Goal: Task Accomplishment & Management: Manage account settings

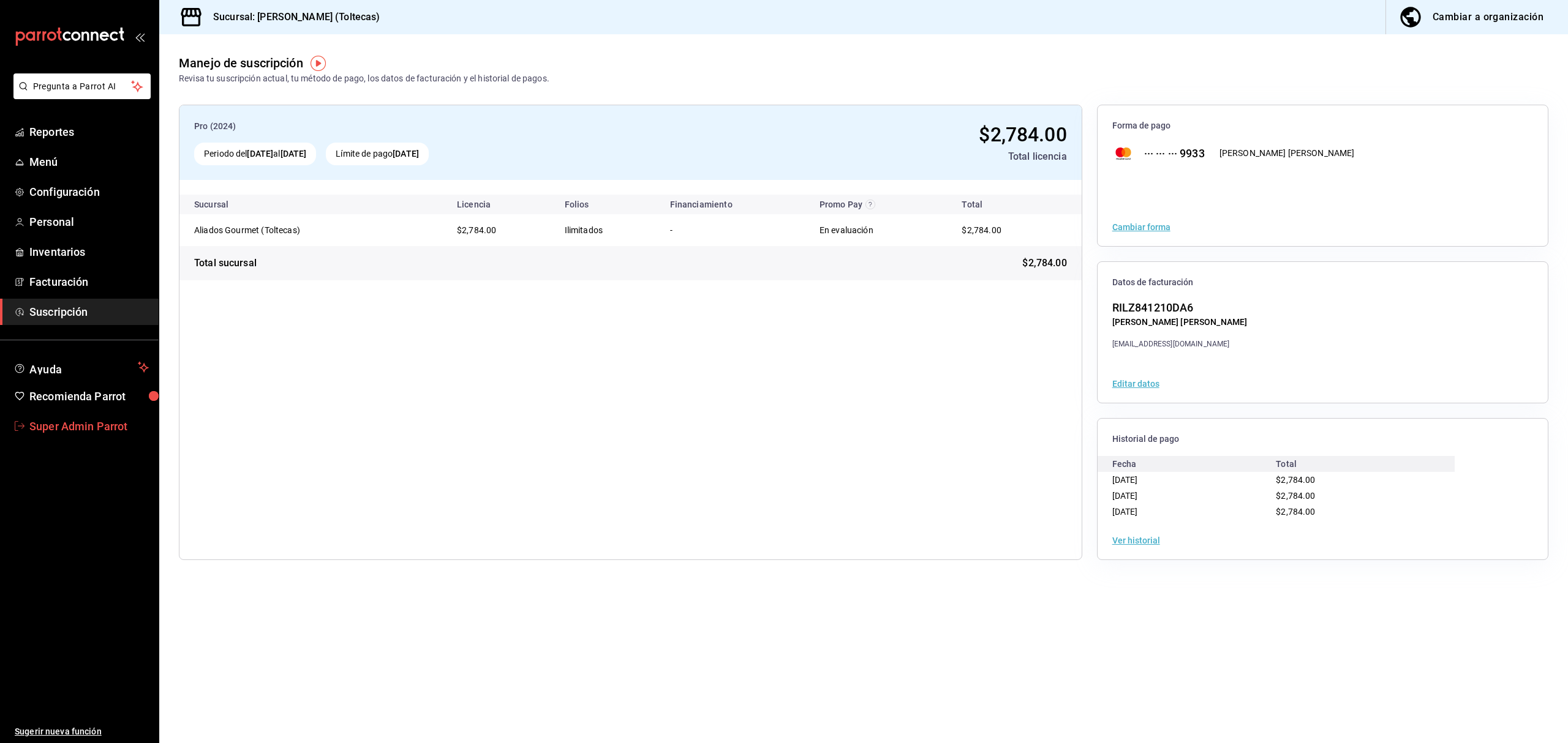
click at [111, 432] on span "Super Admin Parrot" at bounding box center [88, 426] width 119 height 16
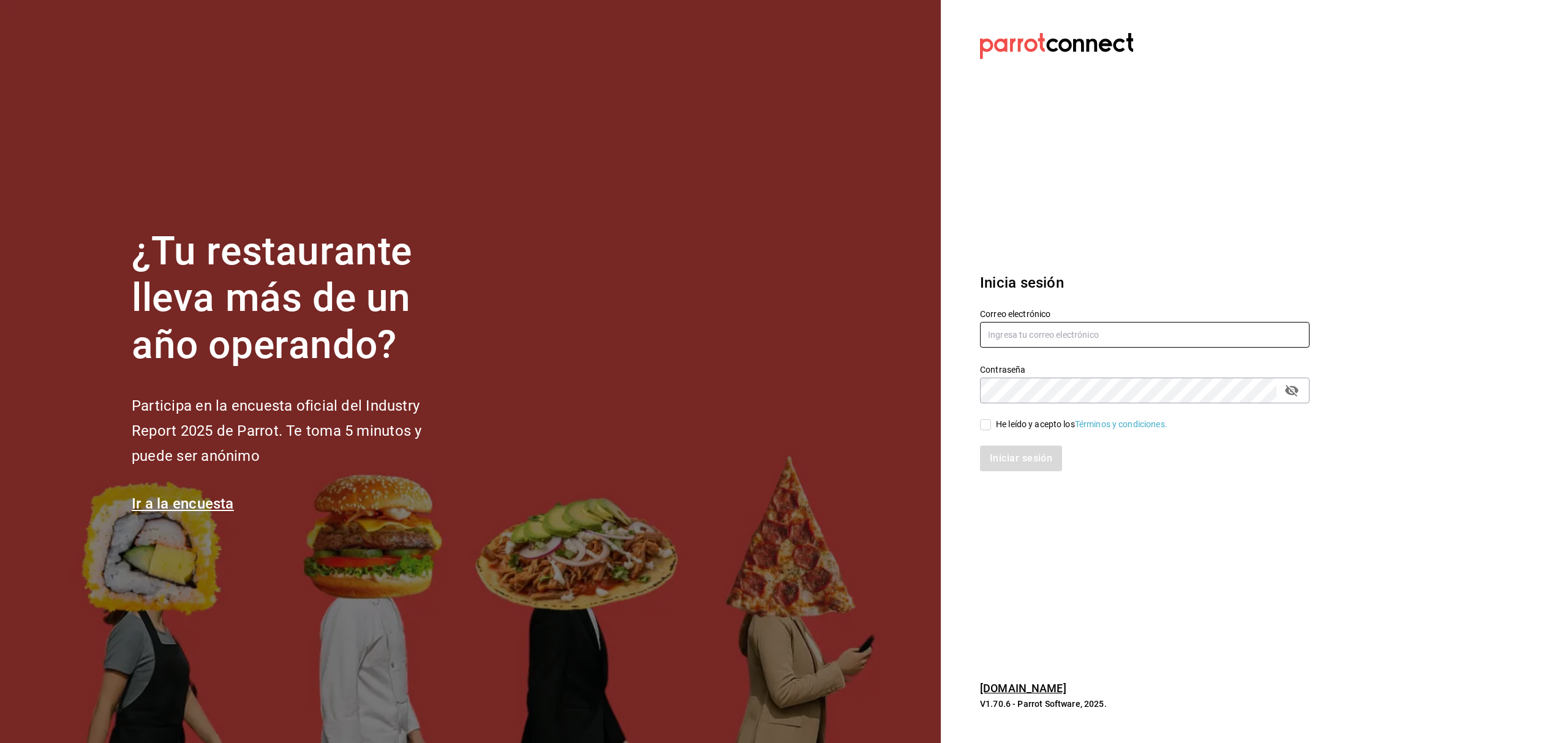
click at [1052, 331] on input "text" at bounding box center [1145, 335] width 330 height 25
paste input "[EMAIL_ADDRESS][DOMAIN_NAME]"
click at [1007, 332] on input "[EMAIL_ADDRESS][DOMAIN_NAME]" at bounding box center [1145, 335] width 330 height 25
type input "[EMAIL_ADDRESS][DOMAIN_NAME]"
click at [1018, 416] on div "He leído y acepto los Términos y condiciones." at bounding box center [1137, 417] width 344 height 28
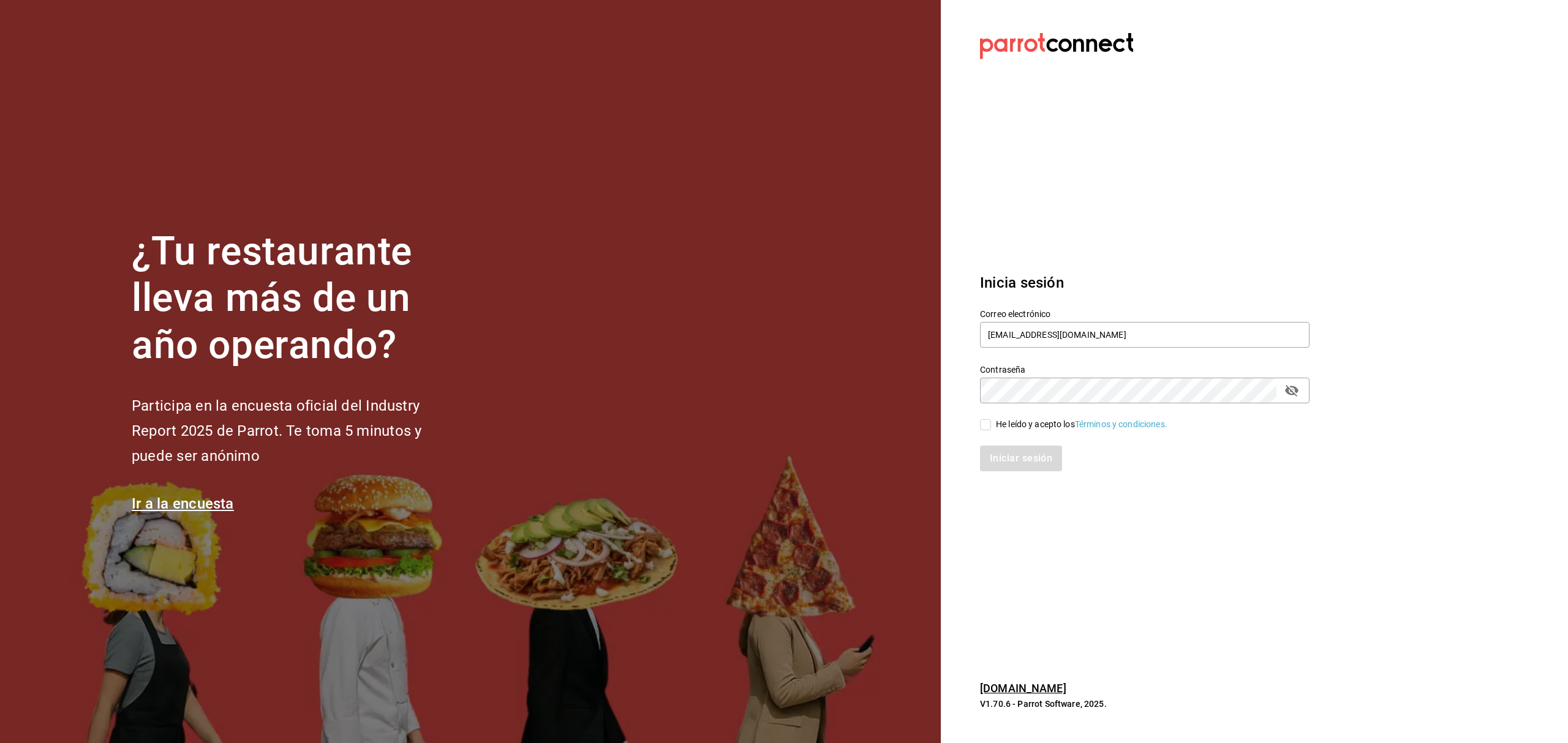
click at [1017, 426] on div "He leído y acepto los Términos y condiciones." at bounding box center [1081, 424] width 172 height 13
click at [991, 426] on input "He leído y acepto los Términos y condiciones." at bounding box center [986, 425] width 11 height 11
checkbox input "true"
click at [1017, 450] on button "Iniciar sesión" at bounding box center [1022, 459] width 84 height 25
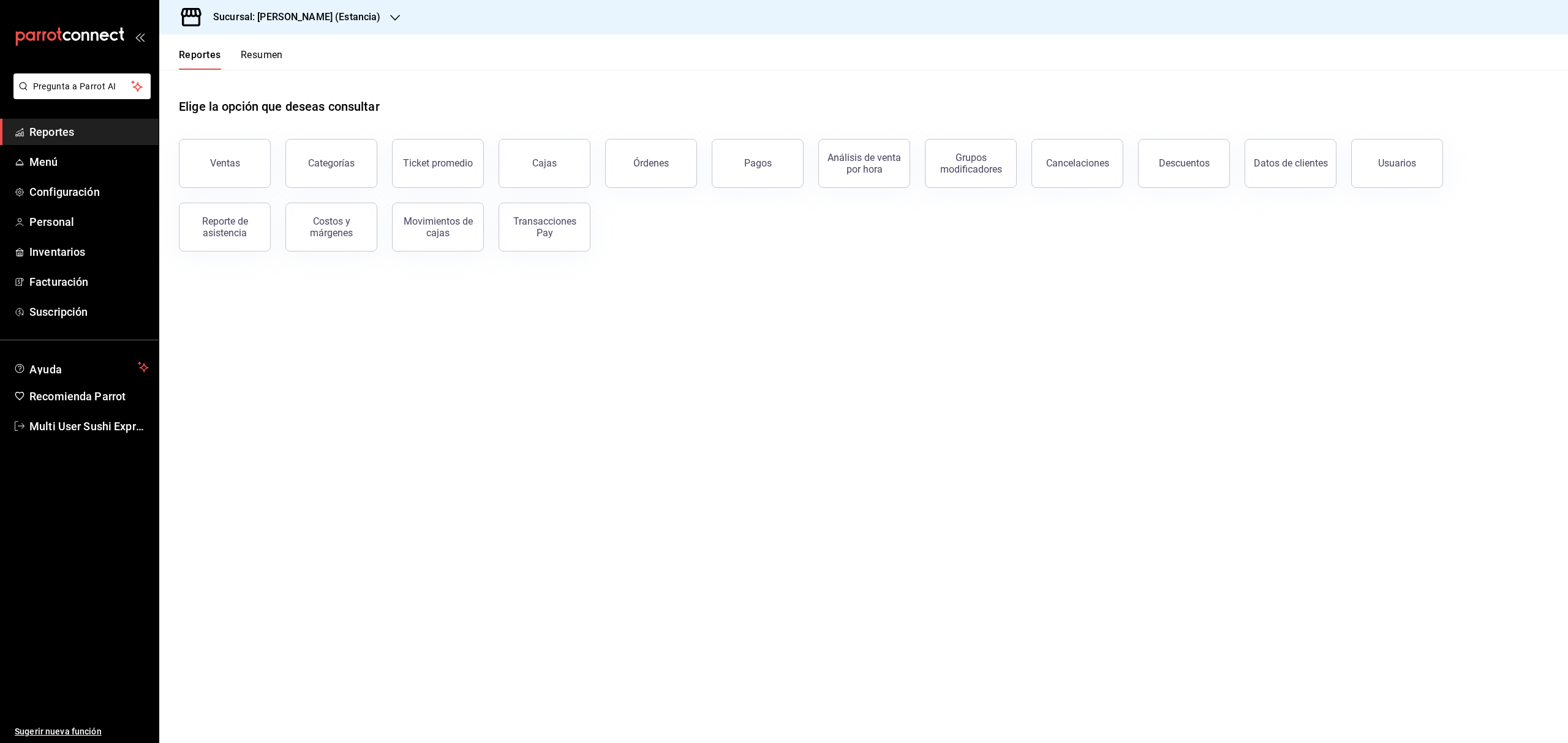
click at [390, 20] on icon "button" at bounding box center [394, 17] width 10 height 10
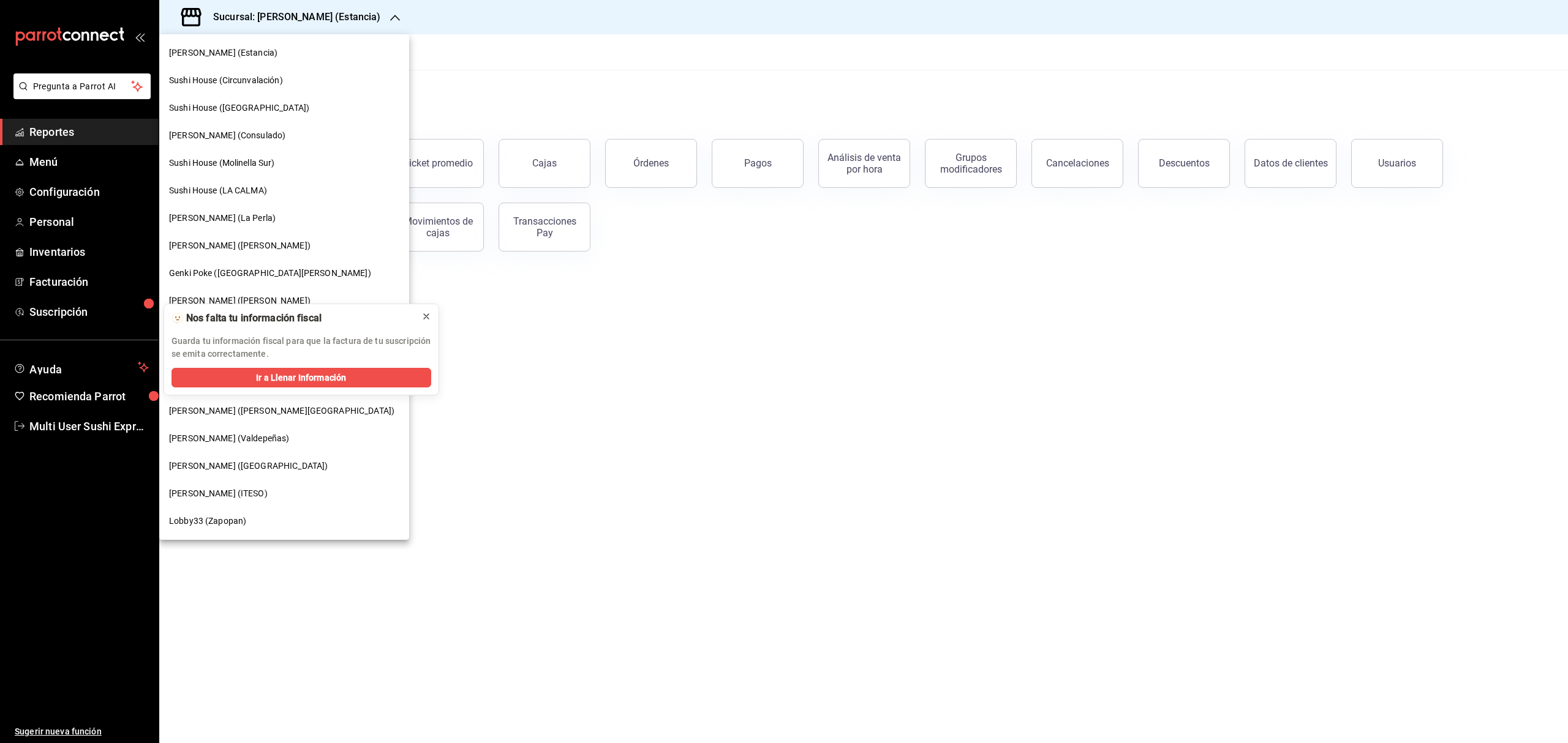
click at [426, 309] on button at bounding box center [426, 317] width 20 height 20
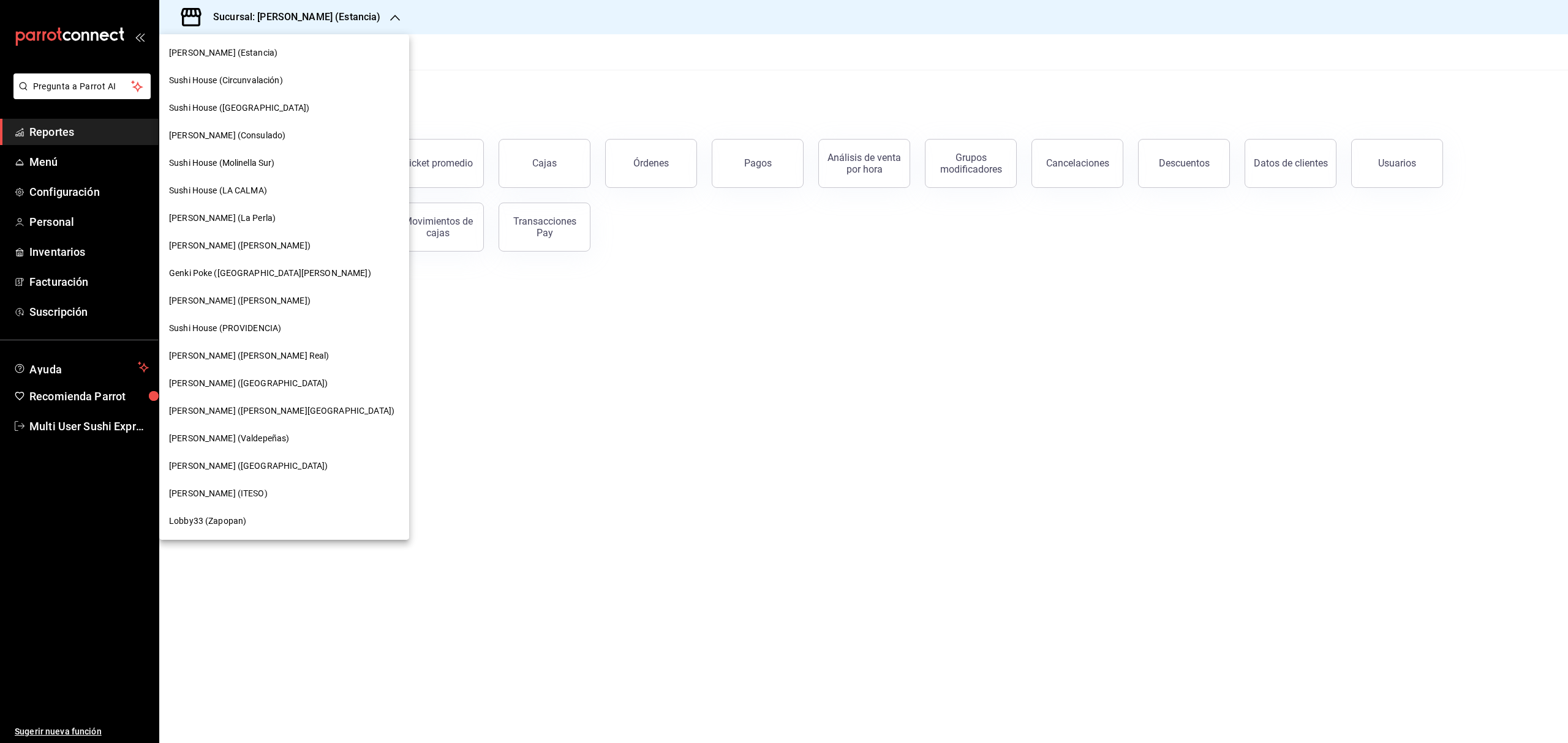
click at [239, 245] on span "Genki Poke (Polanco)" at bounding box center [240, 246] width 142 height 13
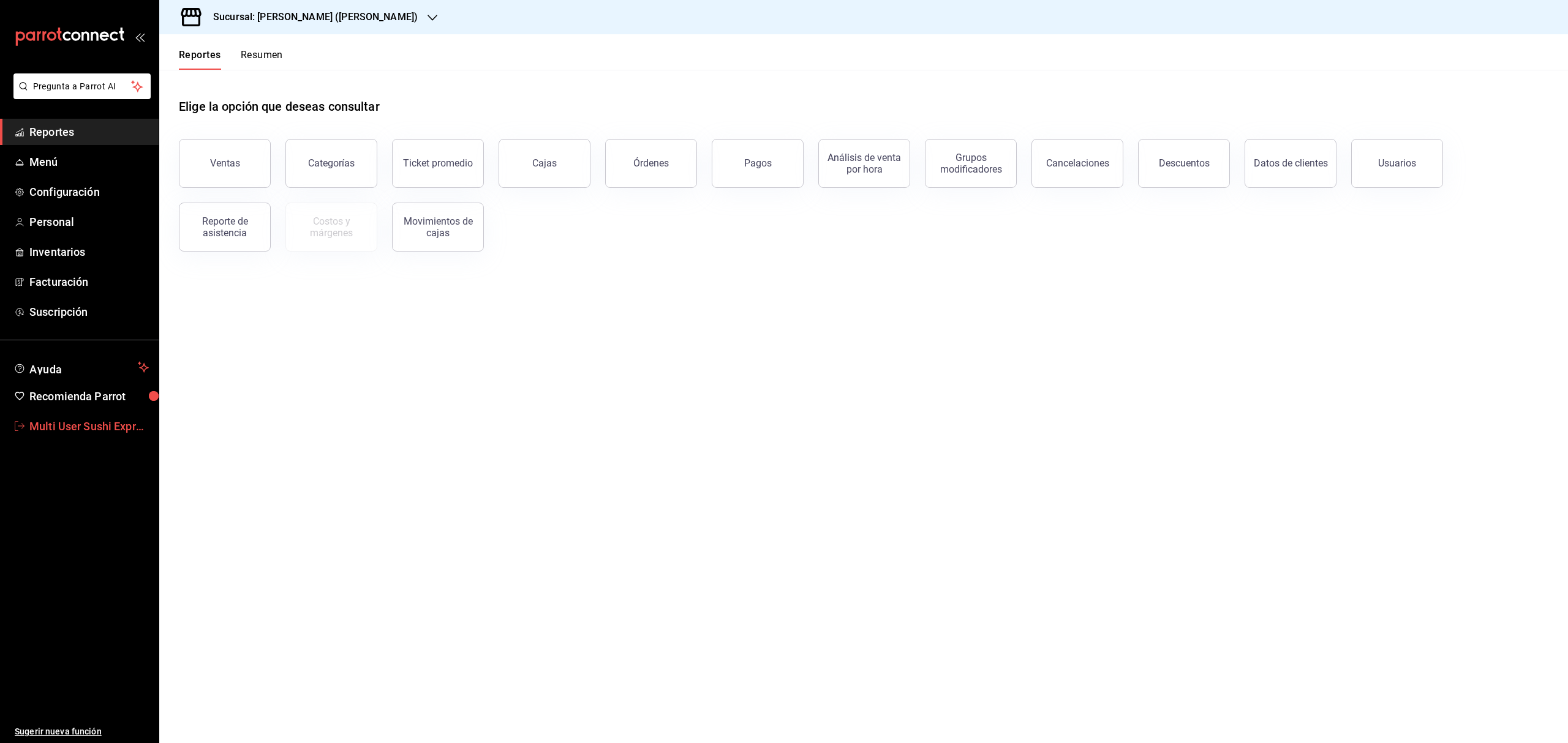
click at [65, 422] on span "Multi User Sushi Express" at bounding box center [88, 426] width 119 height 16
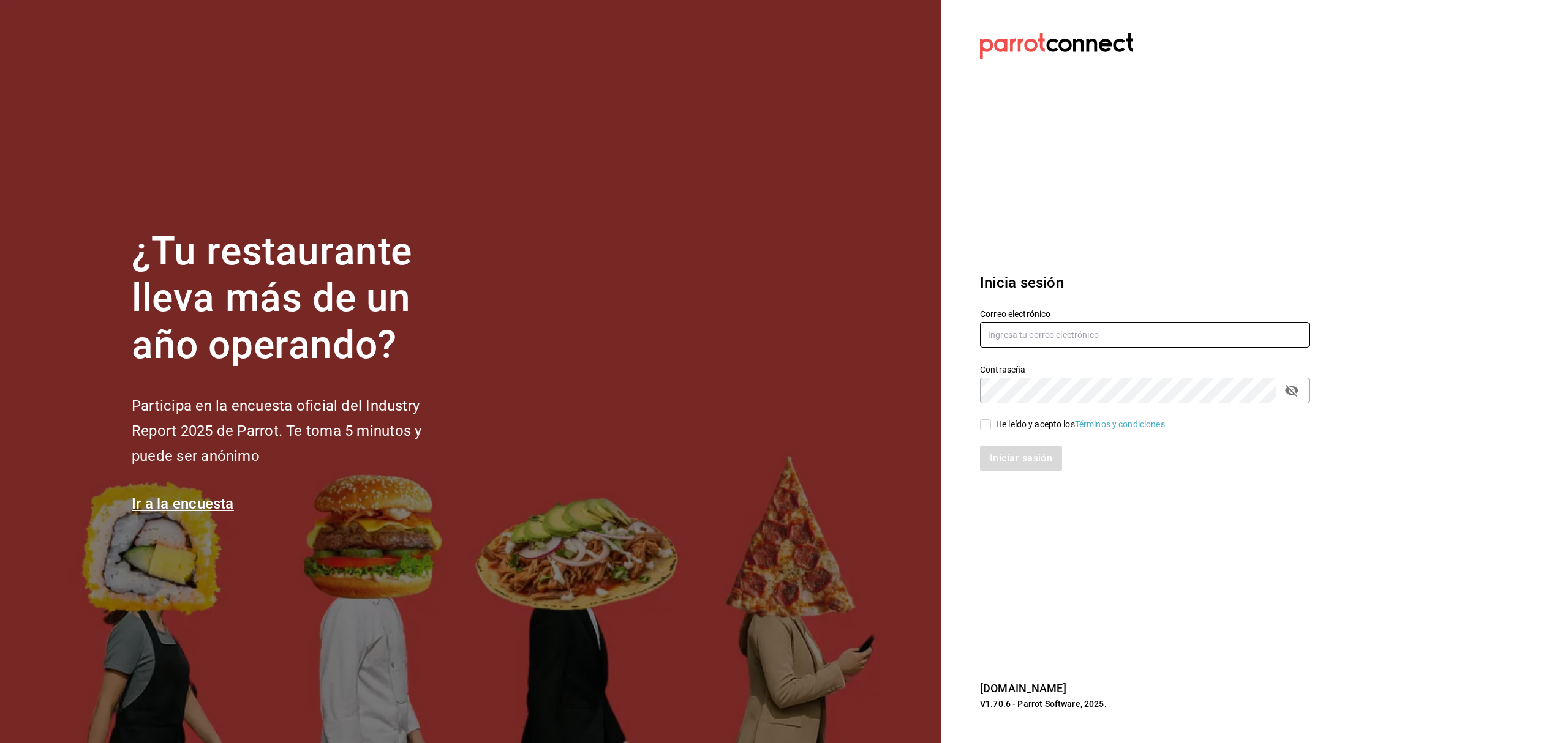
click at [997, 335] on input "text" at bounding box center [1145, 335] width 330 height 25
type input "multiuser@sushiexpress.com"
click at [988, 425] on input "He leído y acepto los Términos y condiciones." at bounding box center [986, 425] width 11 height 11
checkbox input "true"
click at [1000, 456] on button "Iniciar sesión" at bounding box center [1022, 459] width 84 height 25
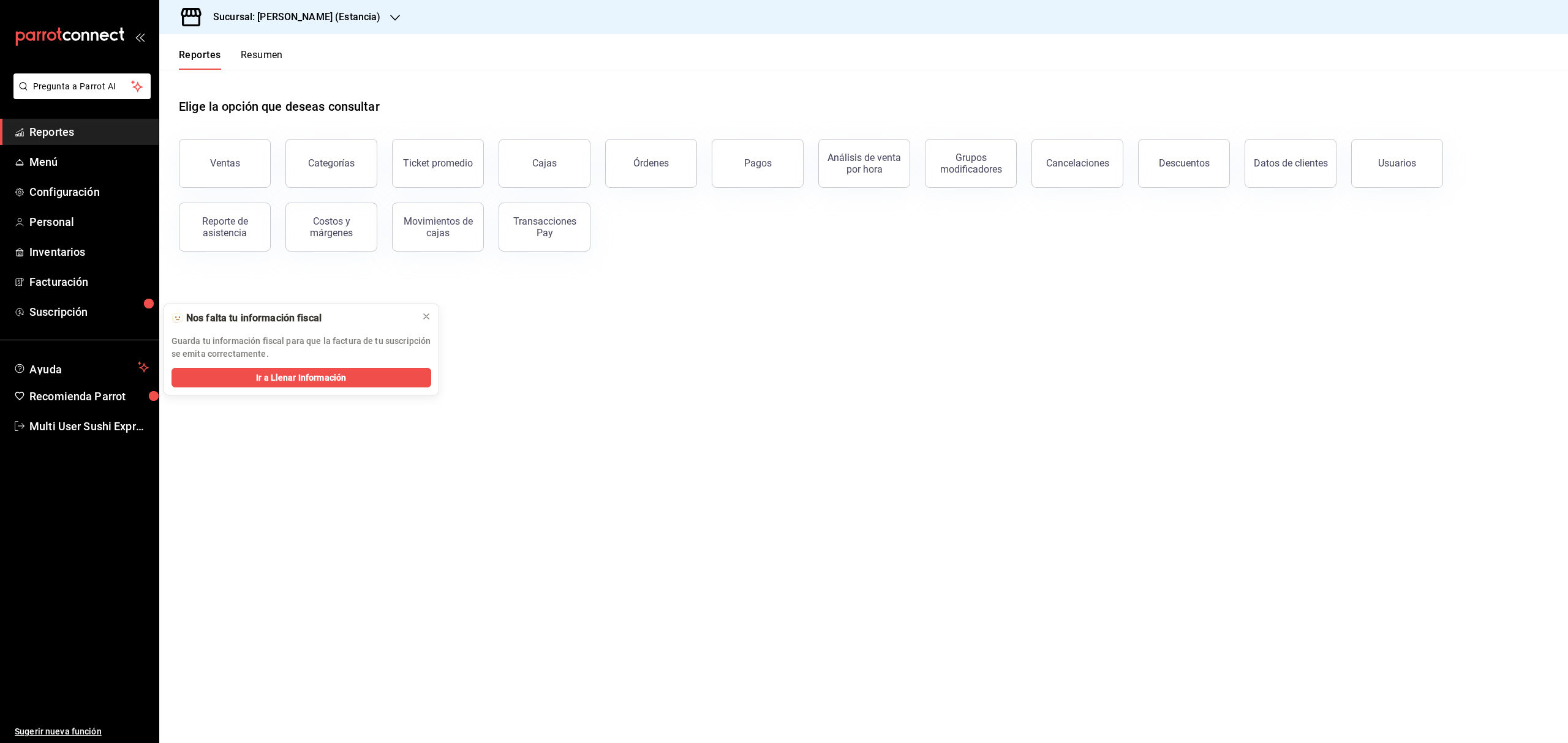
click at [312, 20] on h3 "Sucursal: Genki Poke (Estancia)" at bounding box center [292, 17] width 177 height 15
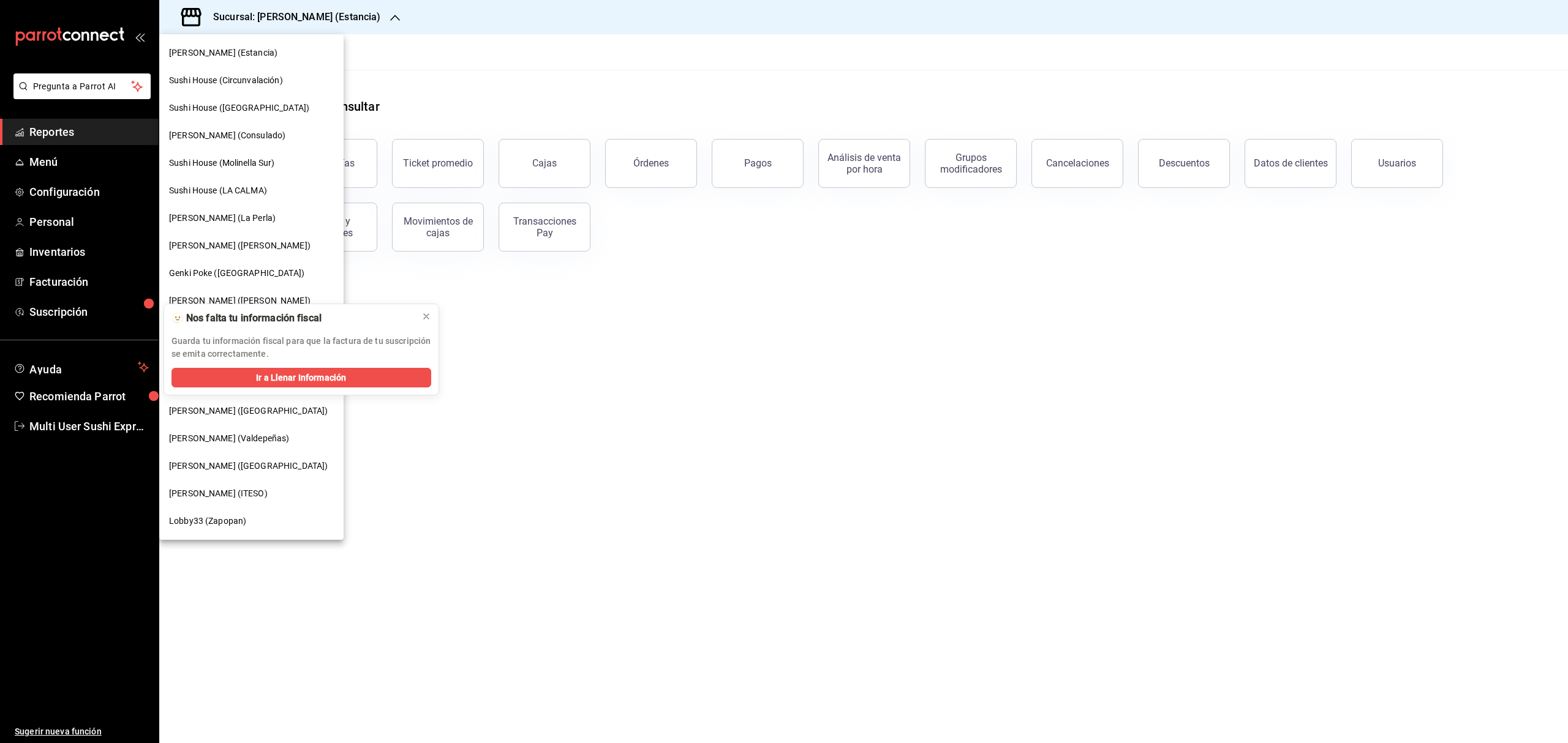
click at [253, 242] on div "[PERSON_NAME] ([PERSON_NAME])" at bounding box center [251, 246] width 164 height 13
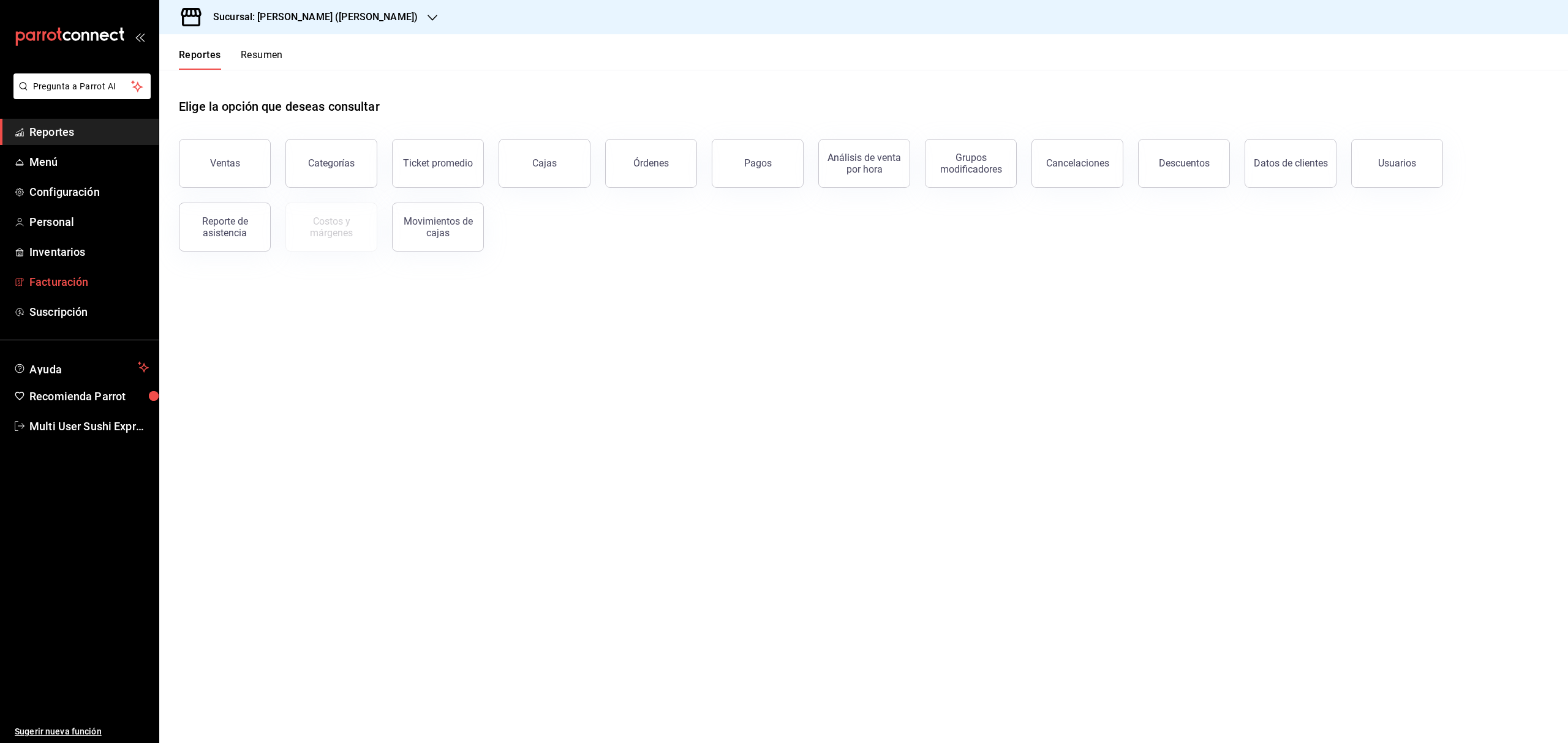
click at [85, 272] on link "Facturación" at bounding box center [79, 282] width 159 height 26
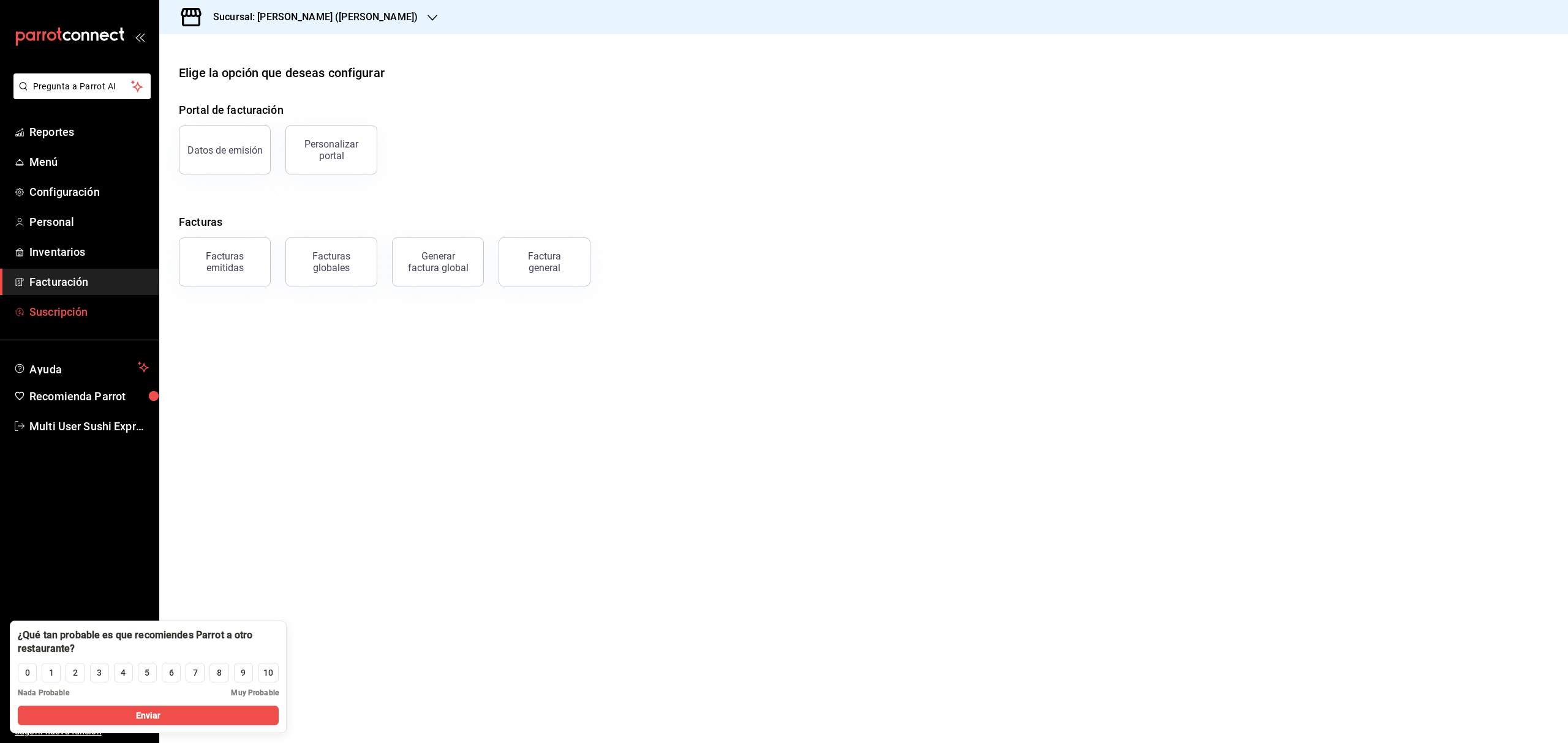
click at [74, 302] on link "Suscripción" at bounding box center [79, 312] width 159 height 26
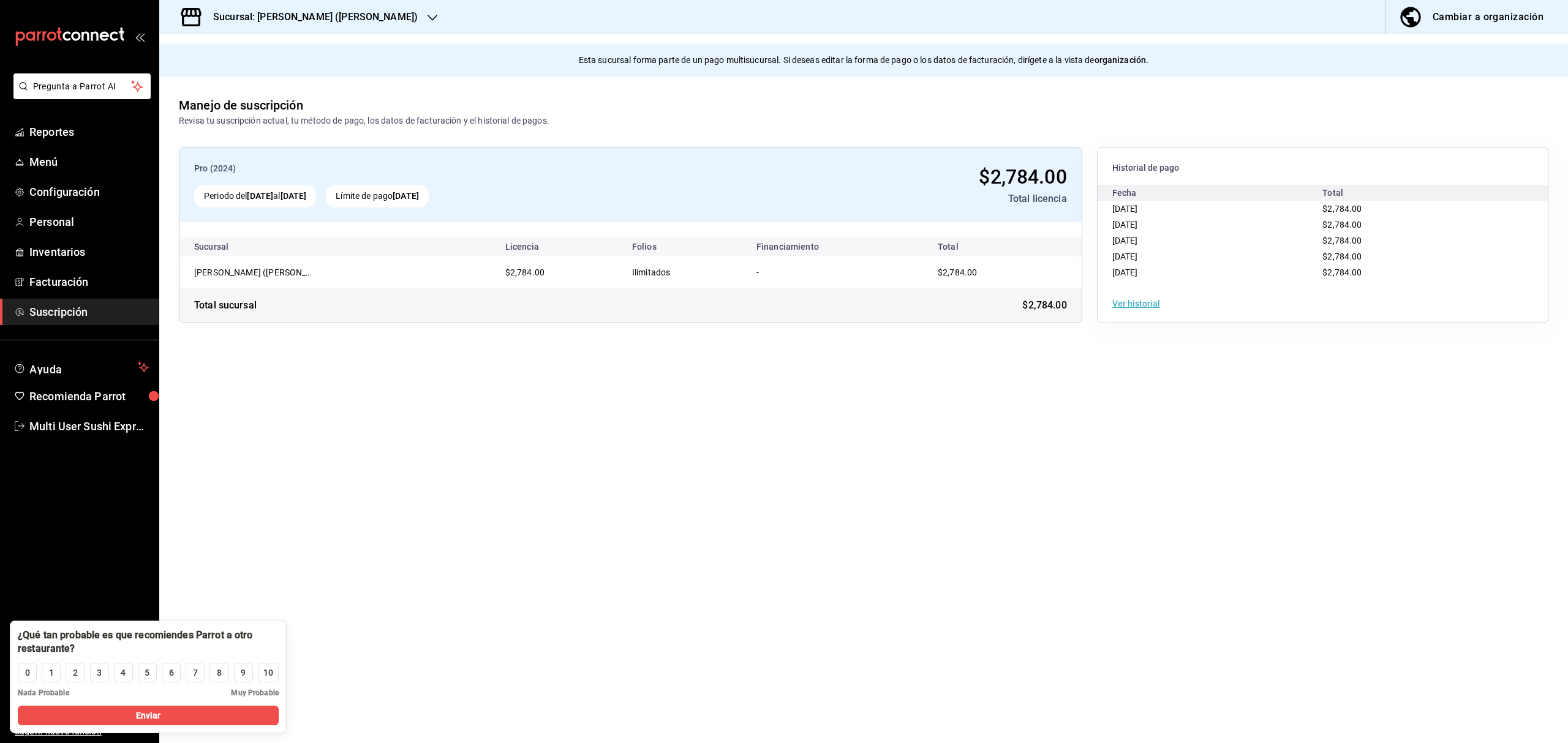
click at [363, 25] on div "Sucursal: [PERSON_NAME] ([PERSON_NAME])" at bounding box center [305, 17] width 273 height 35
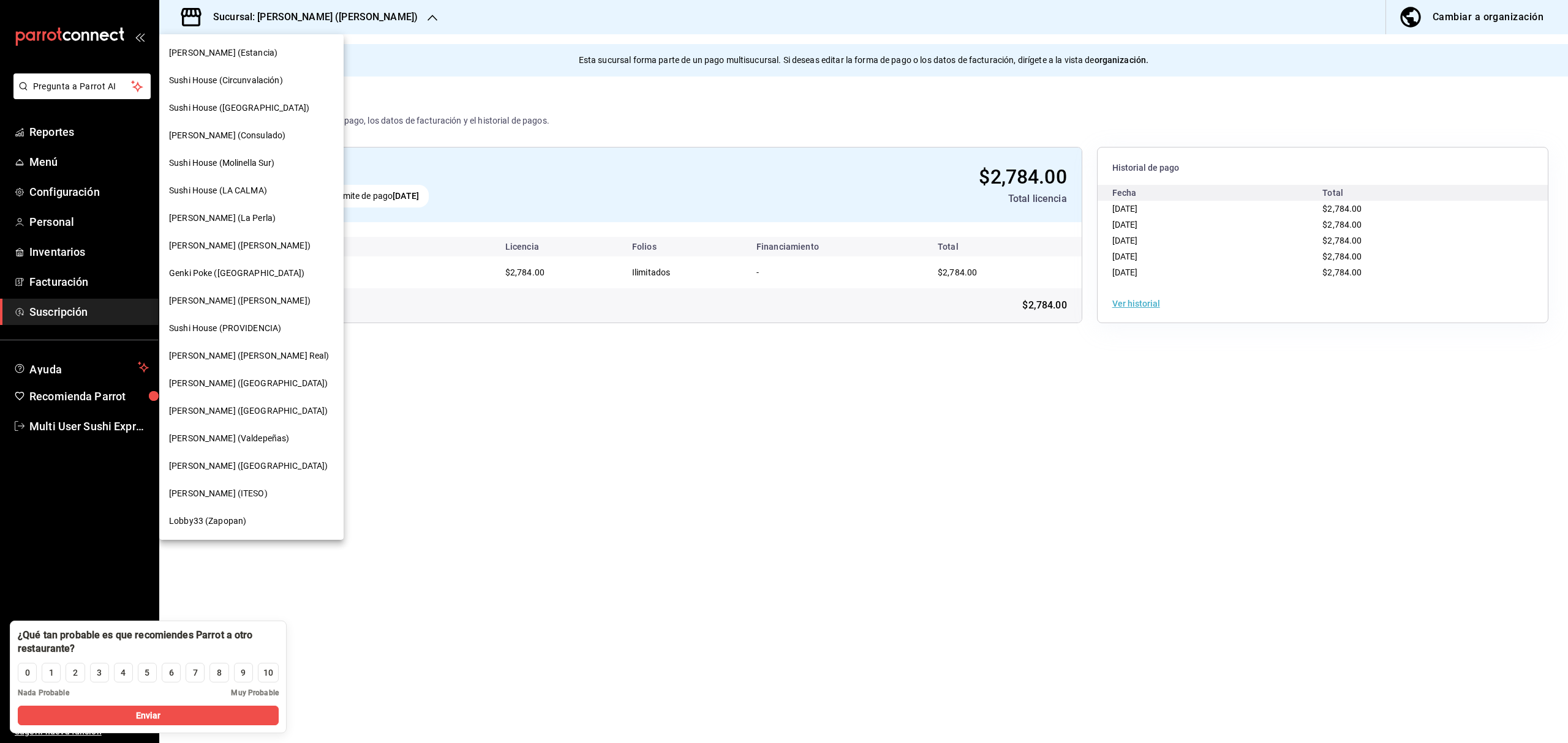
click at [105, 430] on div at bounding box center [784, 372] width 1568 height 743
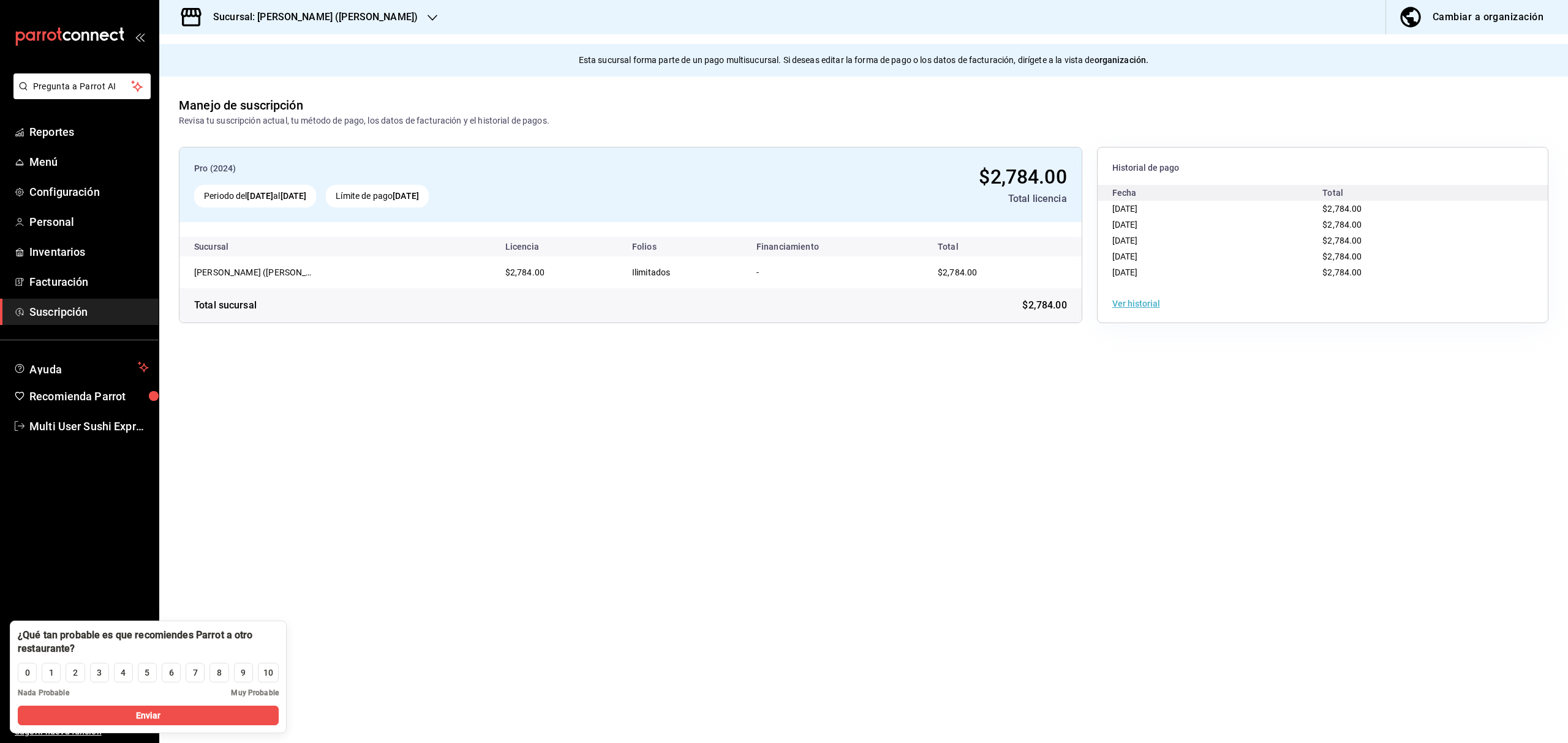
click at [105, 430] on div "Genki Poke (Estancia) [GEOGRAPHIC_DATA] (Circunvalación) [GEOGRAPHIC_DATA] ([GE…" at bounding box center [784, 372] width 1568 height 743
click at [105, 430] on span "Multi User Sushi Express" at bounding box center [88, 426] width 119 height 16
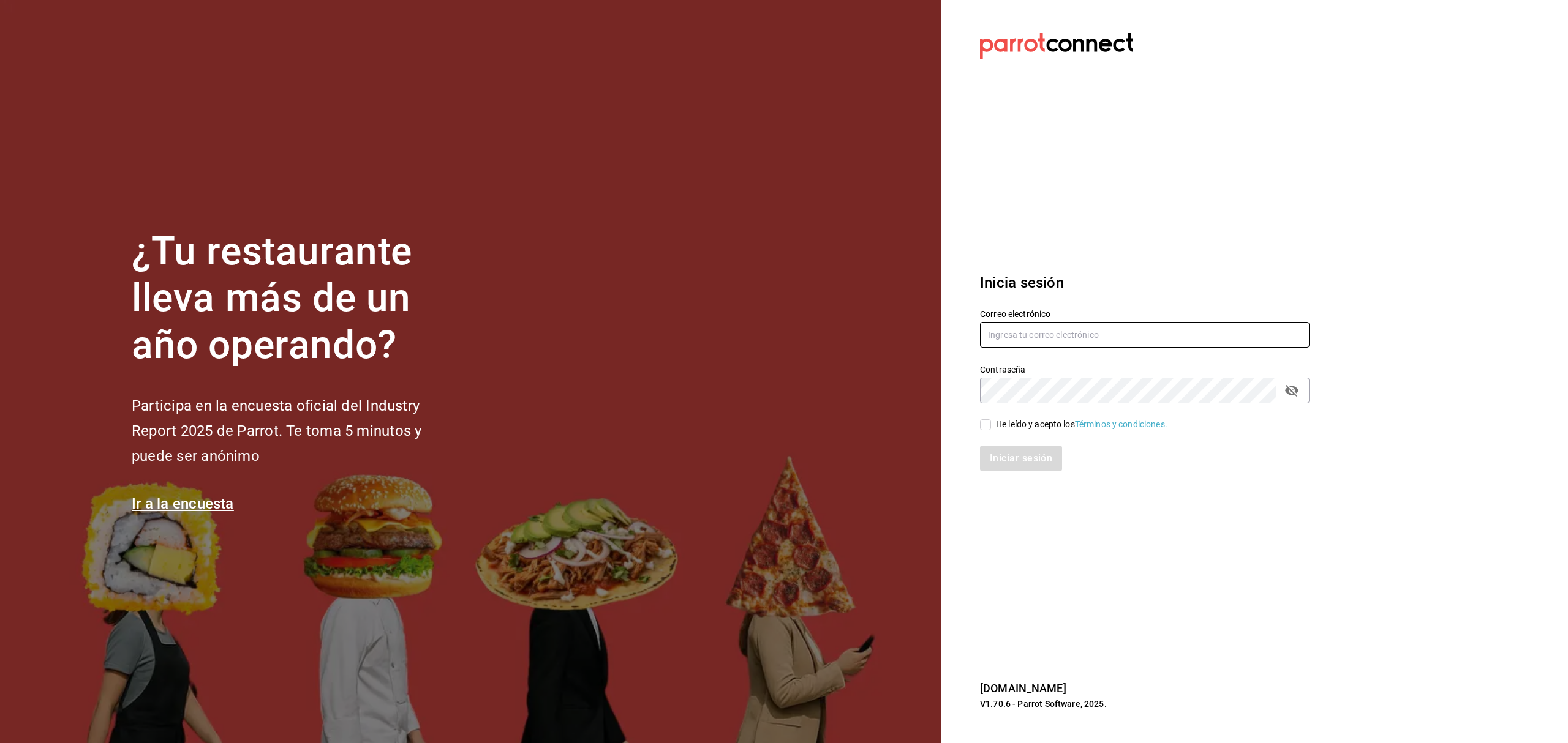
click at [1012, 342] on input "text" at bounding box center [1145, 335] width 330 height 25
paste input "sushiexpress@lindavista.com"
type input "sushiexpress@lindavista.com"
click at [994, 426] on span "He leído y acepto los Términos y condiciones." at bounding box center [1079, 424] width 176 height 13
click at [991, 426] on input "He leído y acepto los Términos y condiciones." at bounding box center [986, 425] width 11 height 11
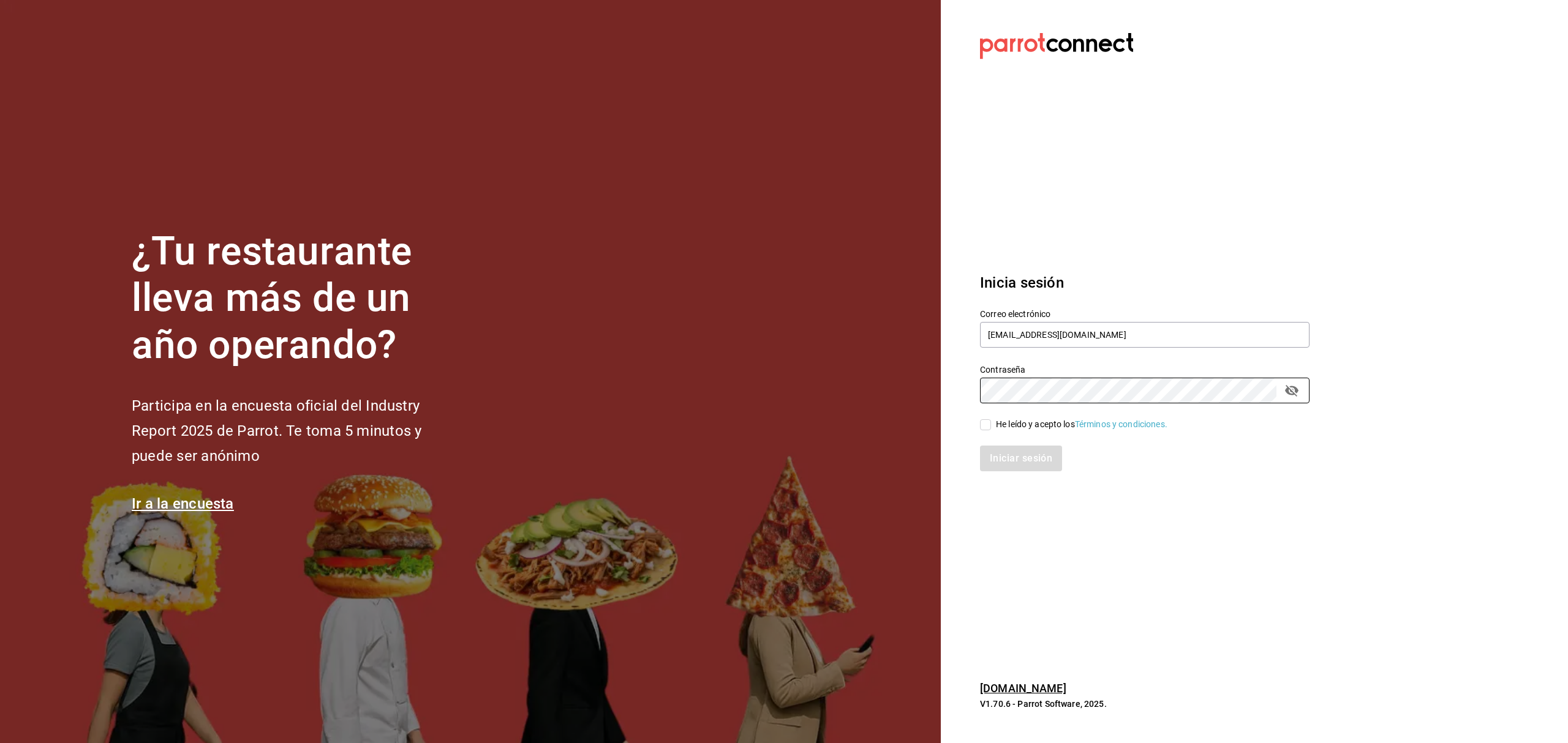
checkbox input "true"
click at [994, 449] on button "Iniciar sesión" at bounding box center [1022, 459] width 84 height 25
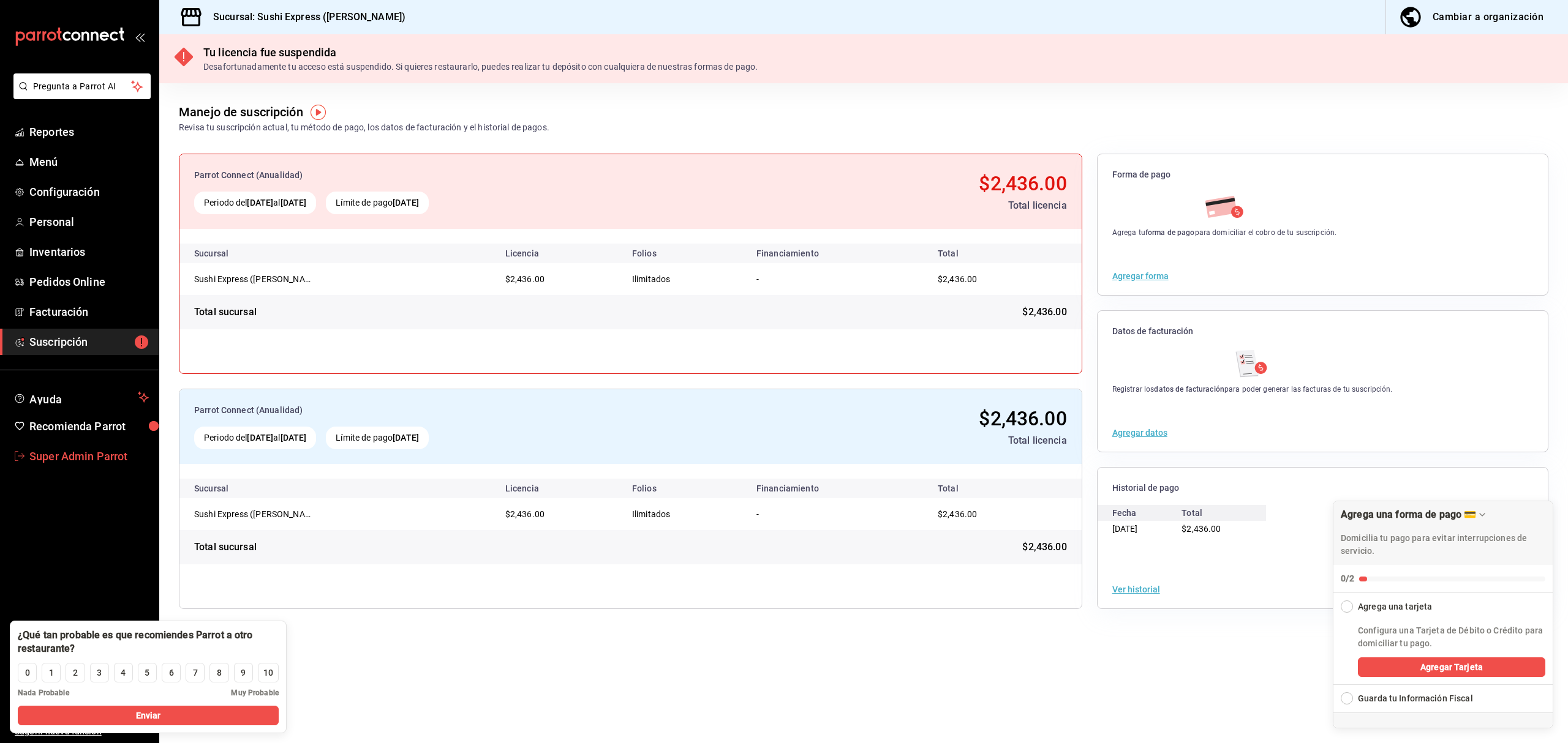
click at [79, 461] on span "Super Admin Parrot" at bounding box center [88, 457] width 119 height 16
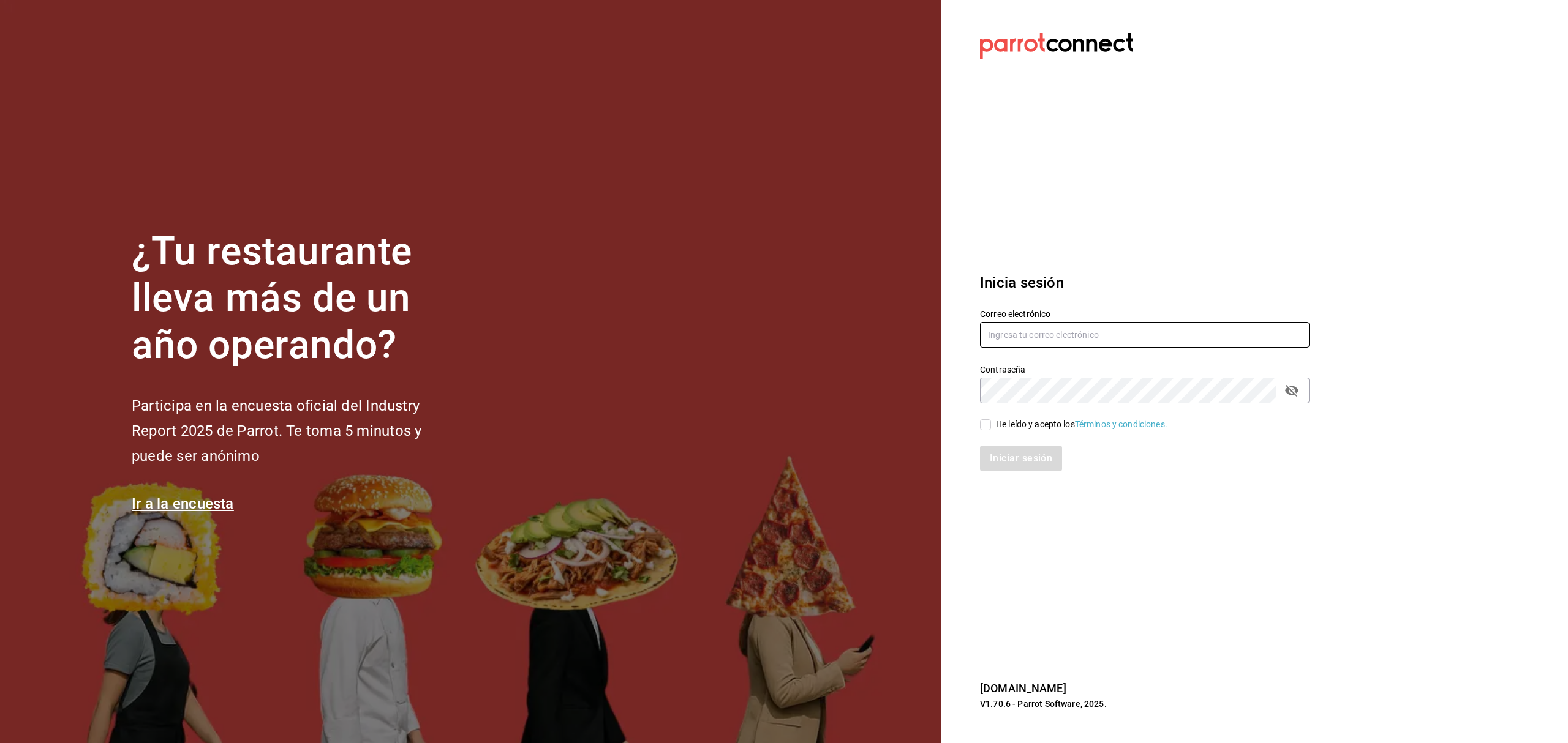
click at [994, 333] on input "text" at bounding box center [1145, 335] width 330 height 25
paste input "homie@merida.com"
type input "homie@merida.com"
click at [1018, 428] on div "He leído y acepto los Términos y condiciones." at bounding box center [1081, 424] width 172 height 13
click at [991, 428] on input "He leído y acepto los Términos y condiciones." at bounding box center [986, 425] width 11 height 11
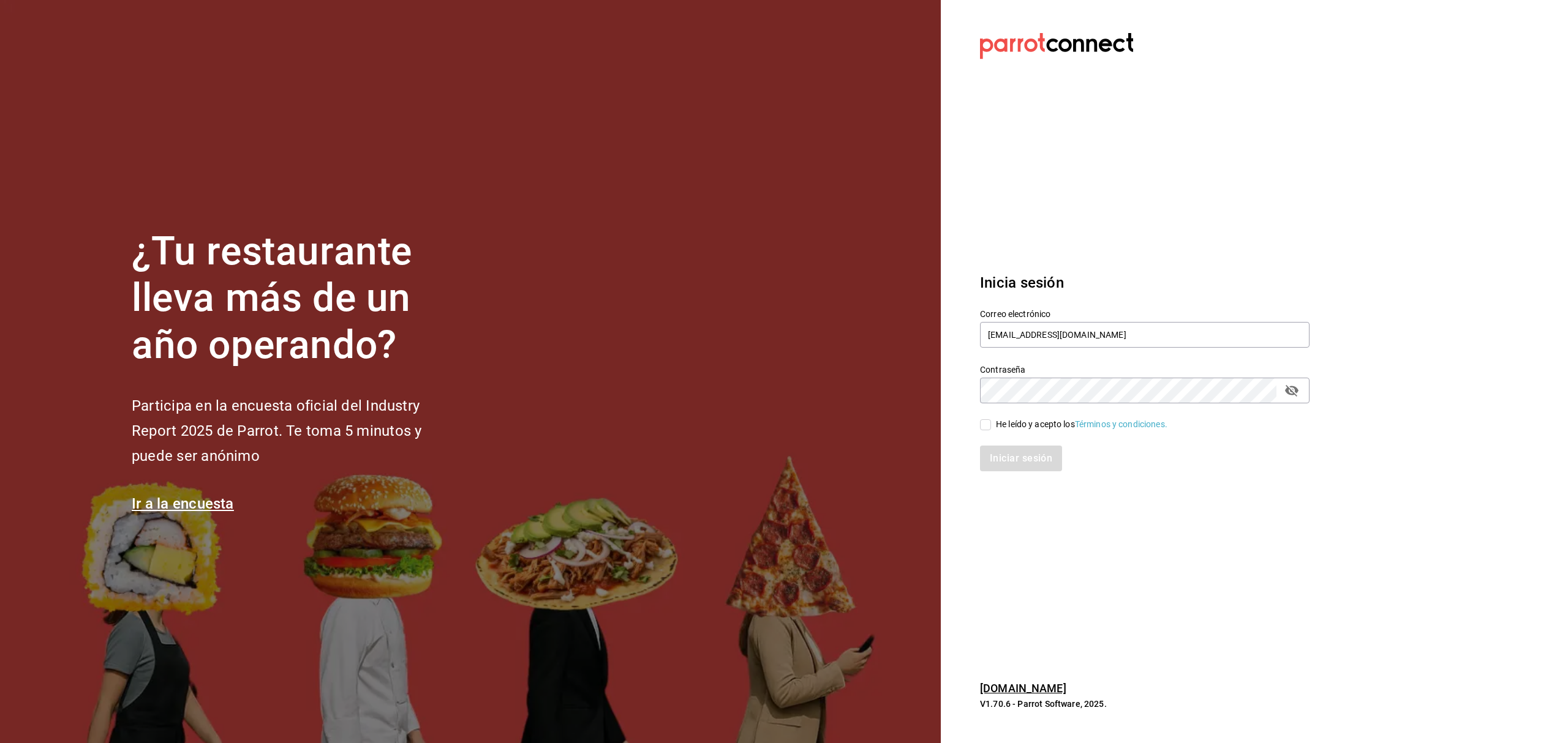
checkbox input "true"
click at [1013, 469] on button "Iniciar sesión" at bounding box center [1022, 459] width 84 height 25
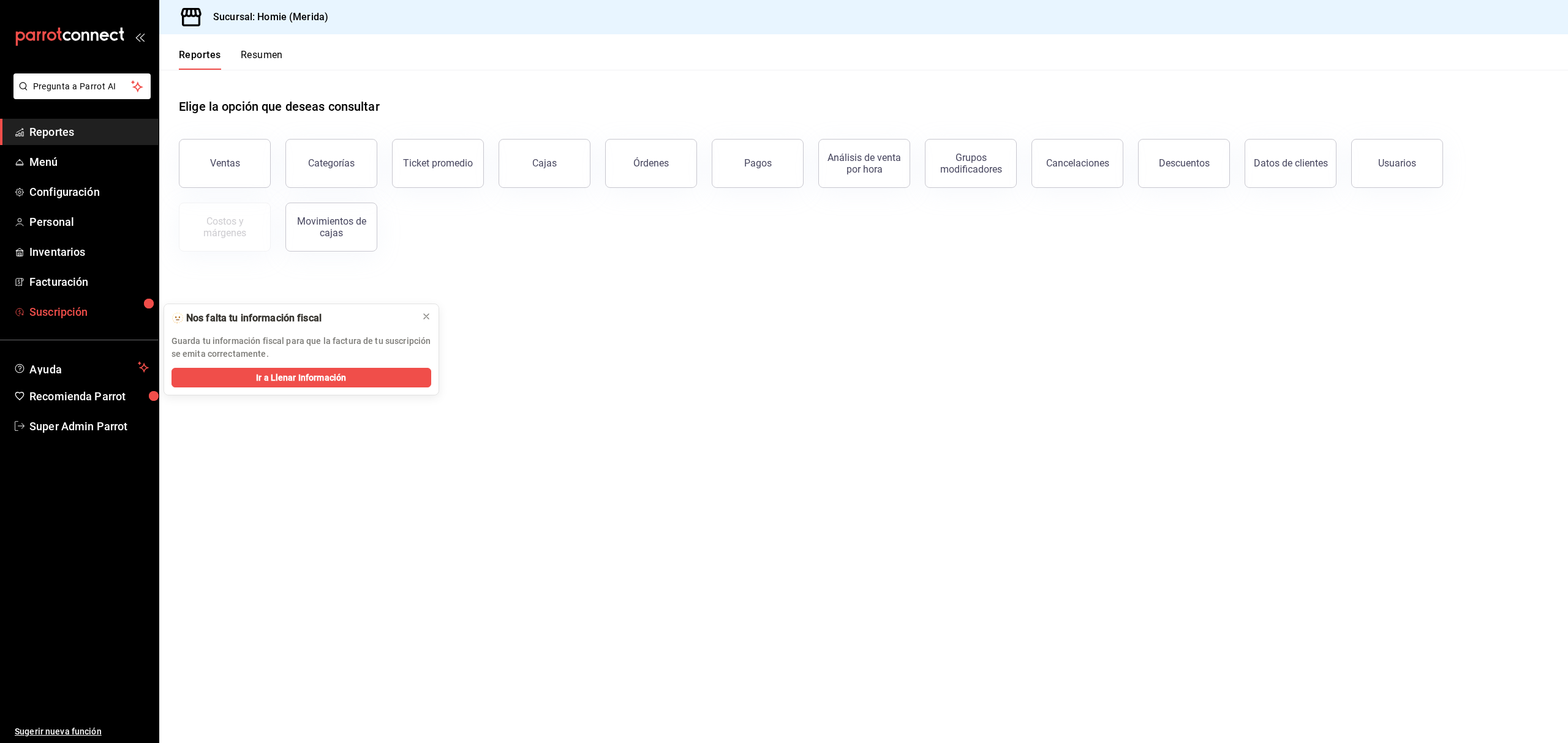
click at [46, 312] on span "Suscripción" at bounding box center [88, 312] width 119 height 16
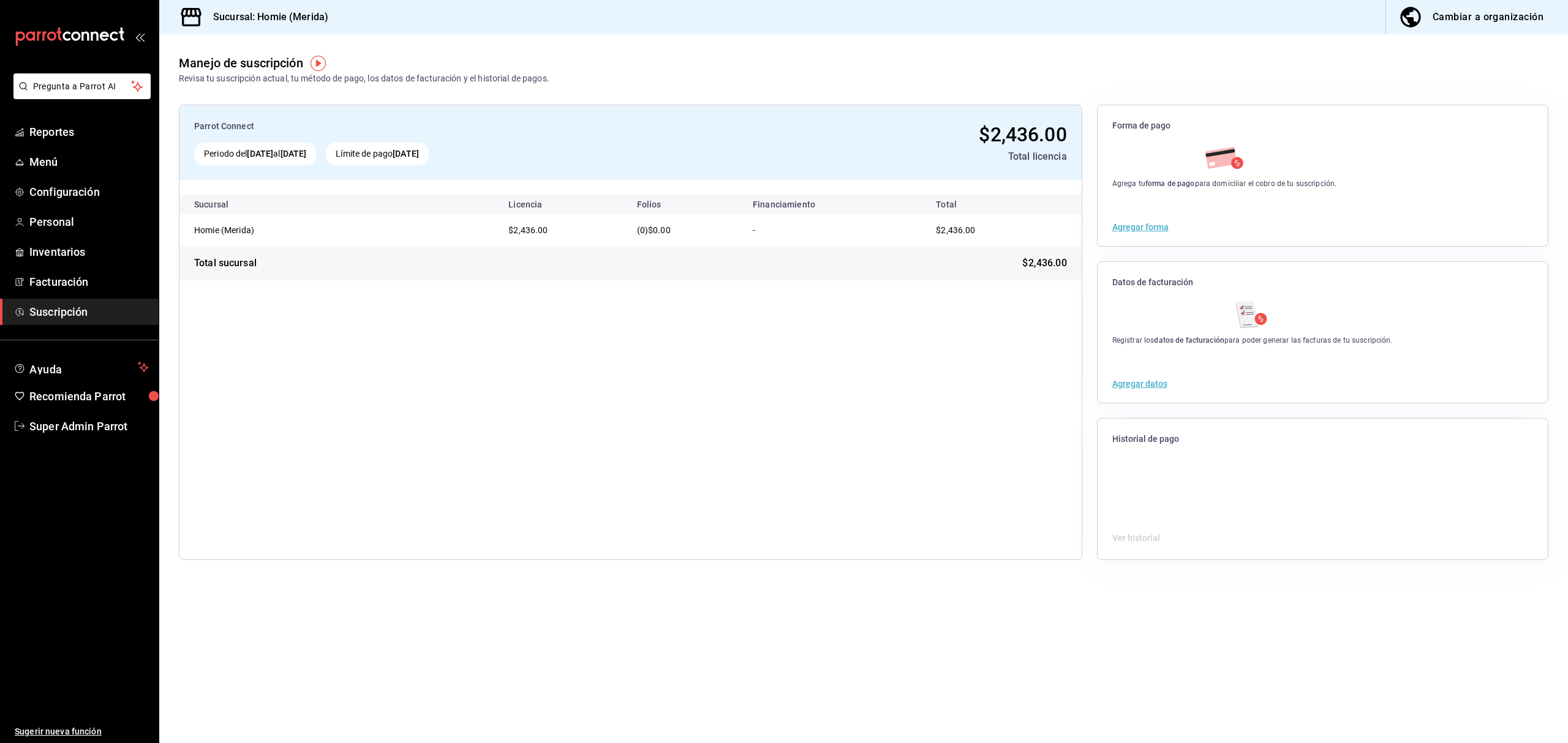
click at [74, 310] on span "Suscripción" at bounding box center [88, 312] width 119 height 16
click at [232, 59] on div "Manejo de suscripción" at bounding box center [241, 63] width 124 height 18
click at [36, 160] on span "Menú" at bounding box center [88, 162] width 119 height 16
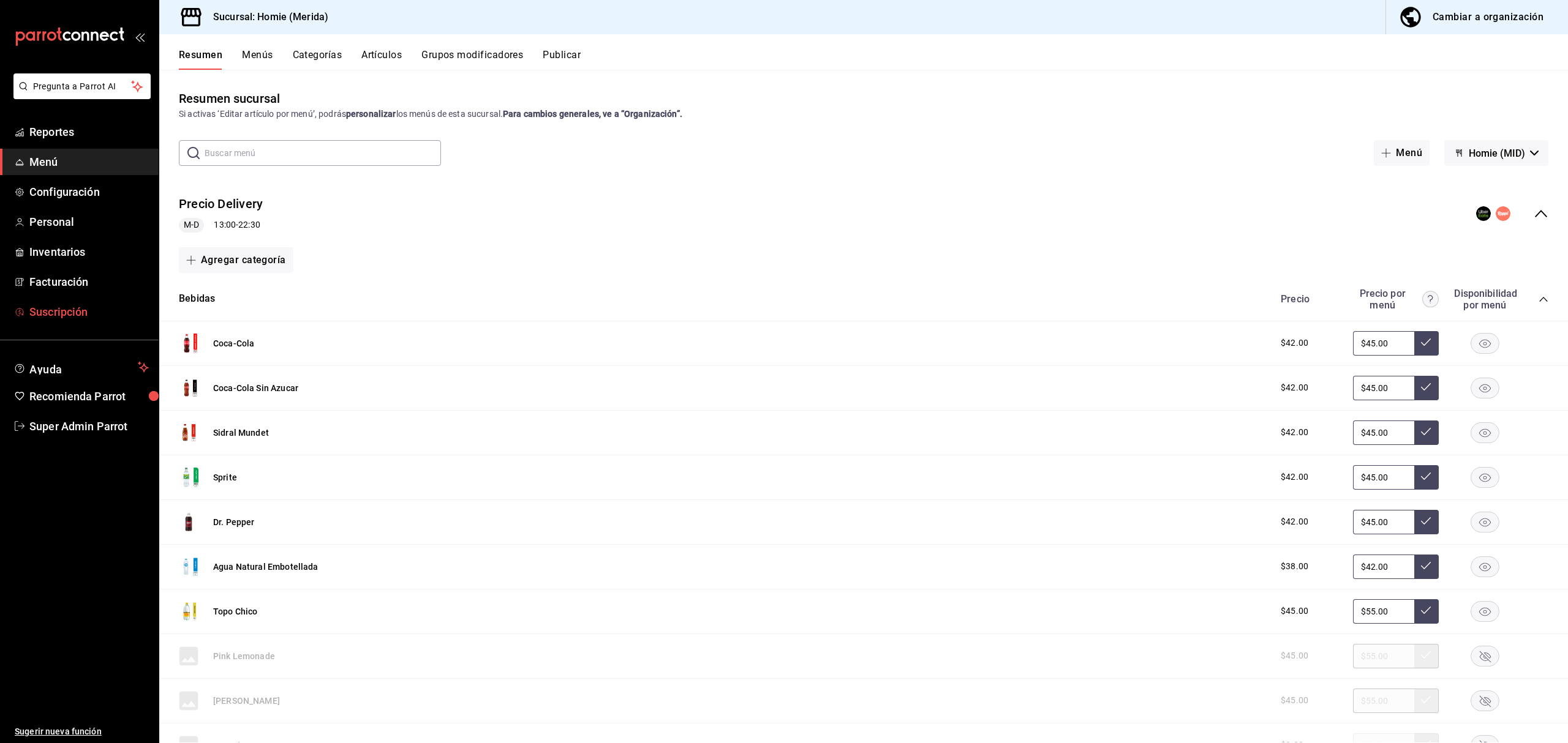
click at [54, 315] on span "Suscripción" at bounding box center [88, 312] width 119 height 16
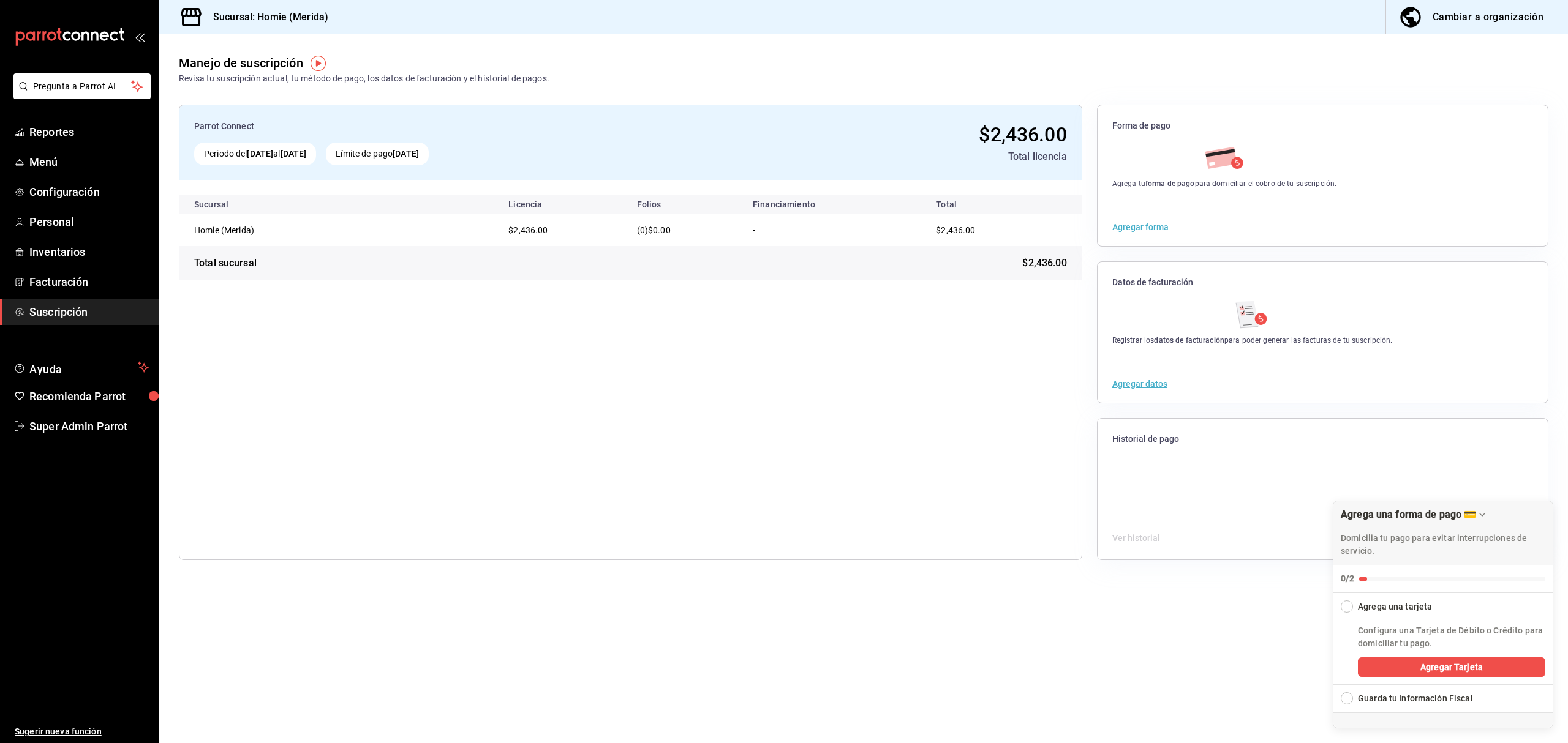
click at [1463, 14] on div "Cambiar a organización" at bounding box center [1488, 16] width 111 height 17
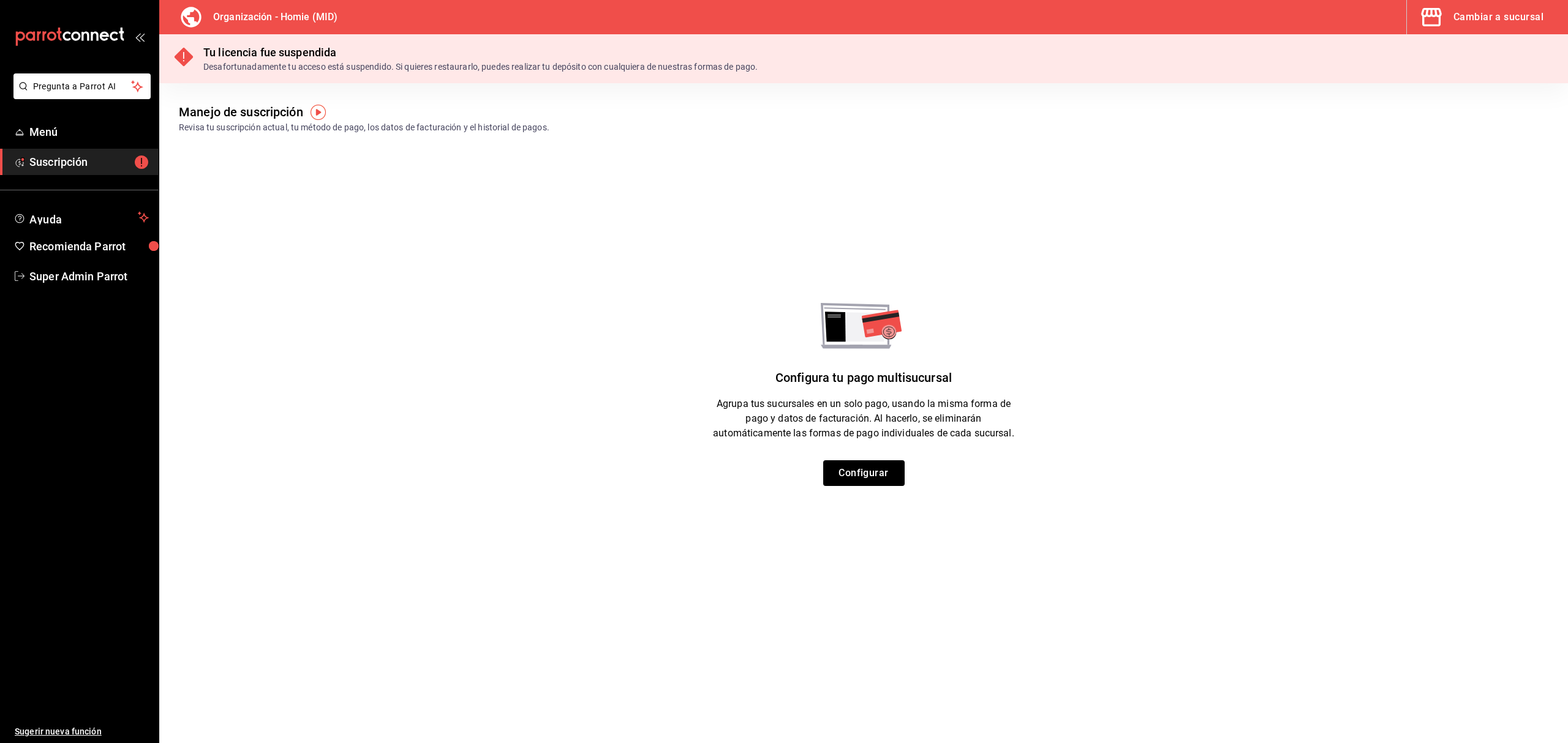
click at [1485, 8] on div "Cambiar a sucursal" at bounding box center [1498, 16] width 90 height 17
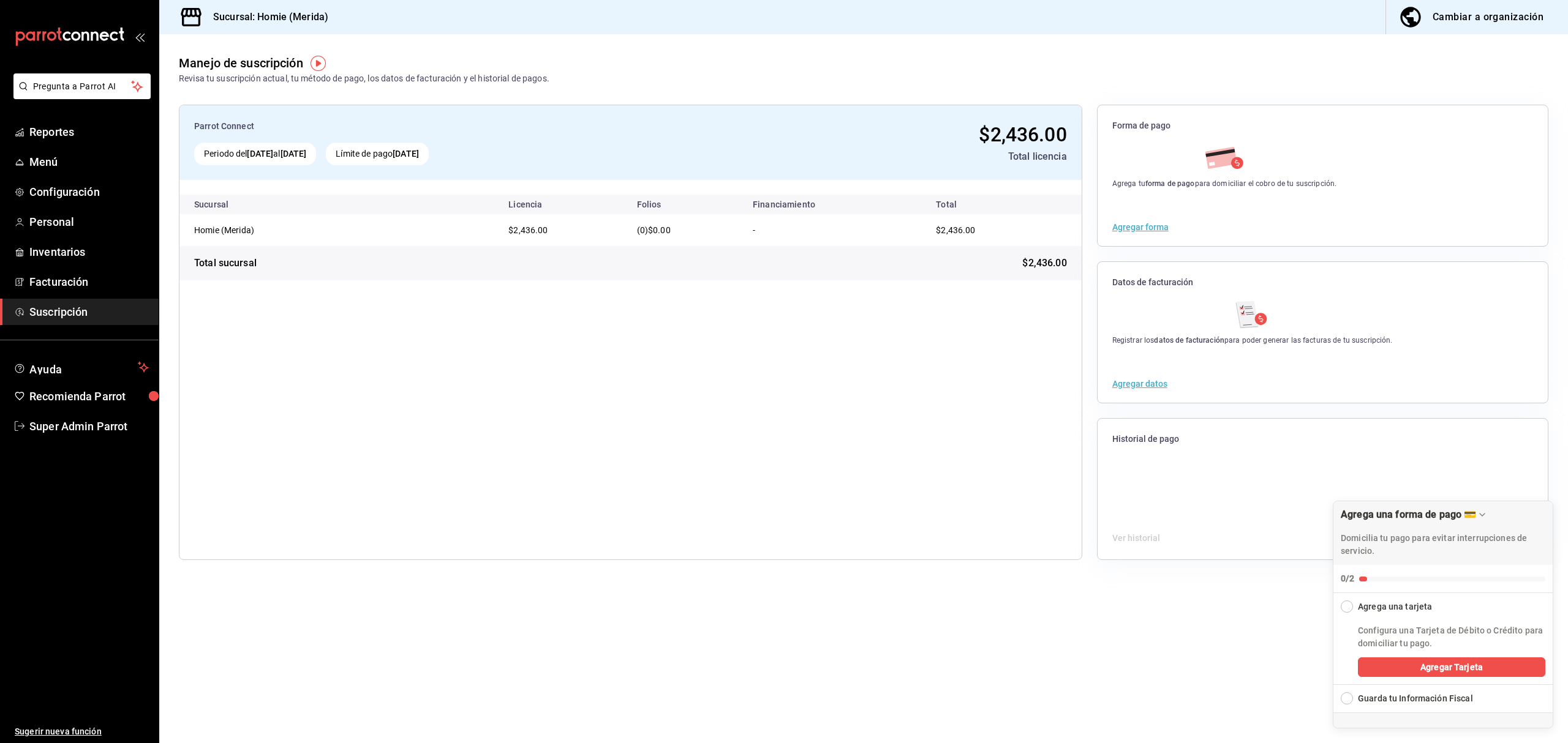
click at [63, 305] on span "Suscripción" at bounding box center [88, 312] width 119 height 16
click at [62, 134] on span "Reportes" at bounding box center [88, 132] width 119 height 16
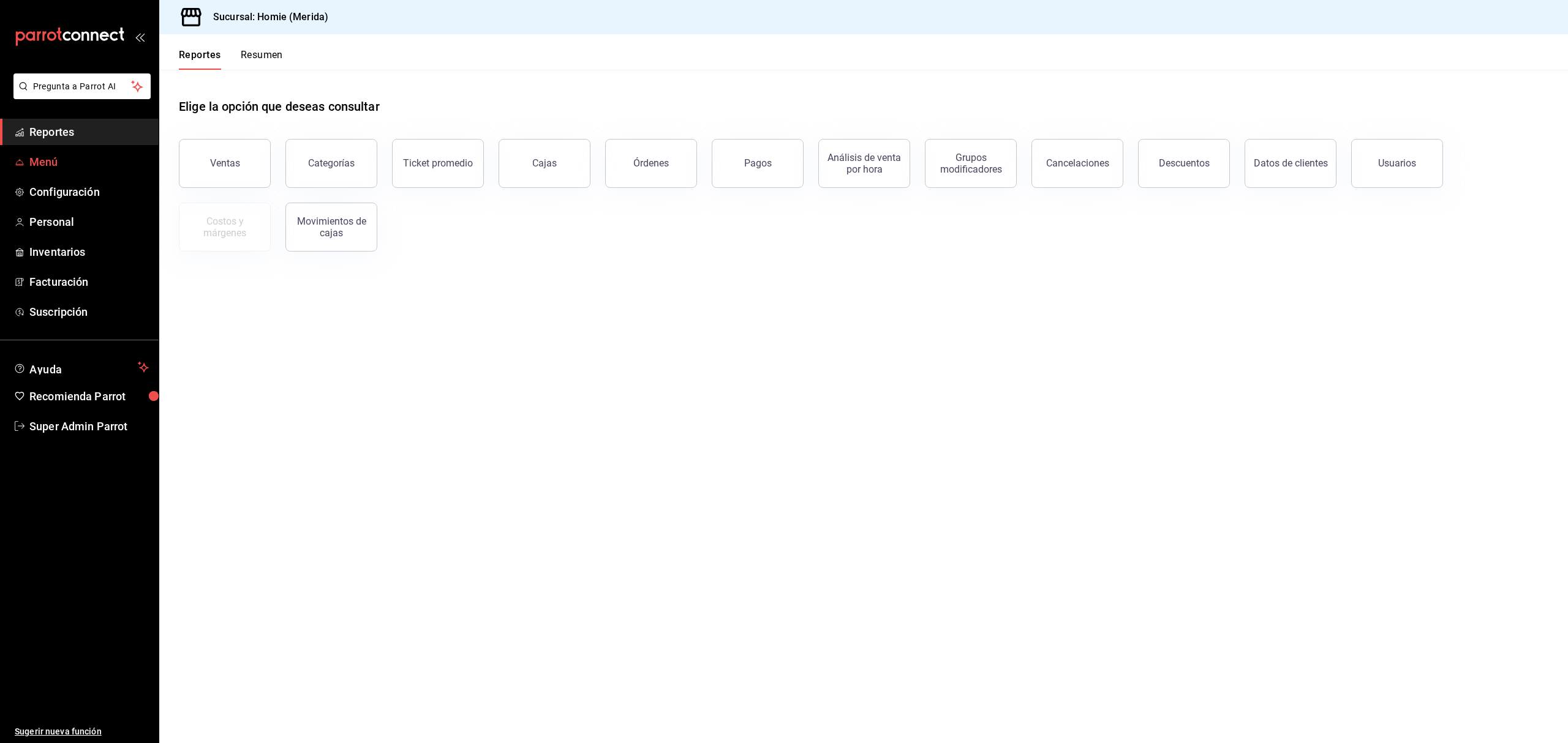
click at [55, 163] on span "Menú" at bounding box center [88, 162] width 119 height 16
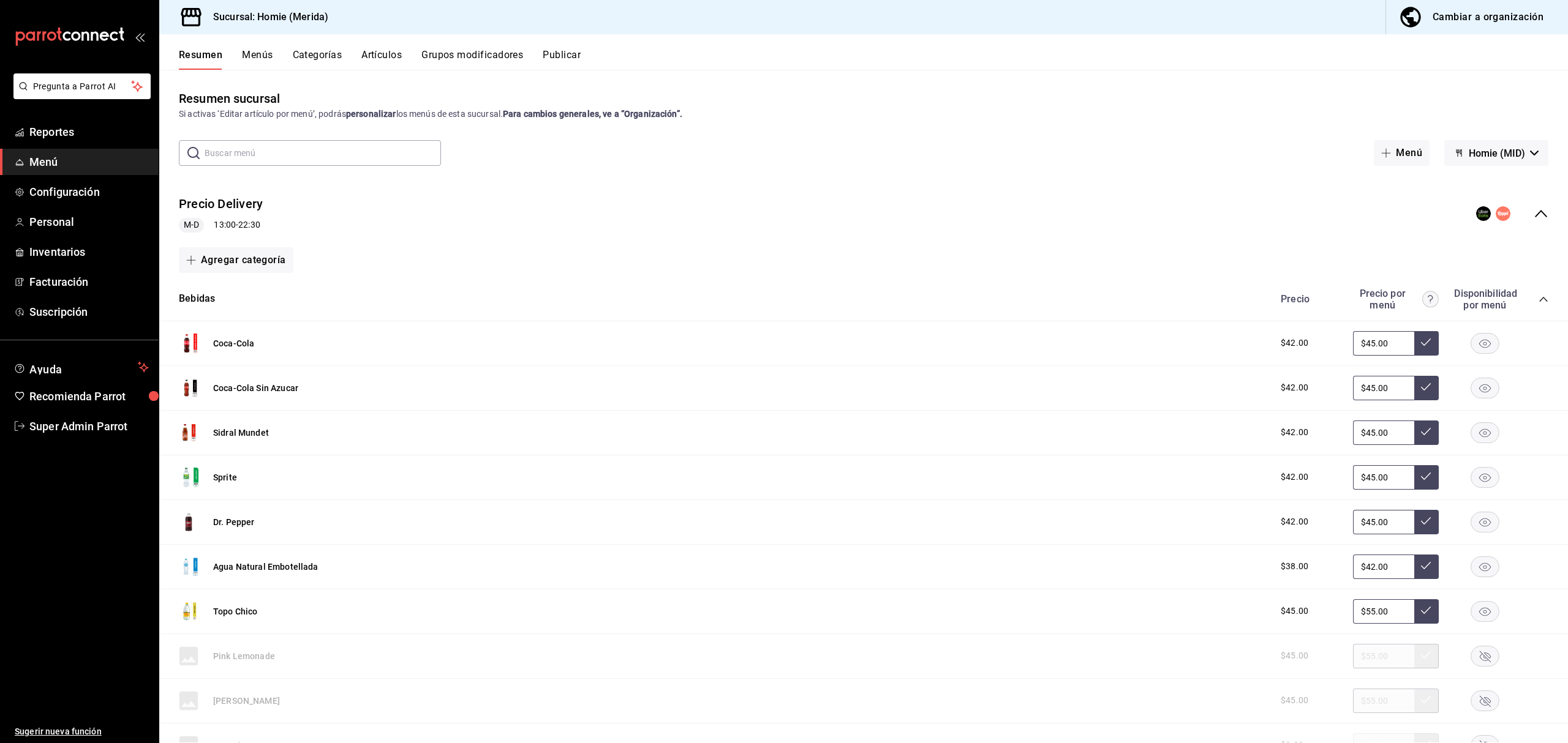
click at [1533, 211] on icon "collapse-menu-row" at bounding box center [1541, 213] width 15 height 15
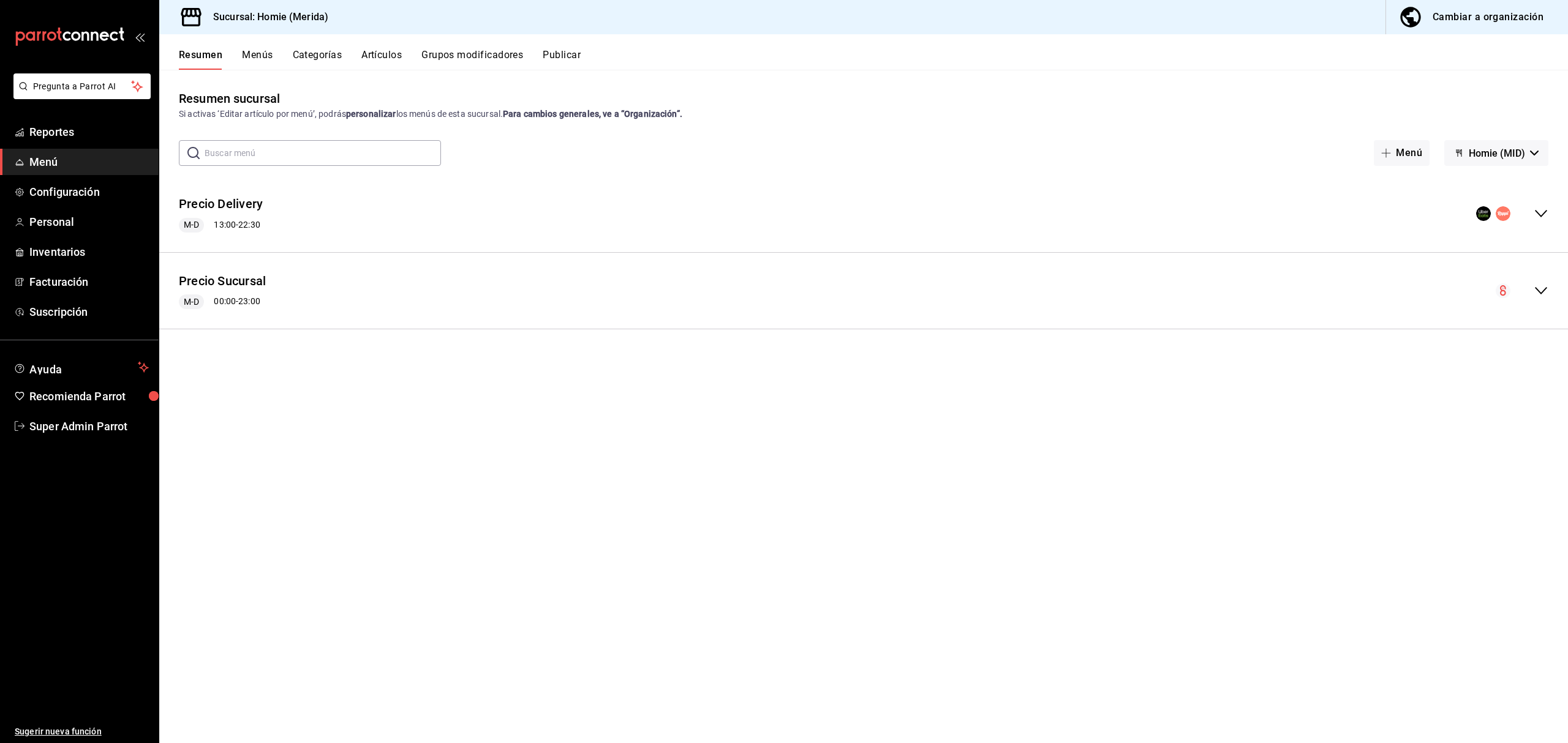
click at [1508, 151] on span "Homie (MID)" at bounding box center [1497, 153] width 56 height 12
click at [1508, 151] on div at bounding box center [784, 372] width 1568 height 743
click at [71, 307] on span "Suscripción" at bounding box center [88, 312] width 119 height 16
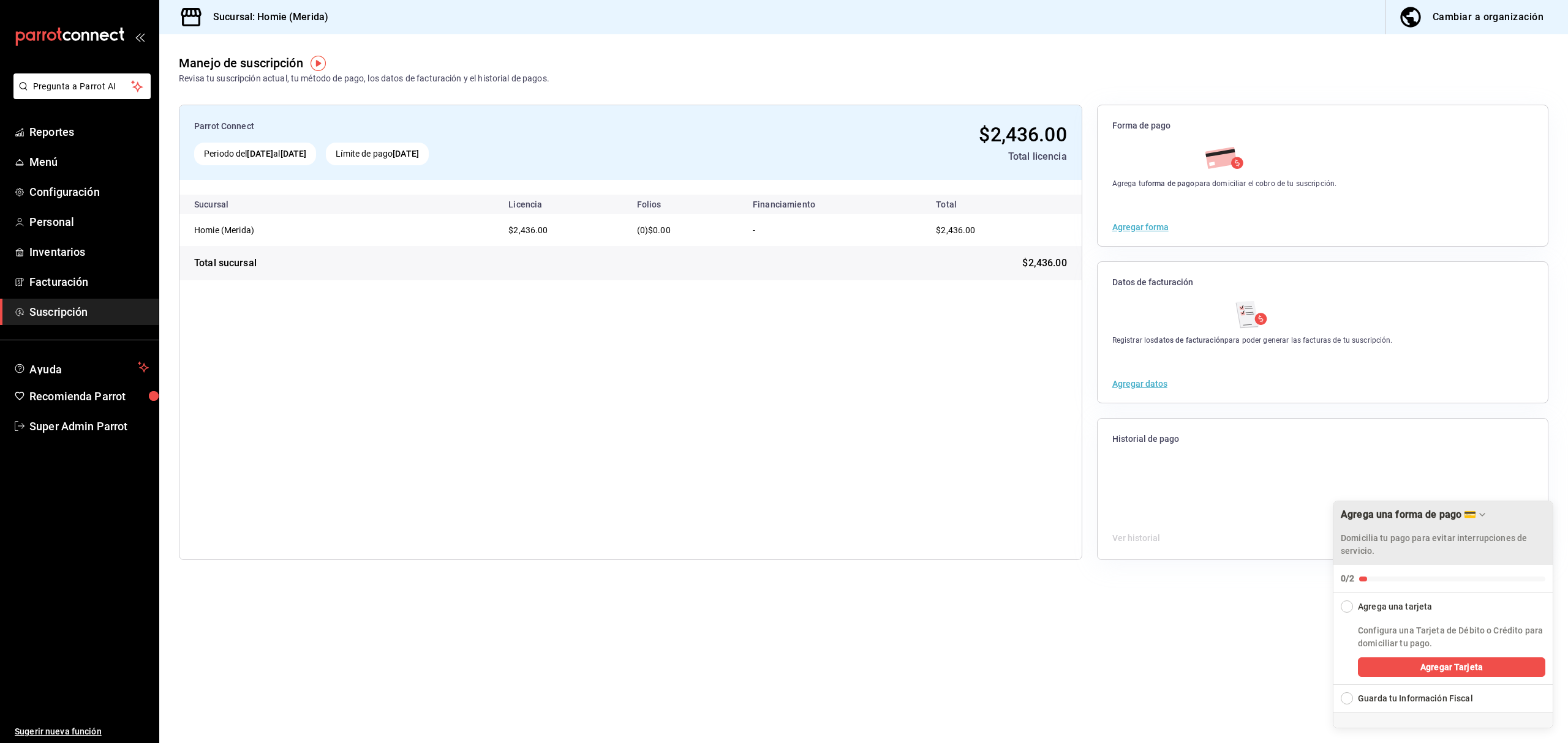
click at [1484, 515] on icon "Drag to move checklist" at bounding box center [1482, 515] width 10 height 10
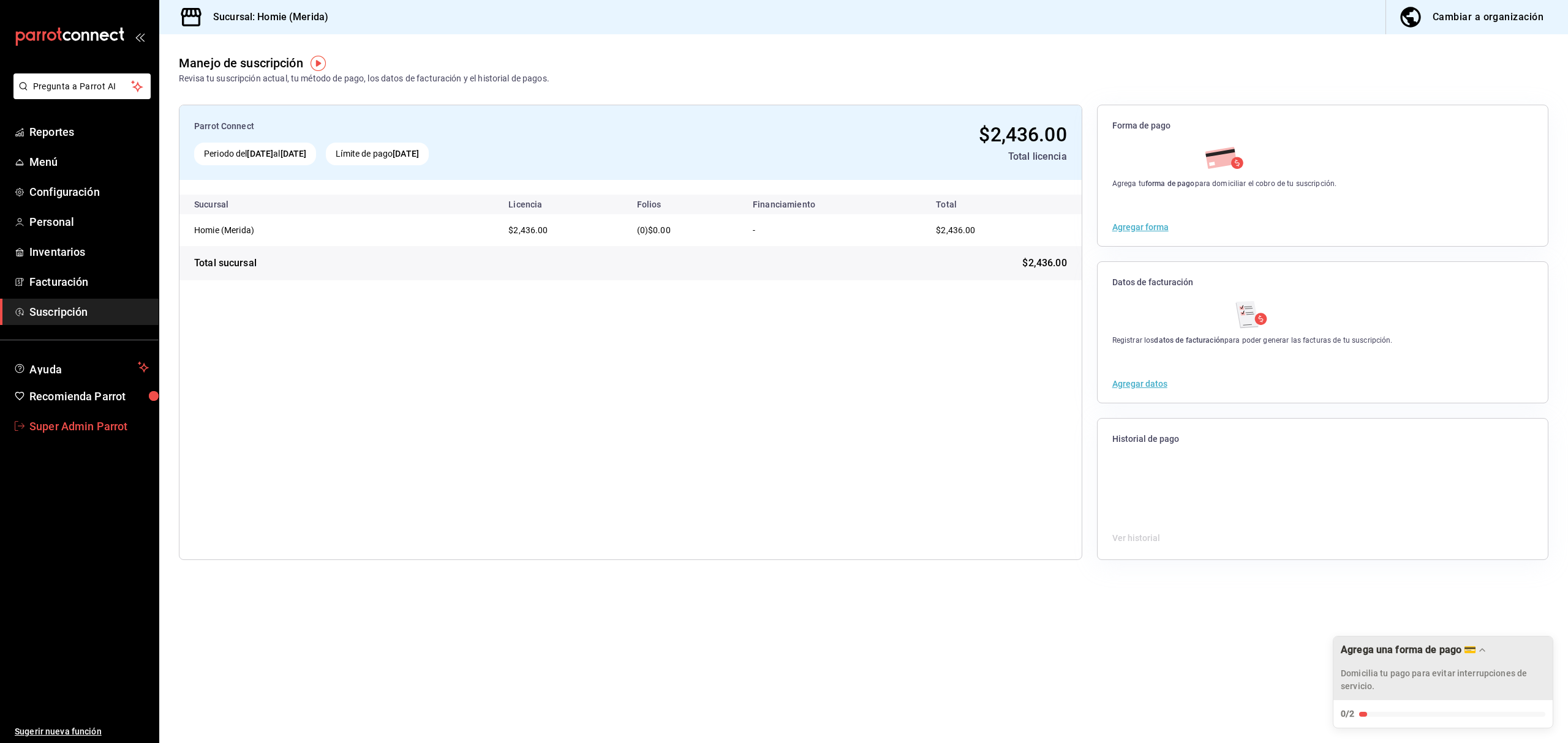
click at [72, 421] on span "Super Admin Parrot" at bounding box center [88, 426] width 119 height 16
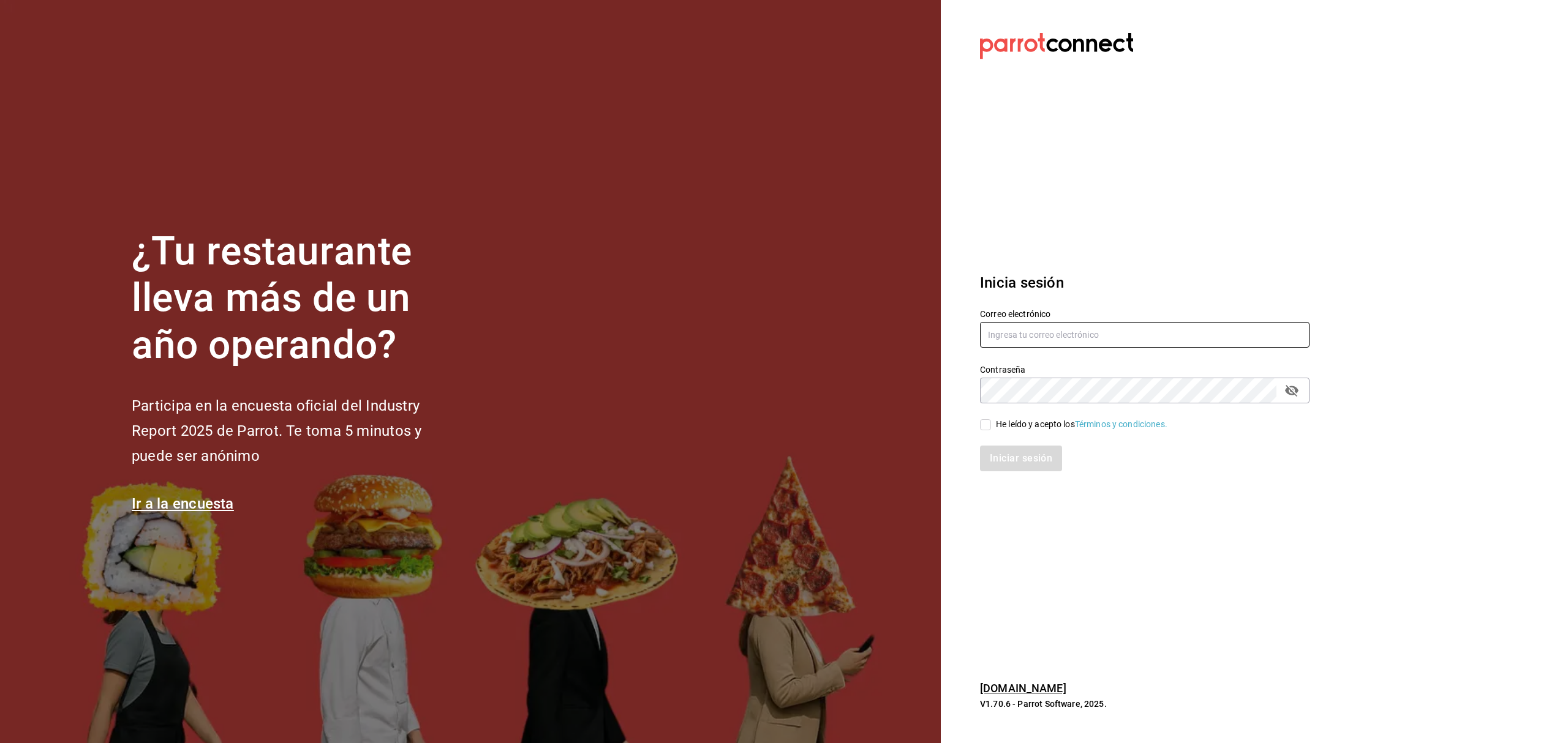
click at [1009, 328] on input "text" at bounding box center [1145, 335] width 330 height 25
type input "m"
type input "homie@merida.com"
click at [1008, 428] on div "He leído y acepto los Términos y condiciones." at bounding box center [1081, 424] width 172 height 13
click at [991, 428] on input "He leído y acepto los Términos y condiciones." at bounding box center [986, 425] width 11 height 11
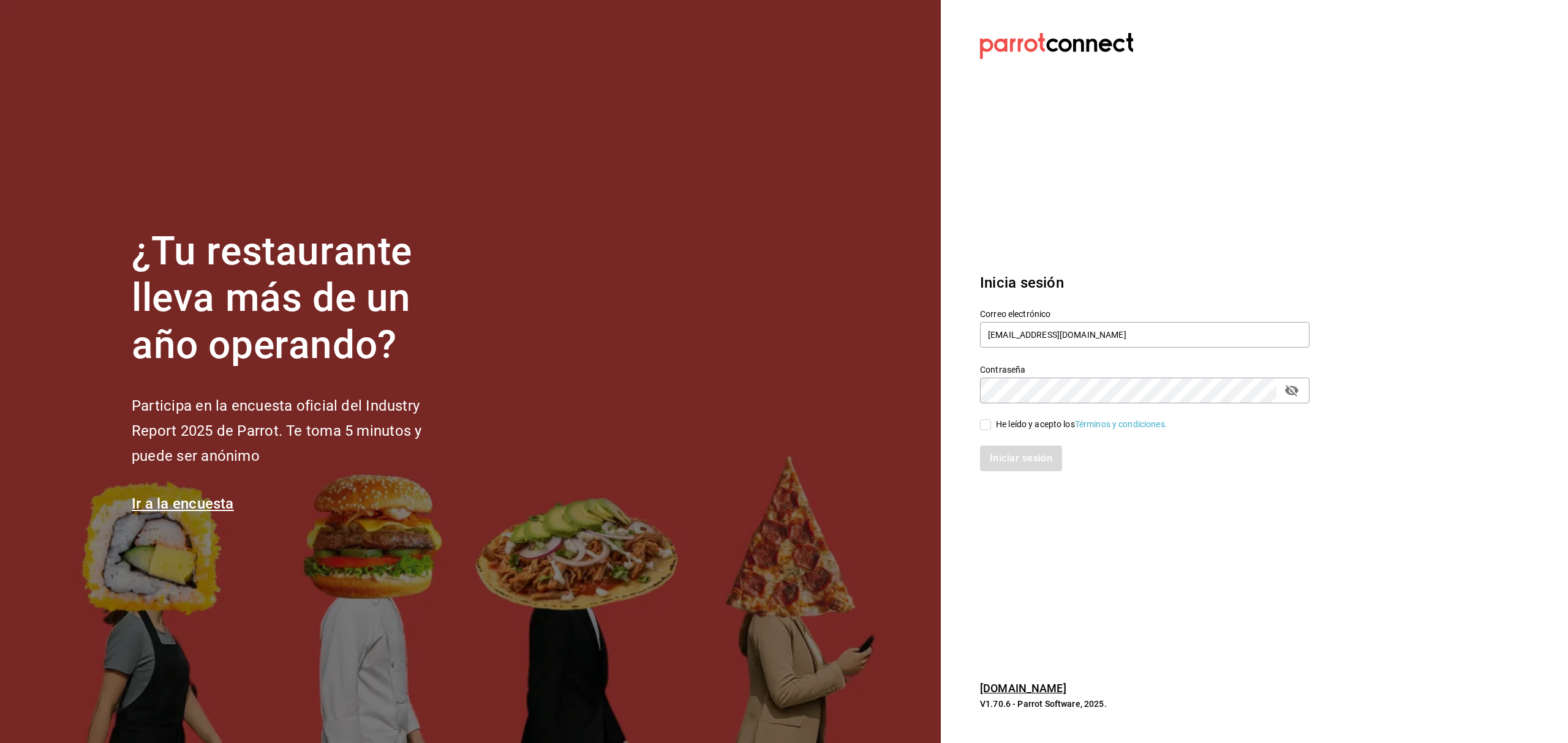
checkbox input "true"
click at [999, 469] on button "Iniciar sesión" at bounding box center [1022, 459] width 84 height 25
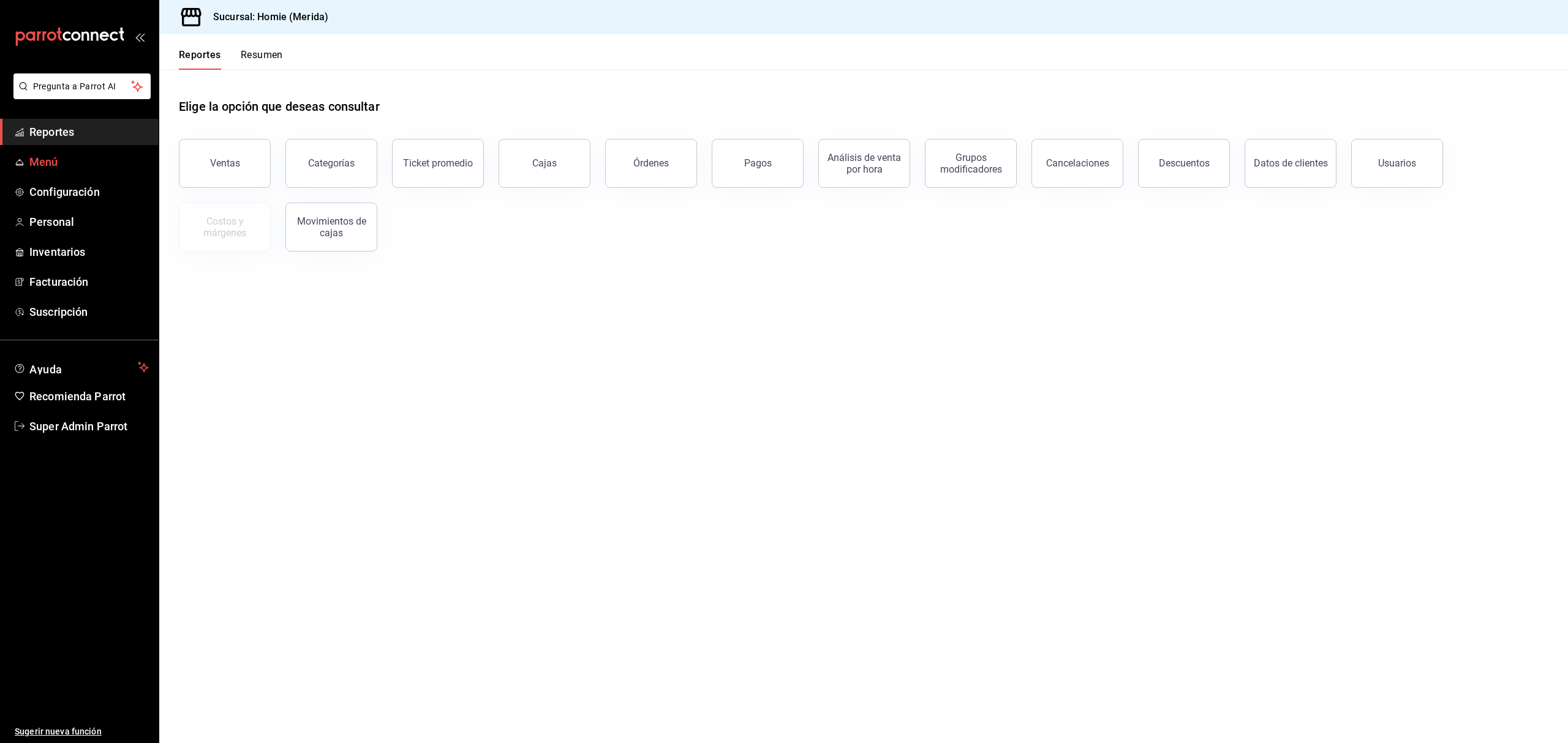
click at [33, 164] on span "Menú" at bounding box center [88, 162] width 119 height 16
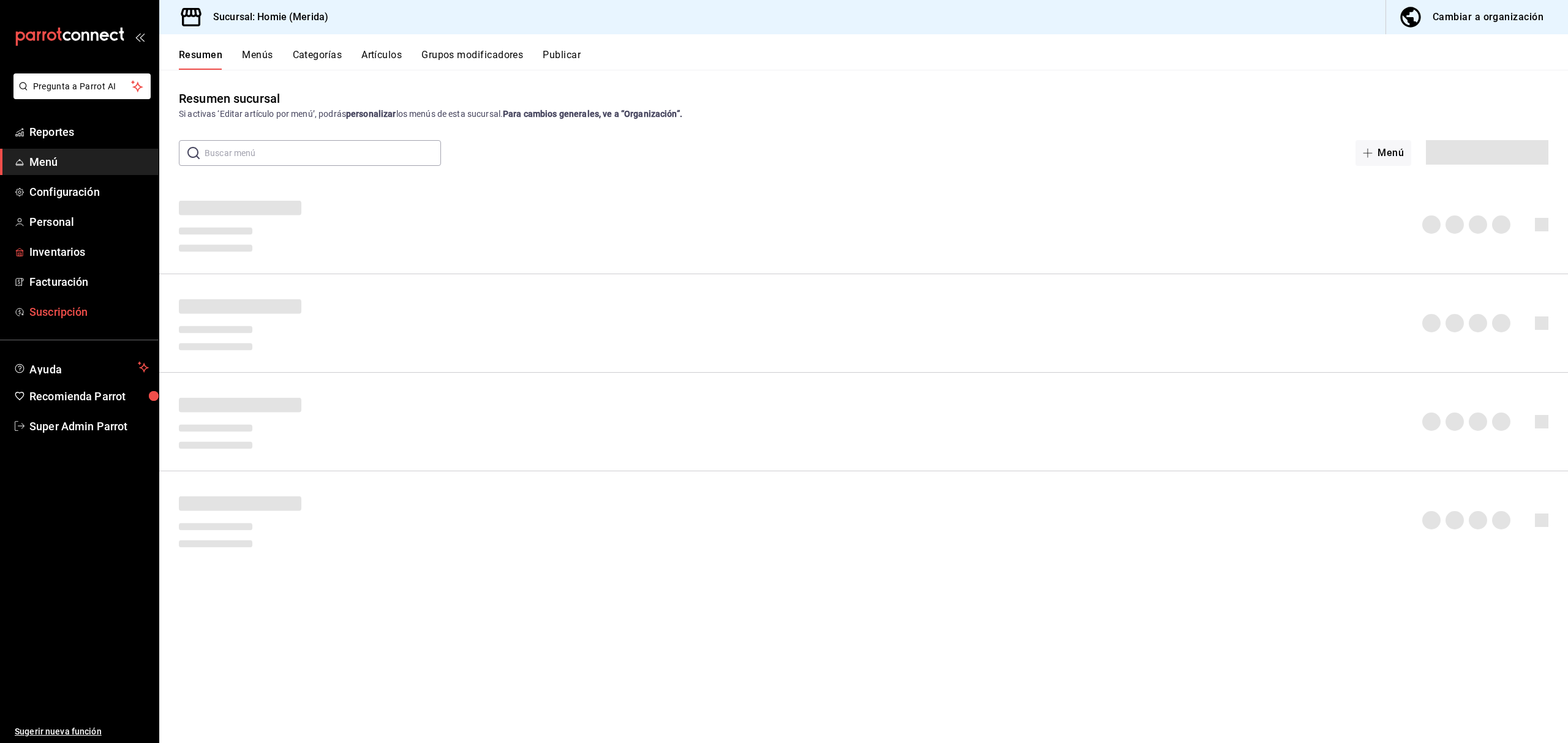
click at [33, 310] on span "Suscripción" at bounding box center [88, 312] width 119 height 16
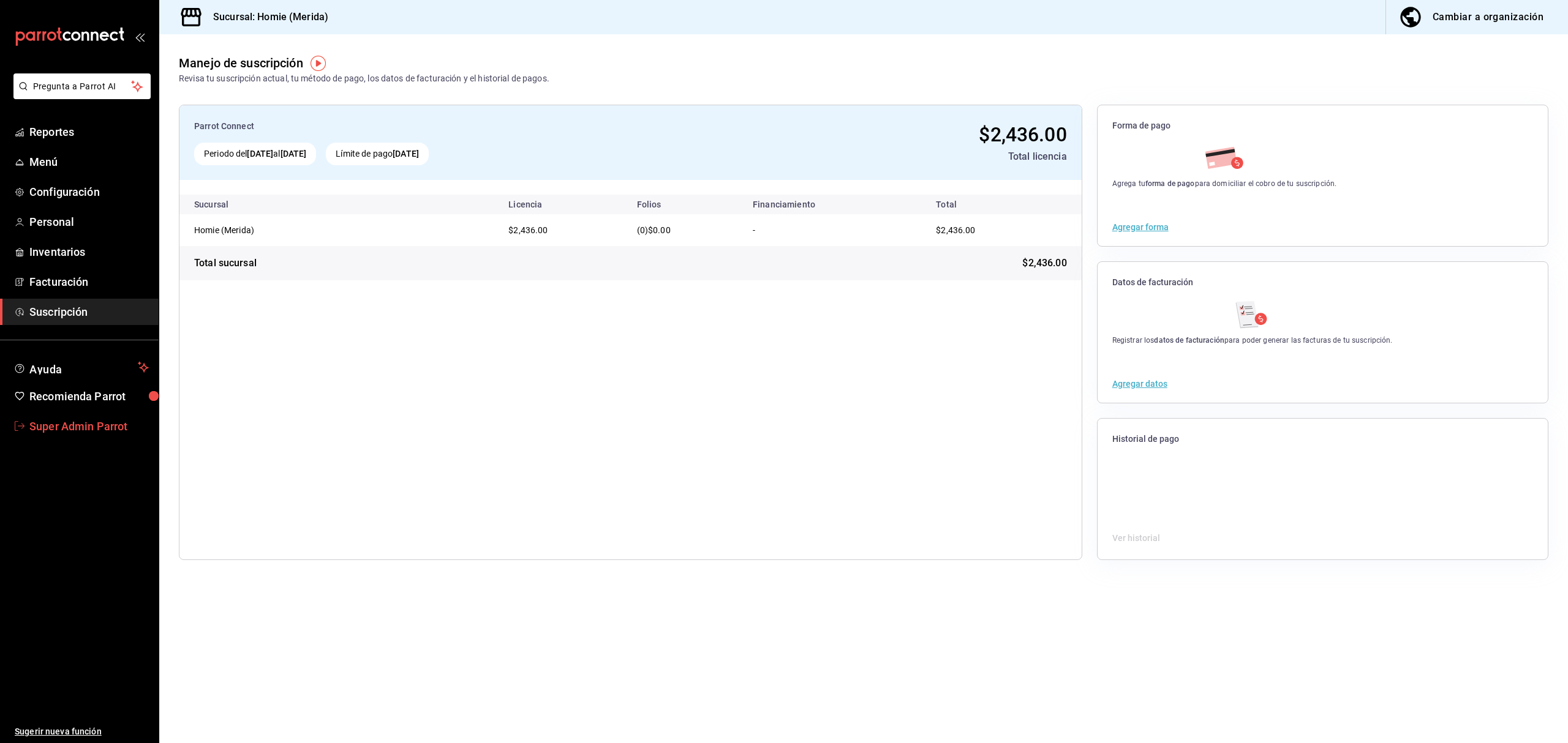
click at [64, 434] on span "Super Admin Parrot" at bounding box center [88, 426] width 119 height 16
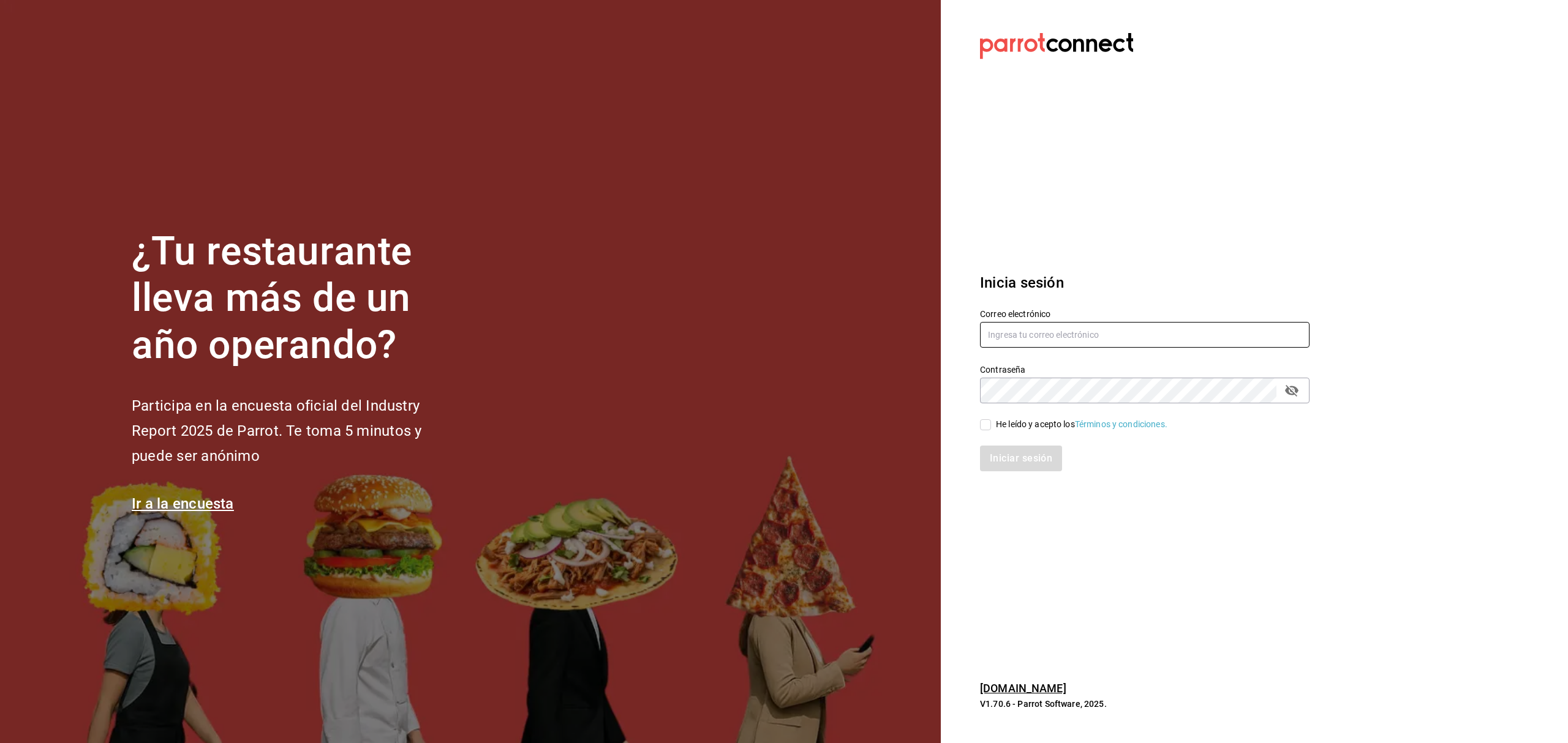
click at [995, 327] on input "text" at bounding box center [1145, 335] width 330 height 25
type input "[EMAIL_ADDRESS][DOMAIN_NAME]"
click at [1042, 424] on div "He leído y acepto los Términos y condiciones." at bounding box center [1081, 424] width 172 height 13
click at [991, 424] on input "He leído y acepto los Términos y condiciones." at bounding box center [986, 425] width 11 height 11
checkbox input "true"
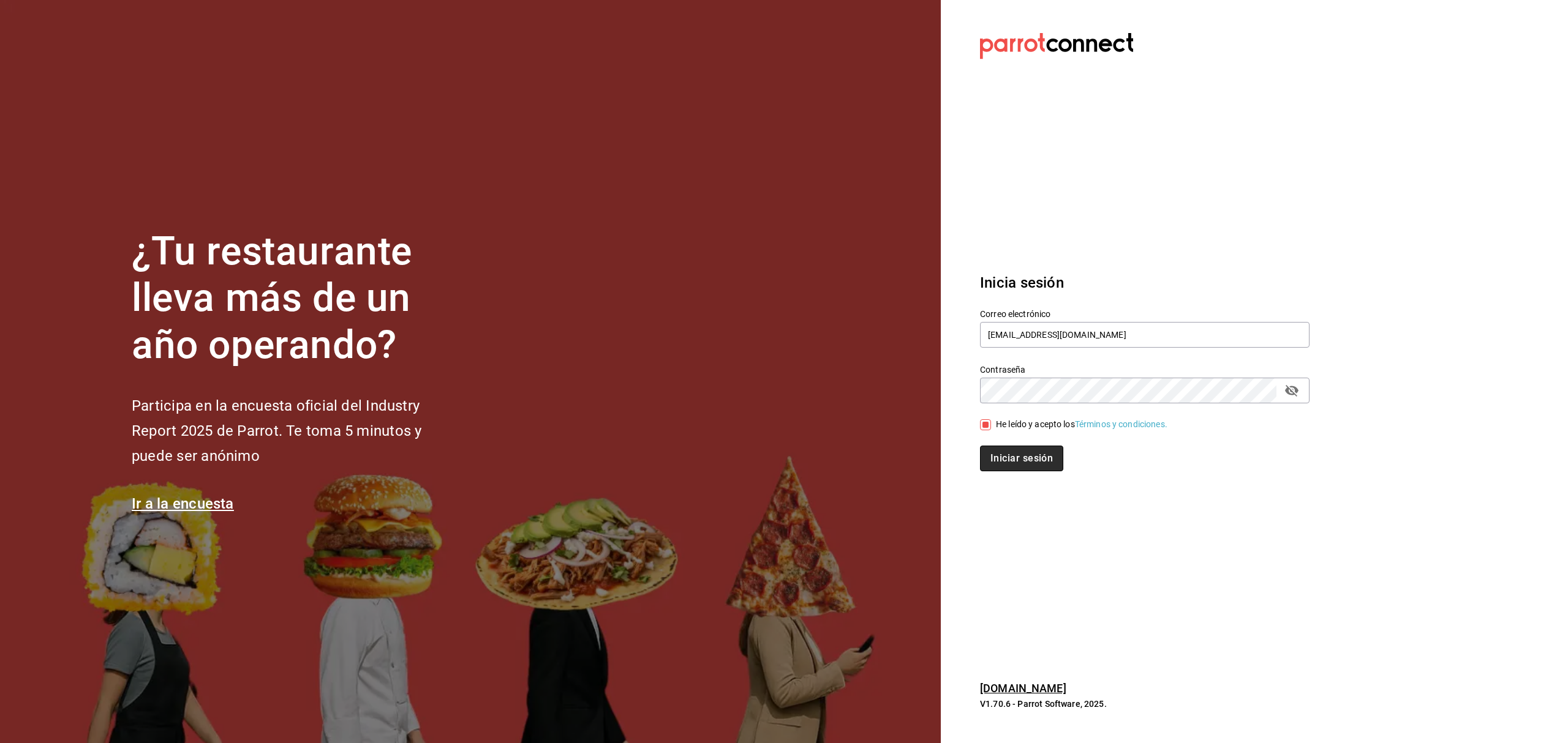
click at [1031, 459] on button "Iniciar sesión" at bounding box center [1022, 459] width 84 height 25
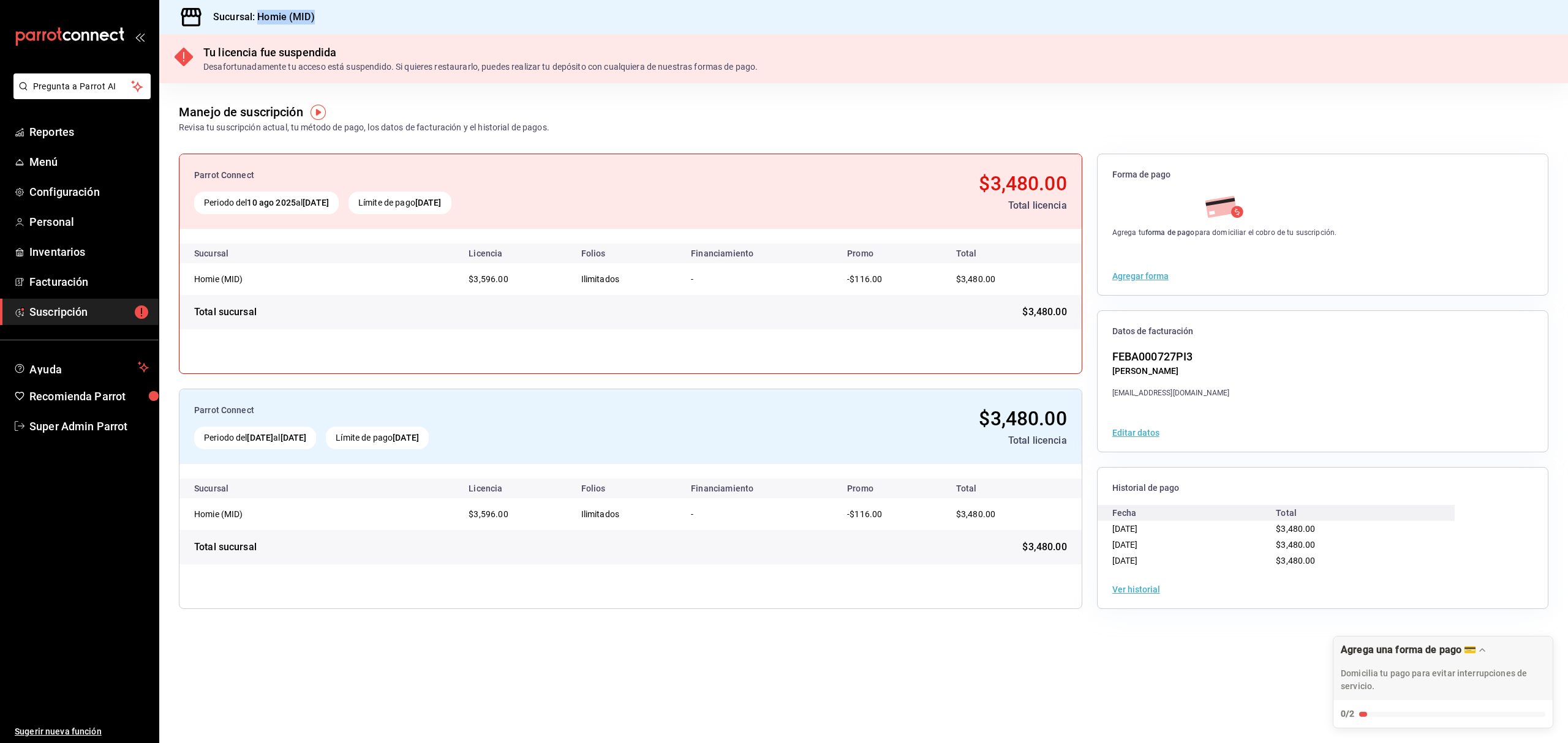
drag, startPoint x: 313, startPoint y: 21, endPoint x: 258, endPoint y: 17, distance: 55.1
click at [258, 17] on h3 "Sucursal: Homie (MID)" at bounding box center [259, 17] width 112 height 15
copy h3 "Homie (MID)"
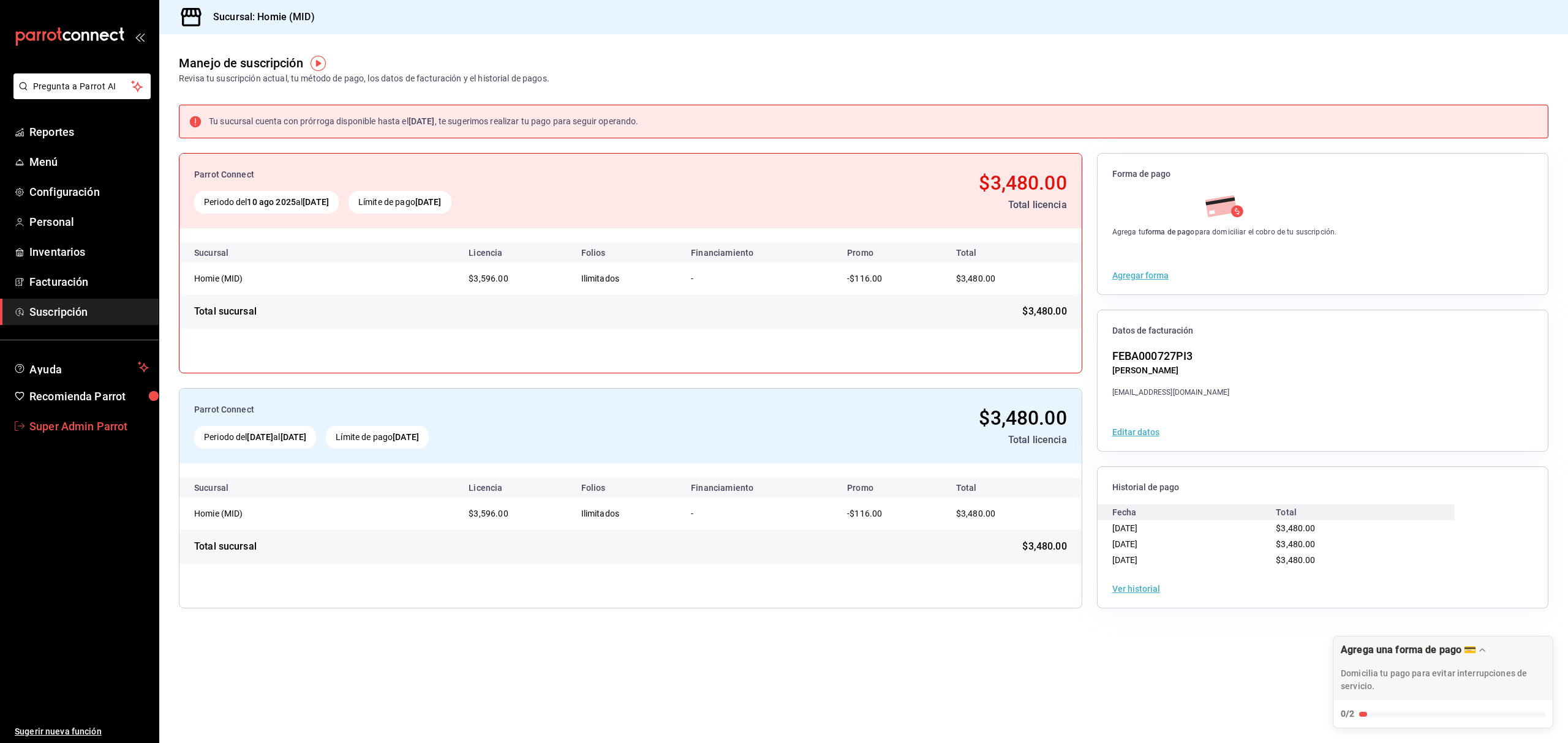
click at [84, 424] on span "Super Admin Parrot" at bounding box center [88, 426] width 119 height 16
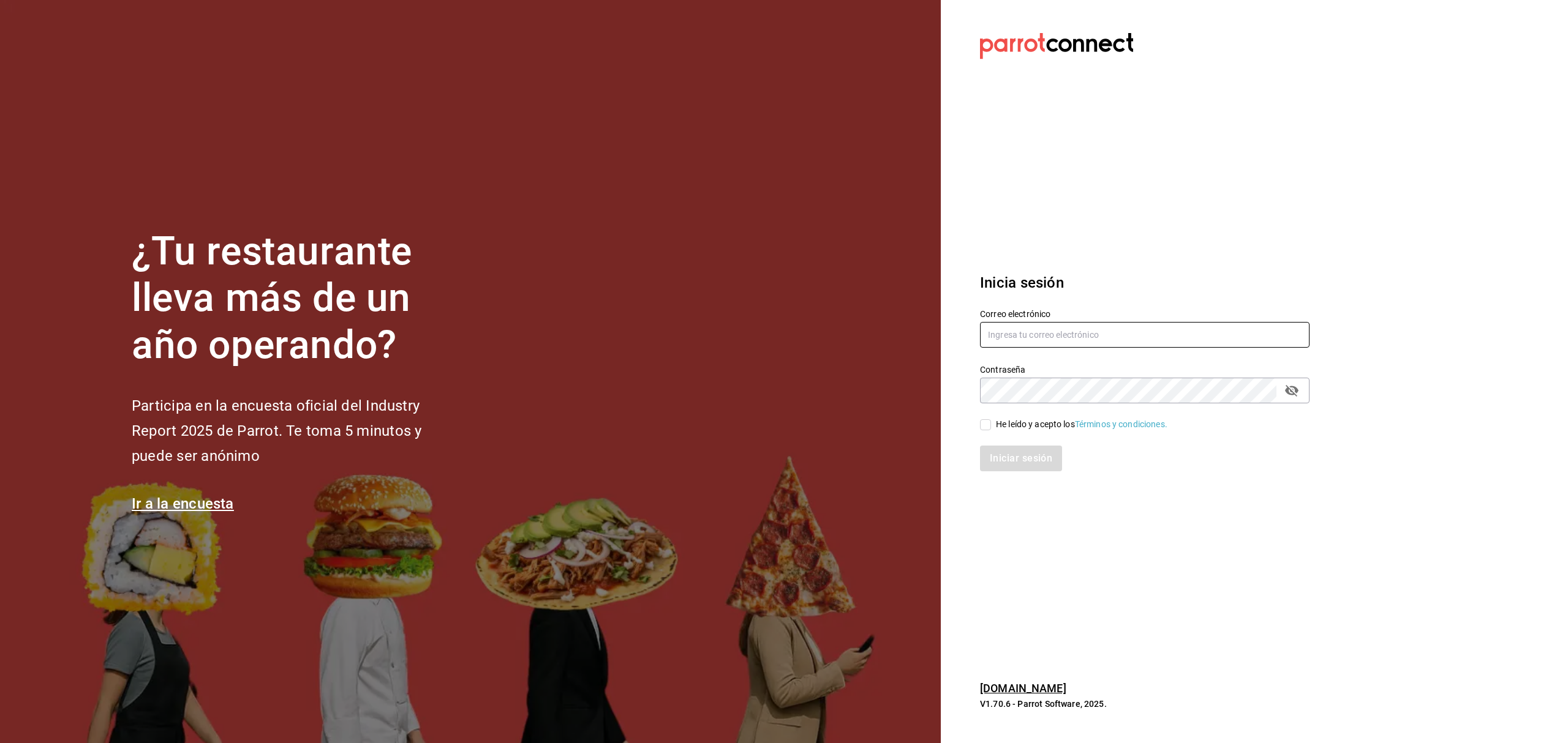
click at [1010, 334] on input "text" at bounding box center [1145, 335] width 330 height 25
paste input "coffe@naucalpan.com"
type input "coffe@naucalpan.com"
click at [977, 378] on div "Contraseña Contraseña" at bounding box center [1137, 376] width 344 height 54
click at [1047, 428] on div "He leído y acepto los Términos y condiciones." at bounding box center [1081, 424] width 172 height 13
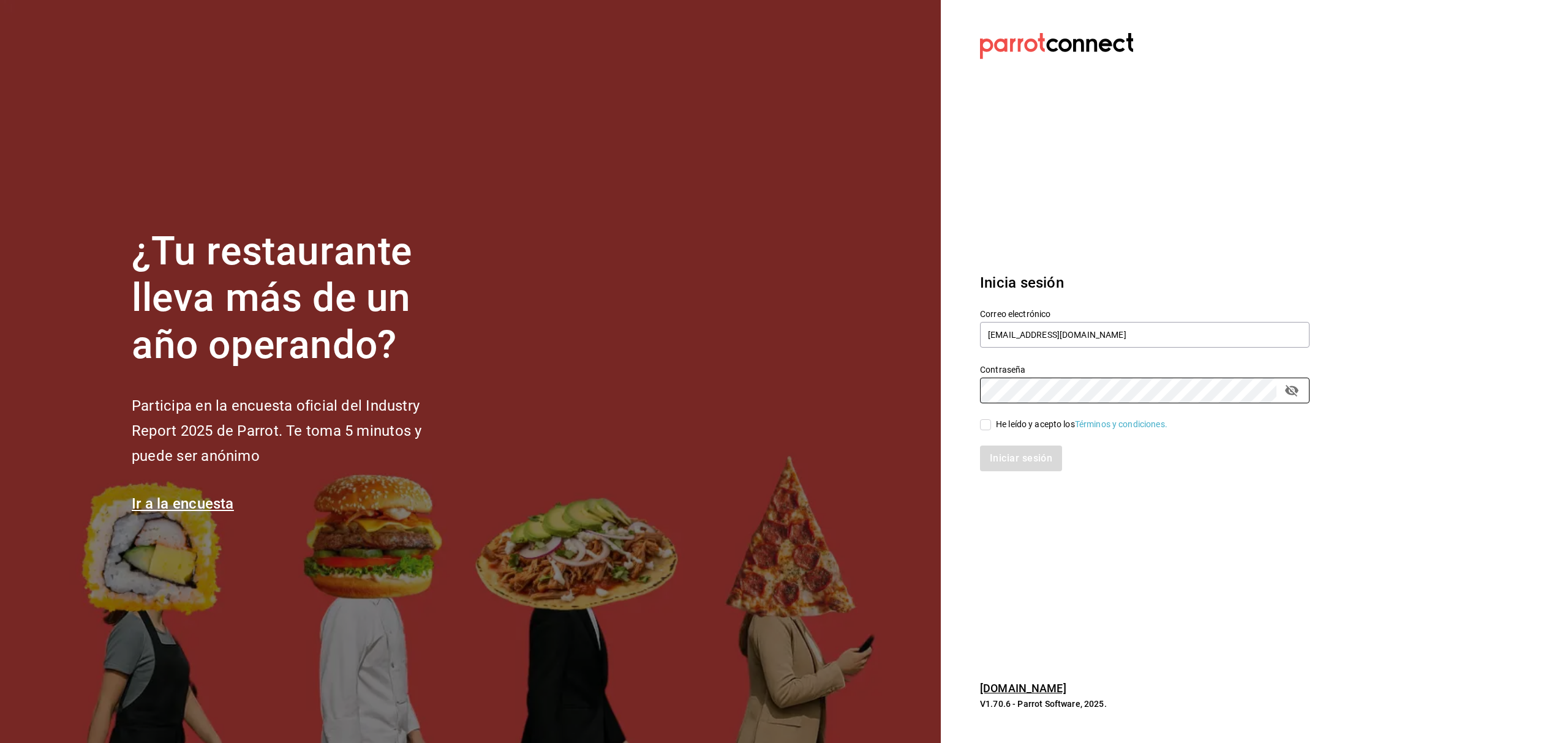
click at [991, 428] on input "He leído y acepto los Términos y condiciones." at bounding box center [986, 425] width 11 height 11
checkbox input "true"
click at [1030, 458] on button "Iniciar sesión" at bounding box center [1022, 459] width 84 height 25
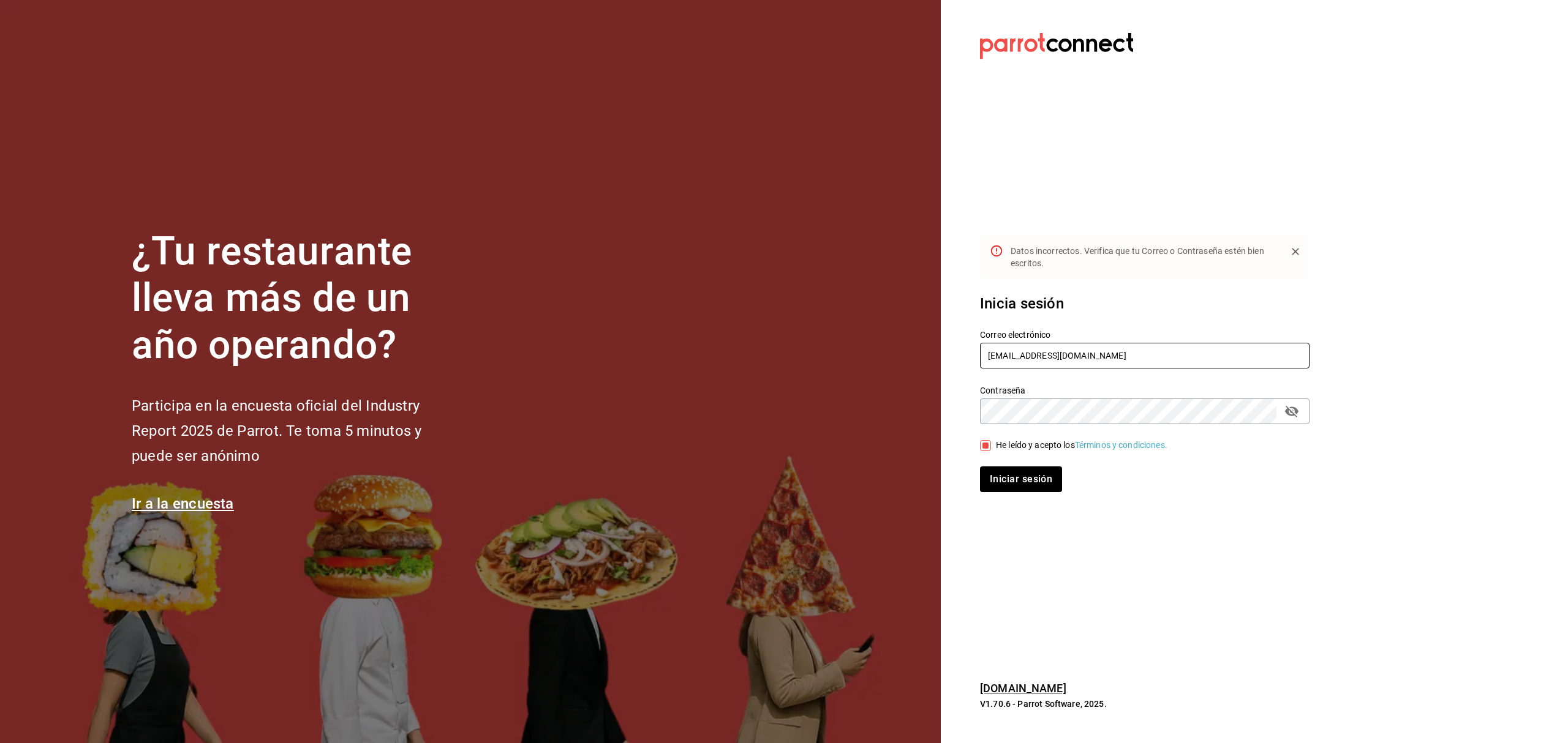
click at [1096, 352] on input "coffe@naucalpan.com" at bounding box center [1145, 356] width 330 height 25
click at [990, 355] on input "coffe@naucalpan.com" at bounding box center [1145, 356] width 330 height 25
click at [1290, 415] on icon "passwordField" at bounding box center [1291, 411] width 14 height 12
drag, startPoint x: 1104, startPoint y: 356, endPoint x: 864, endPoint y: 356, distance: 240.0
click at [864, 356] on div "¿Tu restaurante lleva más de un año operando? Participa en la encuesta oficial …" at bounding box center [784, 372] width 1568 height 743
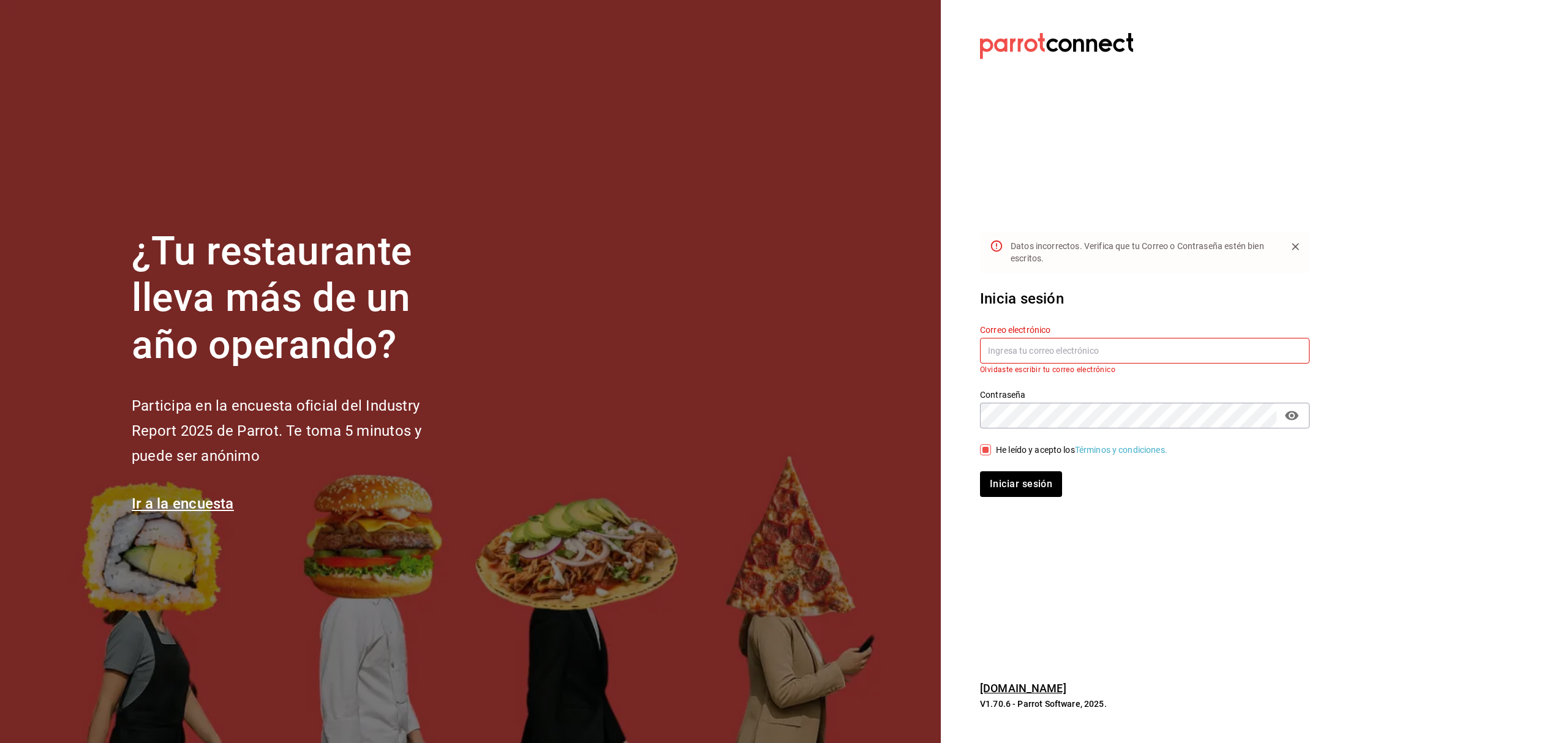
paste input "coffe@naucalpan.com"
click at [1012, 480] on button "Iniciar sesión" at bounding box center [1022, 480] width 84 height 25
click at [849, 397] on div "¿Tu restaurante lleva más de un año operando? Participa en la encuesta oficial …" at bounding box center [784, 372] width 1568 height 743
click at [1016, 477] on button "Iniciar sesión" at bounding box center [1022, 480] width 84 height 25
drag, startPoint x: 1098, startPoint y: 356, endPoint x: 922, endPoint y: 353, distance: 176.0
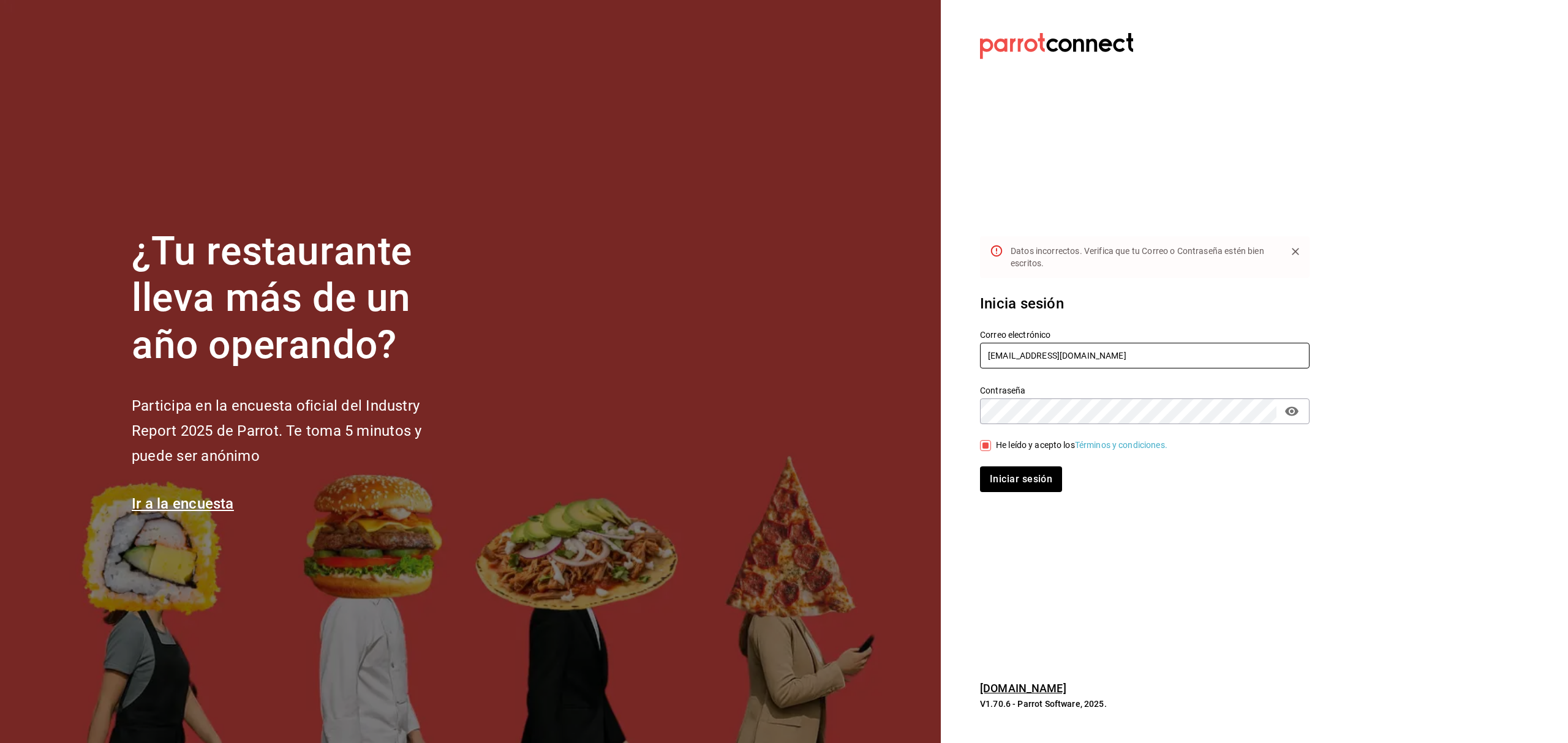
click at [922, 353] on div "¿Tu restaurante lleva más de un año operando? Participa en la encuesta oficial …" at bounding box center [784, 372] width 1568 height 743
paste input "e@wechegaray"
type input "coffee@wechegaray.com"
click at [1018, 471] on button "Iniciar sesión" at bounding box center [1022, 480] width 84 height 25
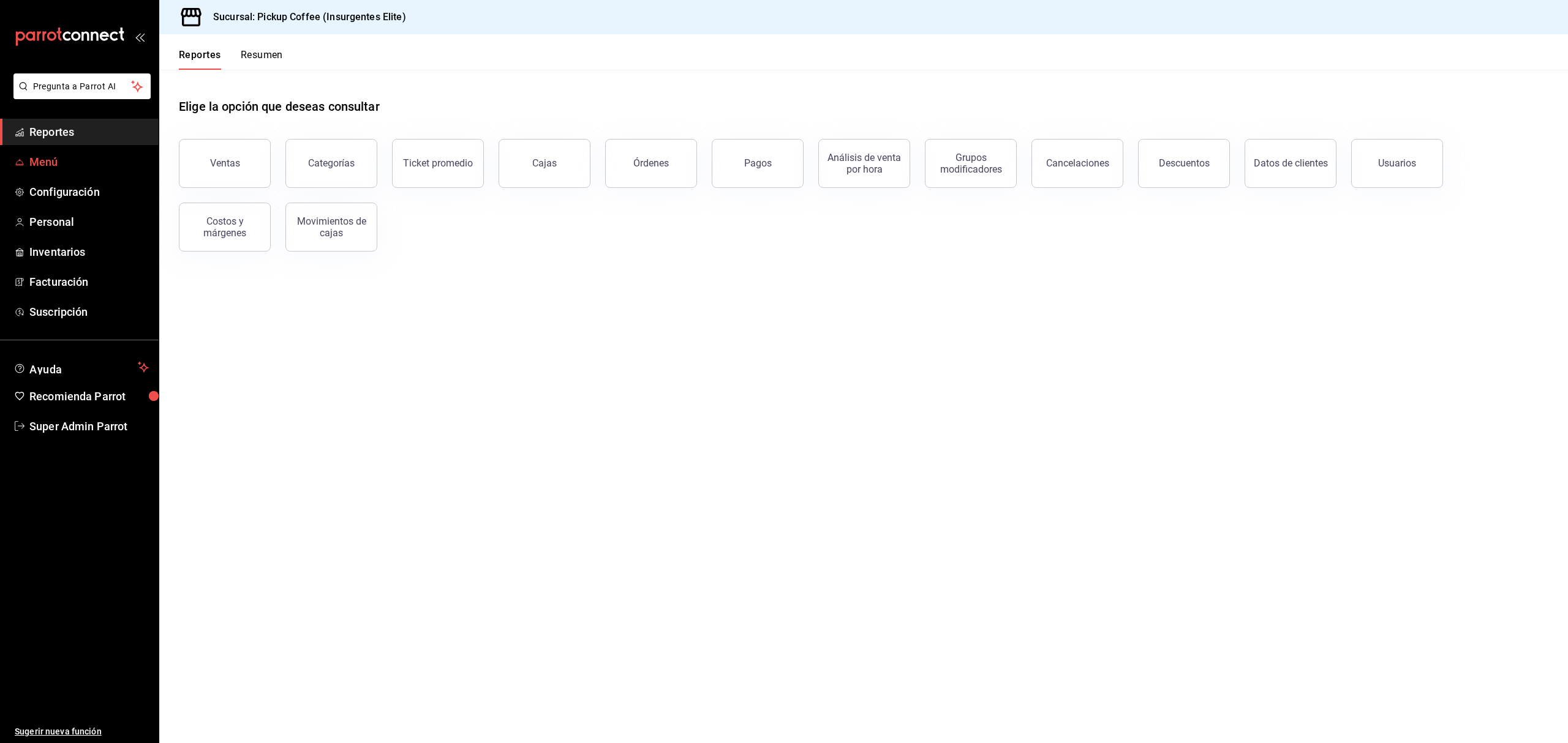
click at [65, 164] on span "Menú" at bounding box center [88, 162] width 119 height 16
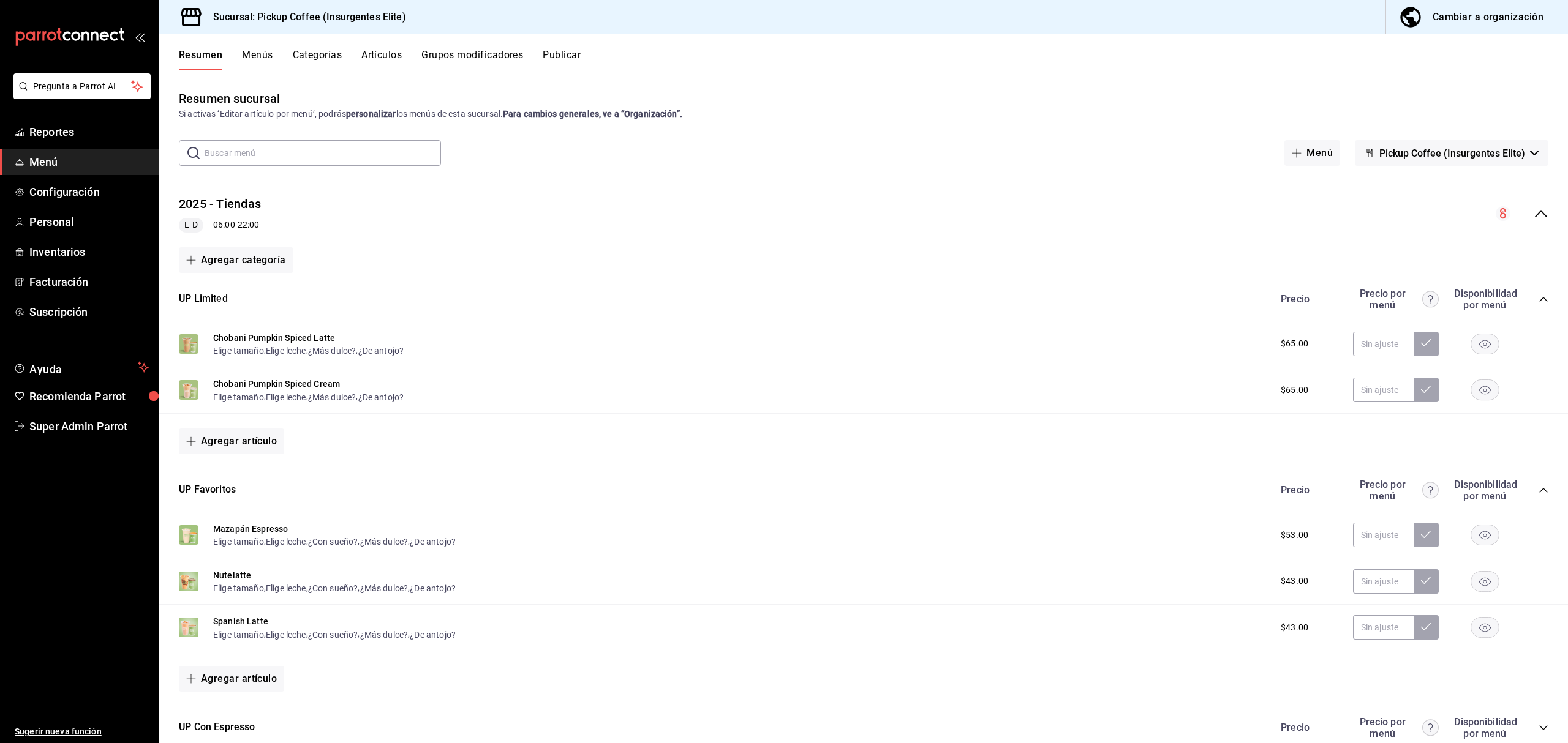
click at [565, 56] on button "Publicar" at bounding box center [561, 59] width 38 height 21
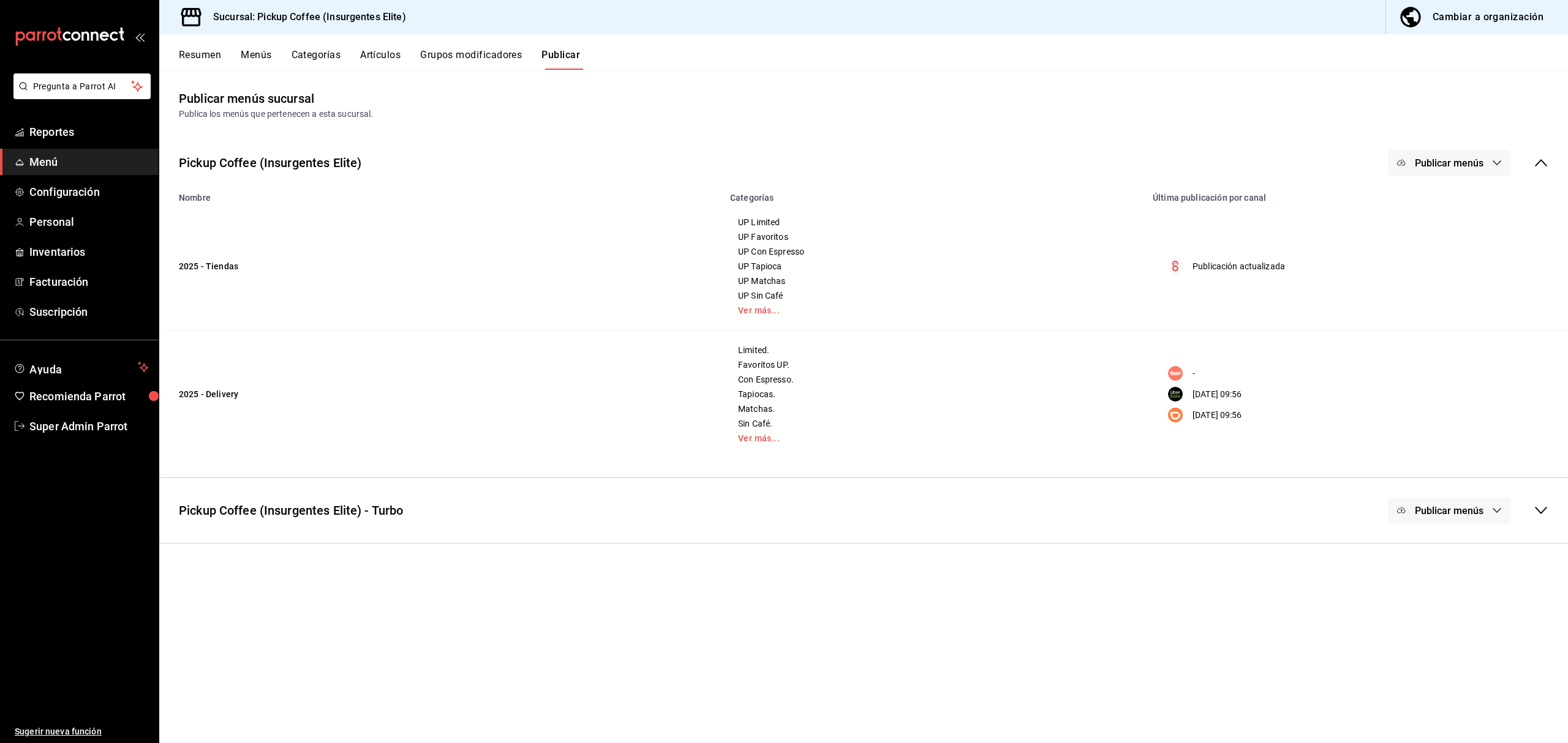
click at [1176, 420] on rect "menu maker table for brand" at bounding box center [1176, 415] width 15 height 15
drag, startPoint x: 412, startPoint y: 14, endPoint x: 258, endPoint y: 17, distance: 154.0
click at [258, 17] on div "Sucursal: Pickup Coffee (Insurgentes Elite) Cambiar a organización" at bounding box center [863, 17] width 1409 height 35
copy h3 "Pickup Coffee (Insurgentes Elite)"
click at [99, 428] on span "Super Admin Parrot" at bounding box center [88, 426] width 119 height 16
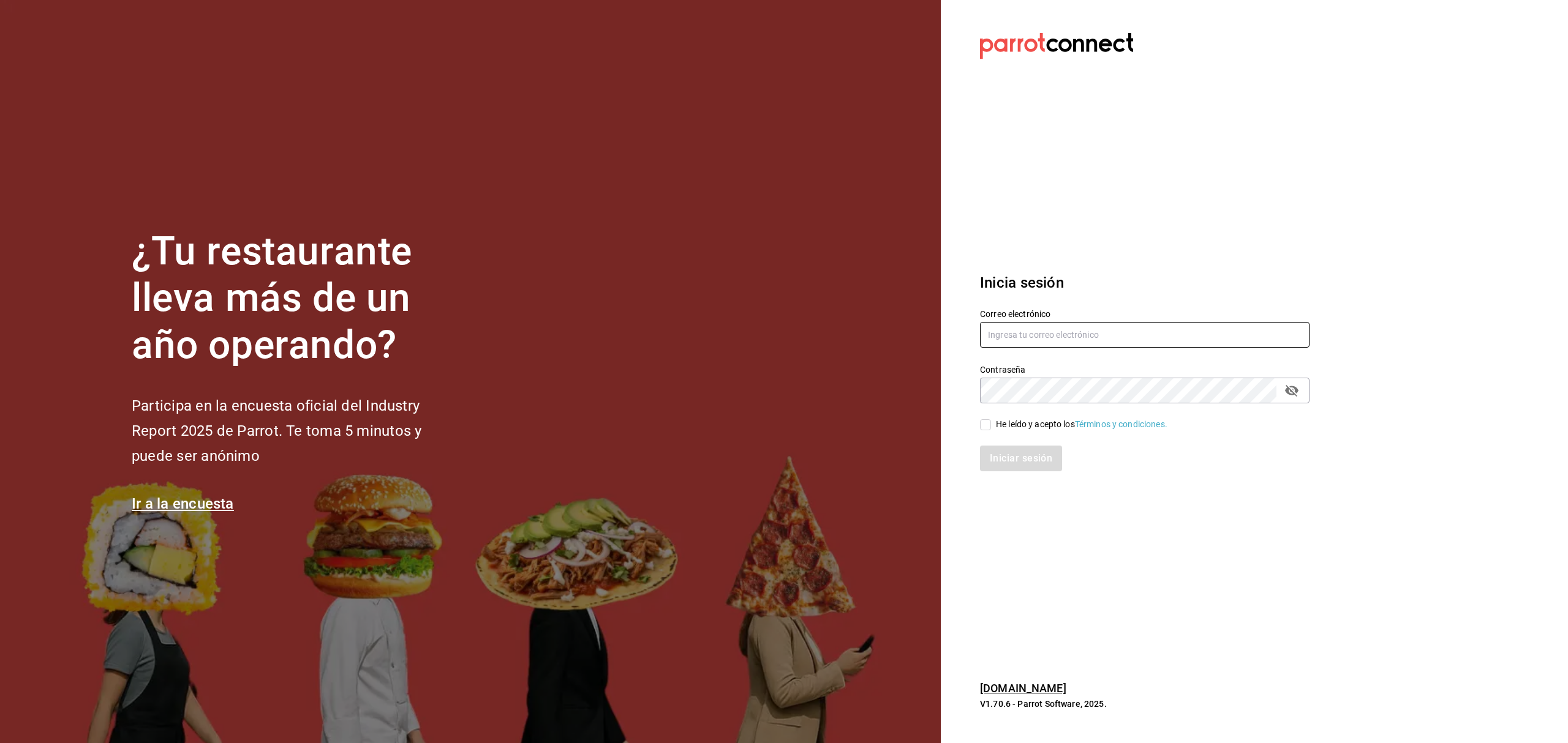
click at [1054, 334] on input "text" at bounding box center [1145, 335] width 330 height 25
paste input "[EMAIL_ADDRESS][DOMAIN_NAME]"
type input "[EMAIL_ADDRESS][DOMAIN_NAME]"
click at [1009, 418] on div "He leído y acepto los Términos y condiciones." at bounding box center [1081, 424] width 172 height 13
click at [991, 420] on input "He leído y acepto los Términos y condiciones." at bounding box center [986, 425] width 11 height 11
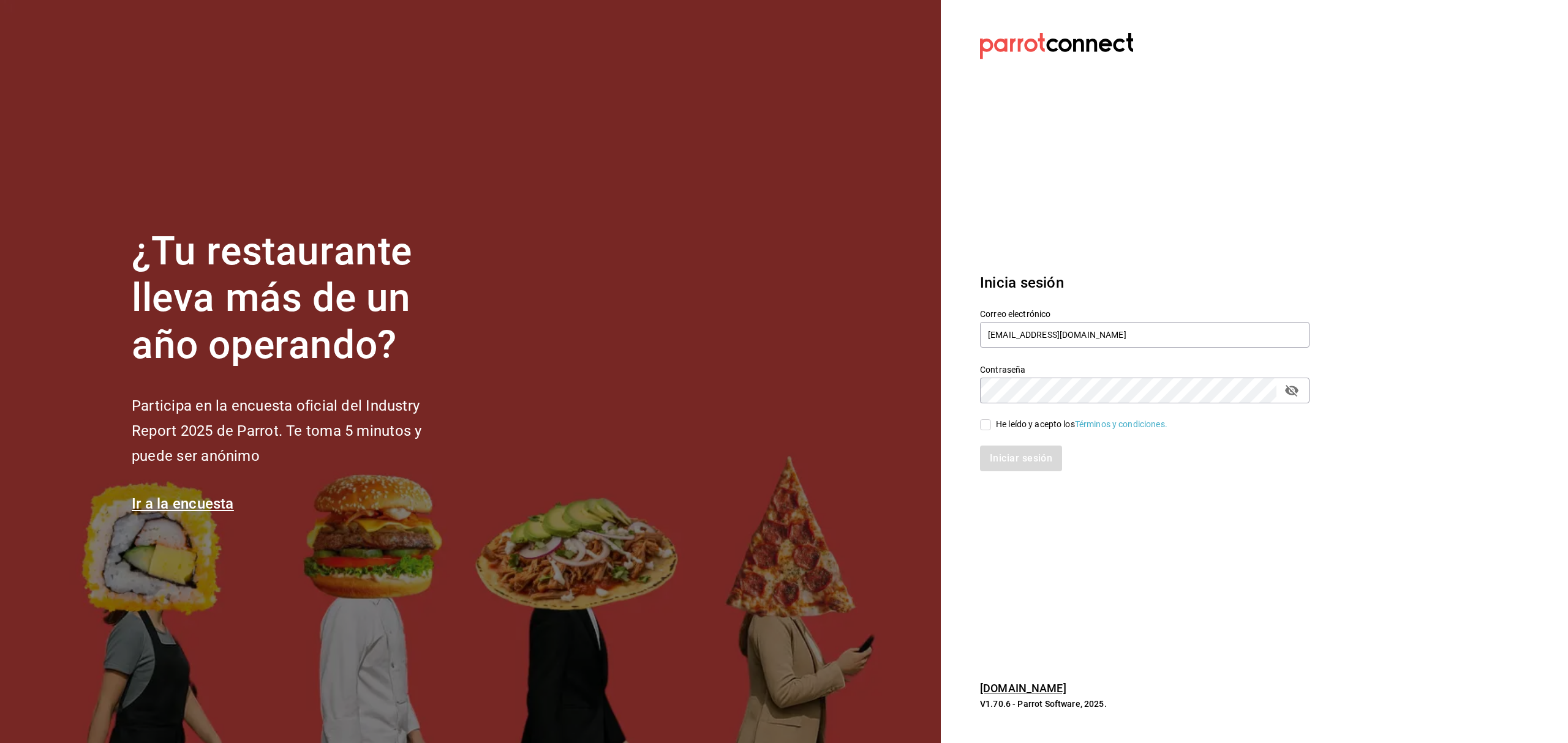
checkbox input "true"
click at [1010, 447] on button "Iniciar sesión" at bounding box center [1022, 459] width 84 height 25
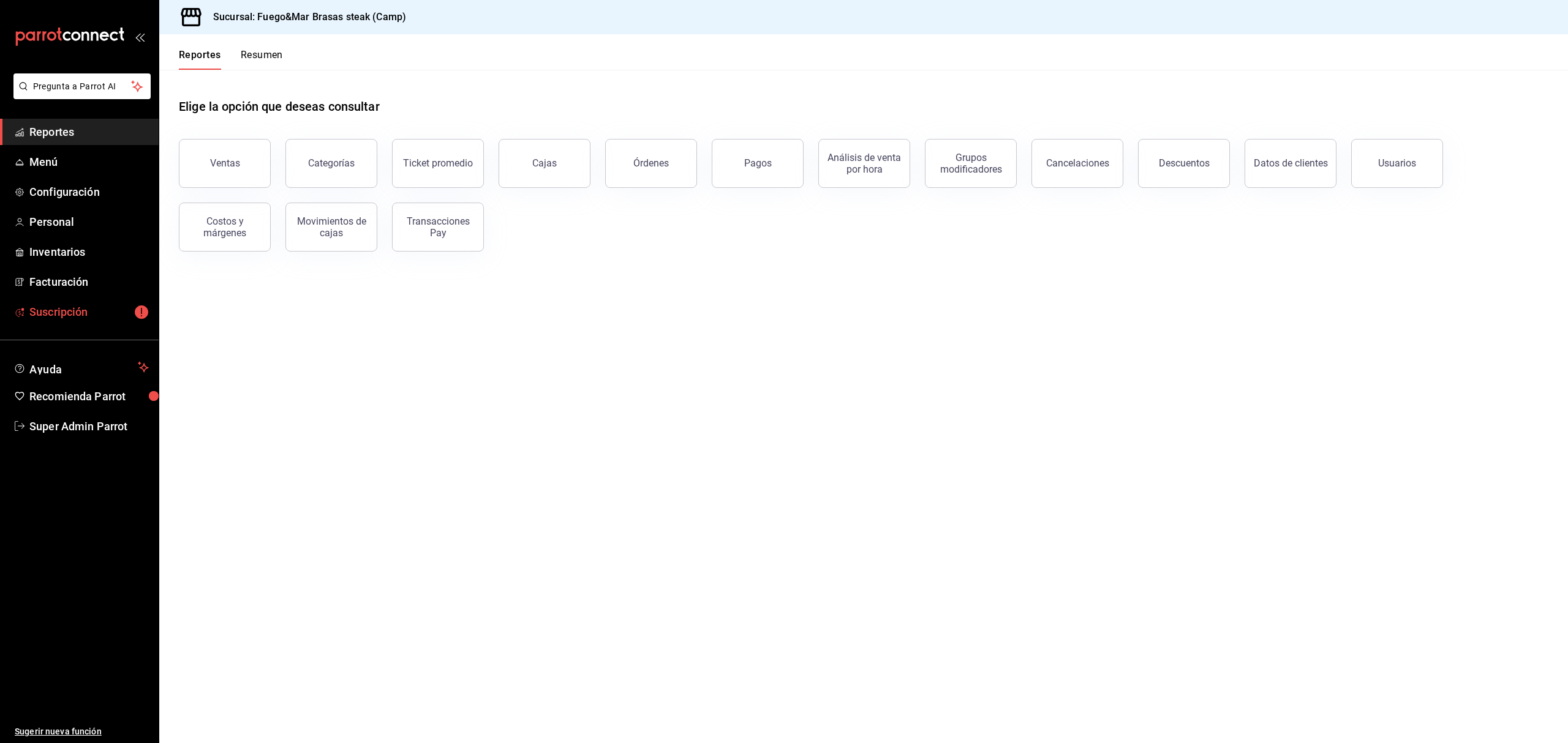
click at [97, 313] on span "Suscripción" at bounding box center [88, 312] width 119 height 16
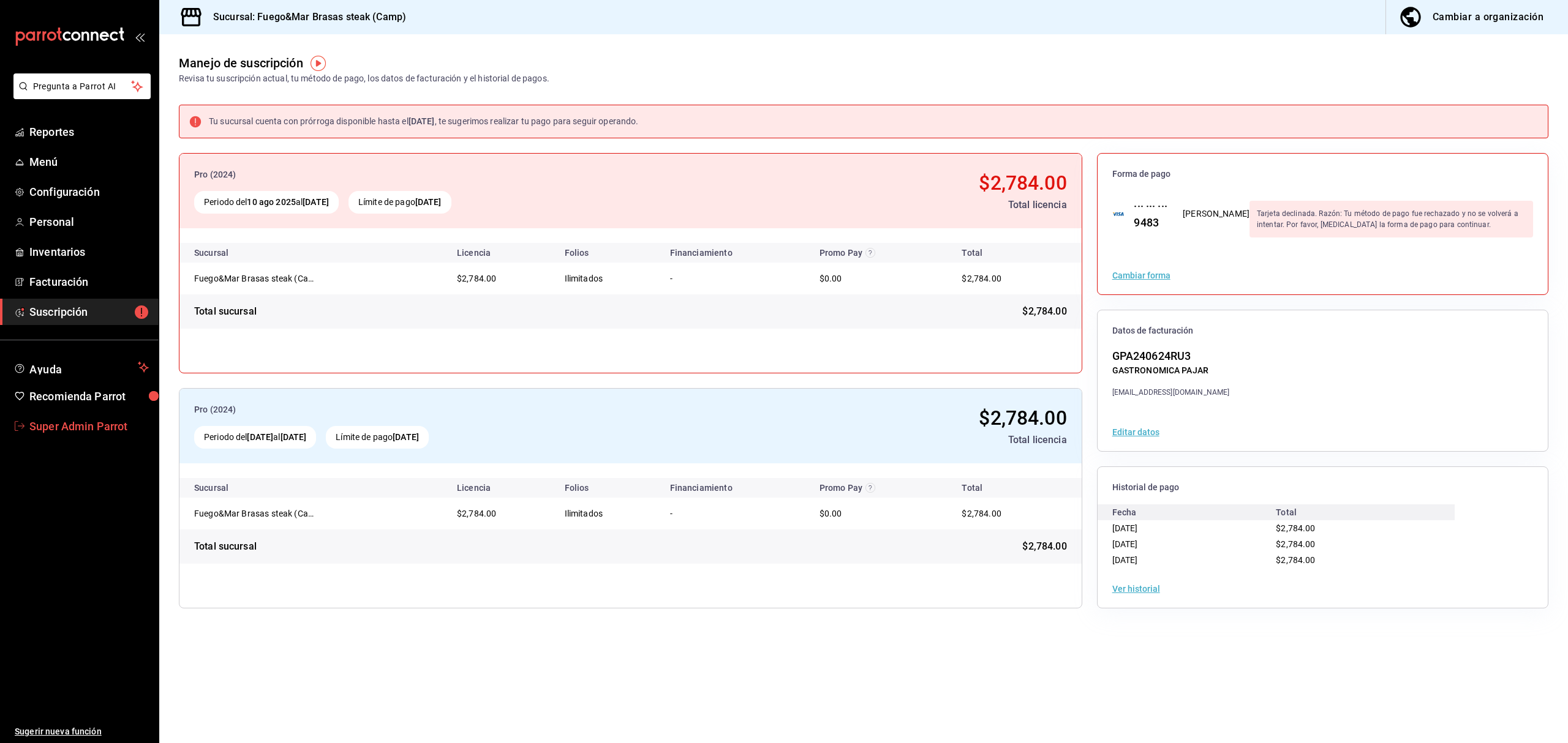
click at [86, 422] on span "Super Admin Parrot" at bounding box center [88, 426] width 119 height 16
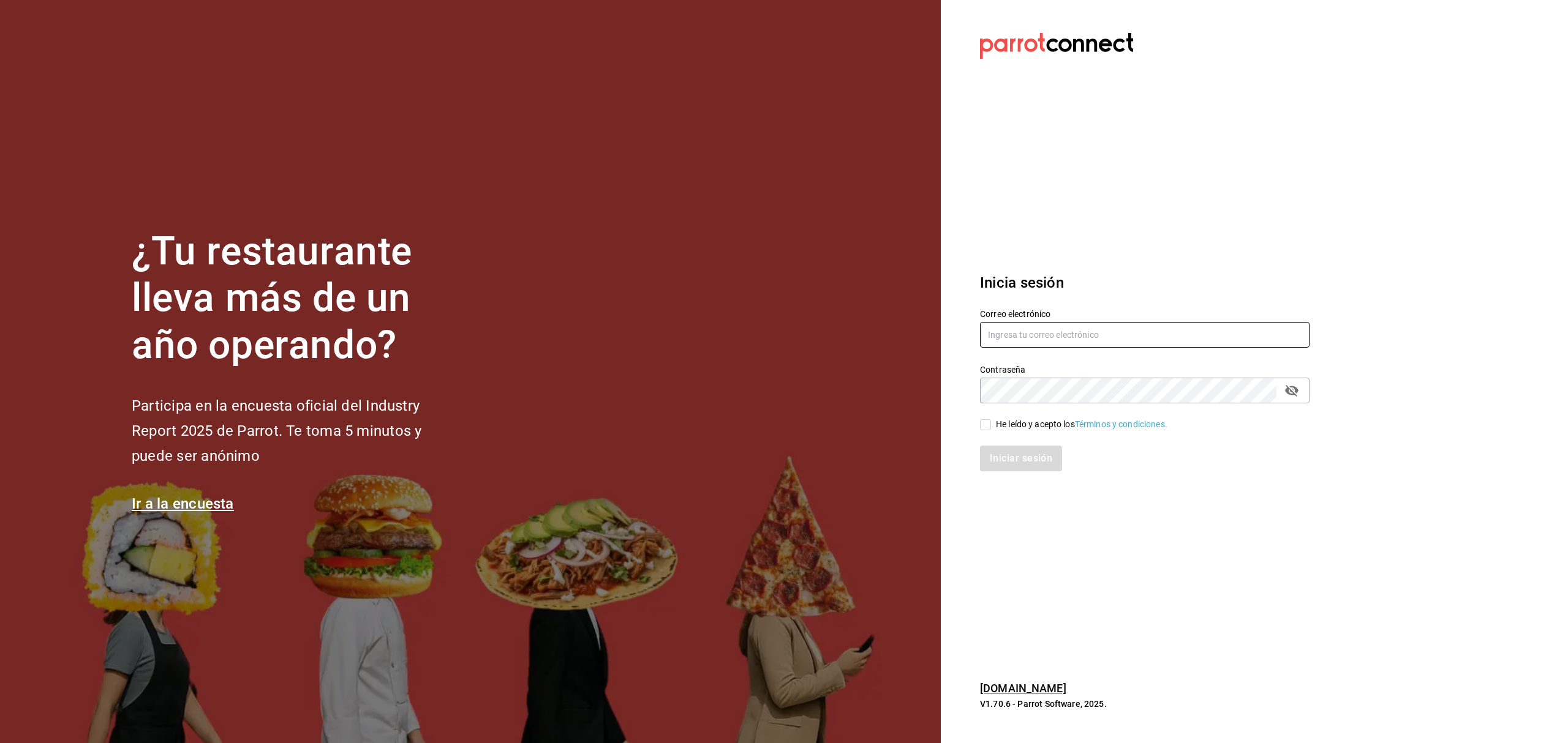
click at [1008, 336] on input "text" at bounding box center [1145, 335] width 330 height 25
paste input "roma@reposteria.com"
click at [1008, 336] on input "roma@reposteria.com" at bounding box center [1145, 335] width 330 height 25
type input "roma@reposteria.com"
click at [986, 429] on input "He leído y acepto los Términos y condiciones." at bounding box center [986, 425] width 11 height 11
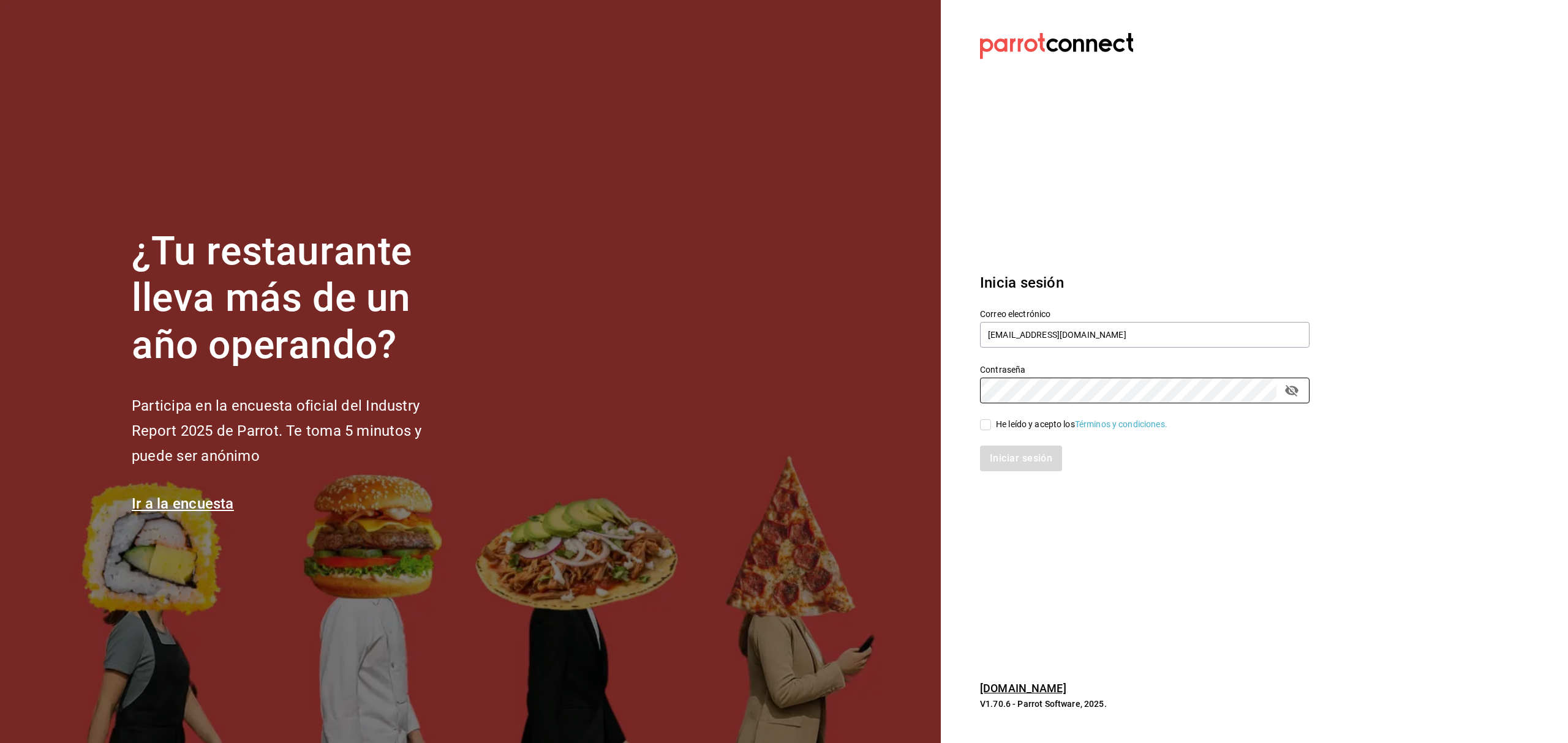
checkbox input "true"
click at [1006, 459] on button "Iniciar sesión" at bounding box center [1022, 459] width 84 height 25
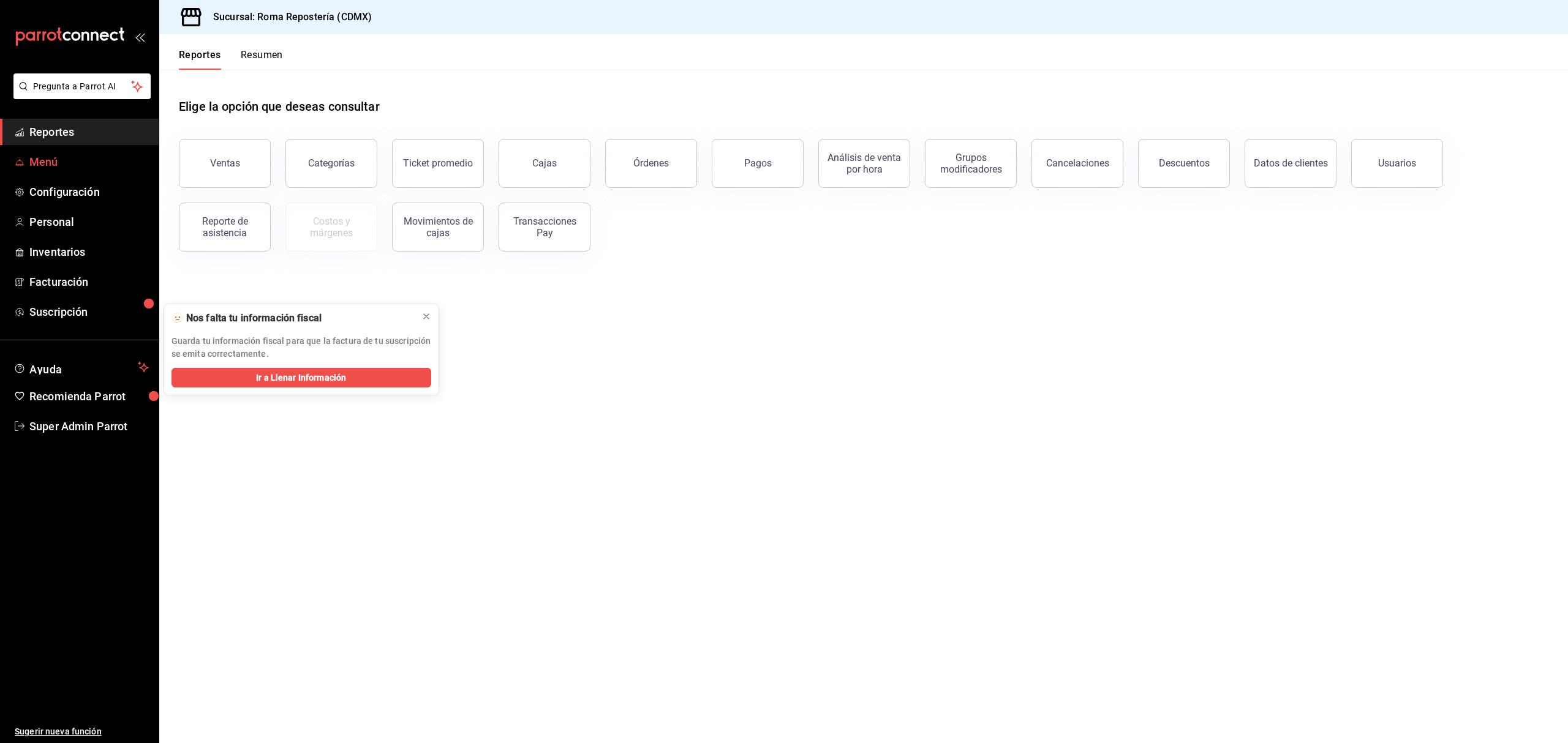
click at [124, 151] on link "Menú" at bounding box center [79, 162] width 159 height 26
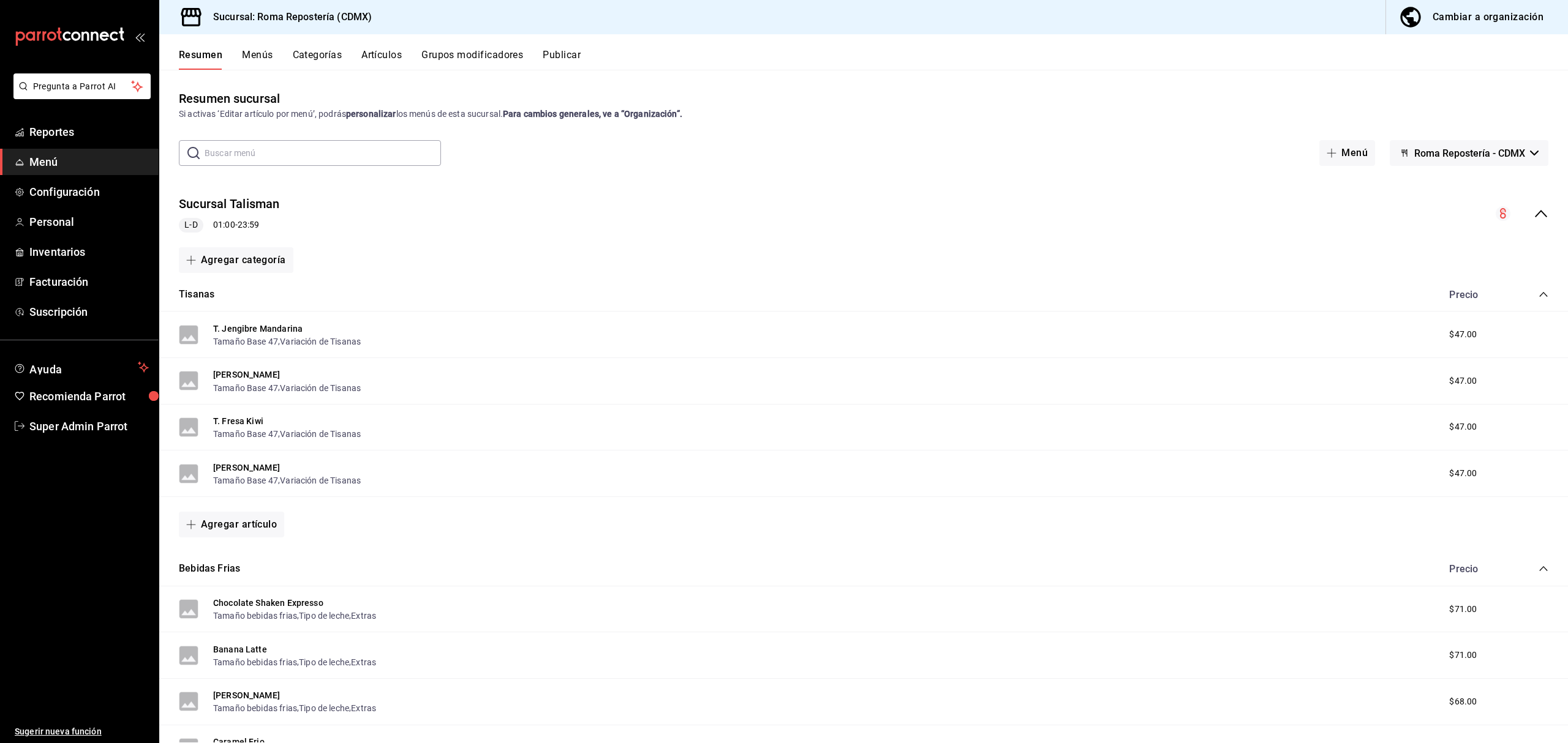
click at [1507, 22] on div "Cambiar a organización" at bounding box center [1488, 16] width 111 height 17
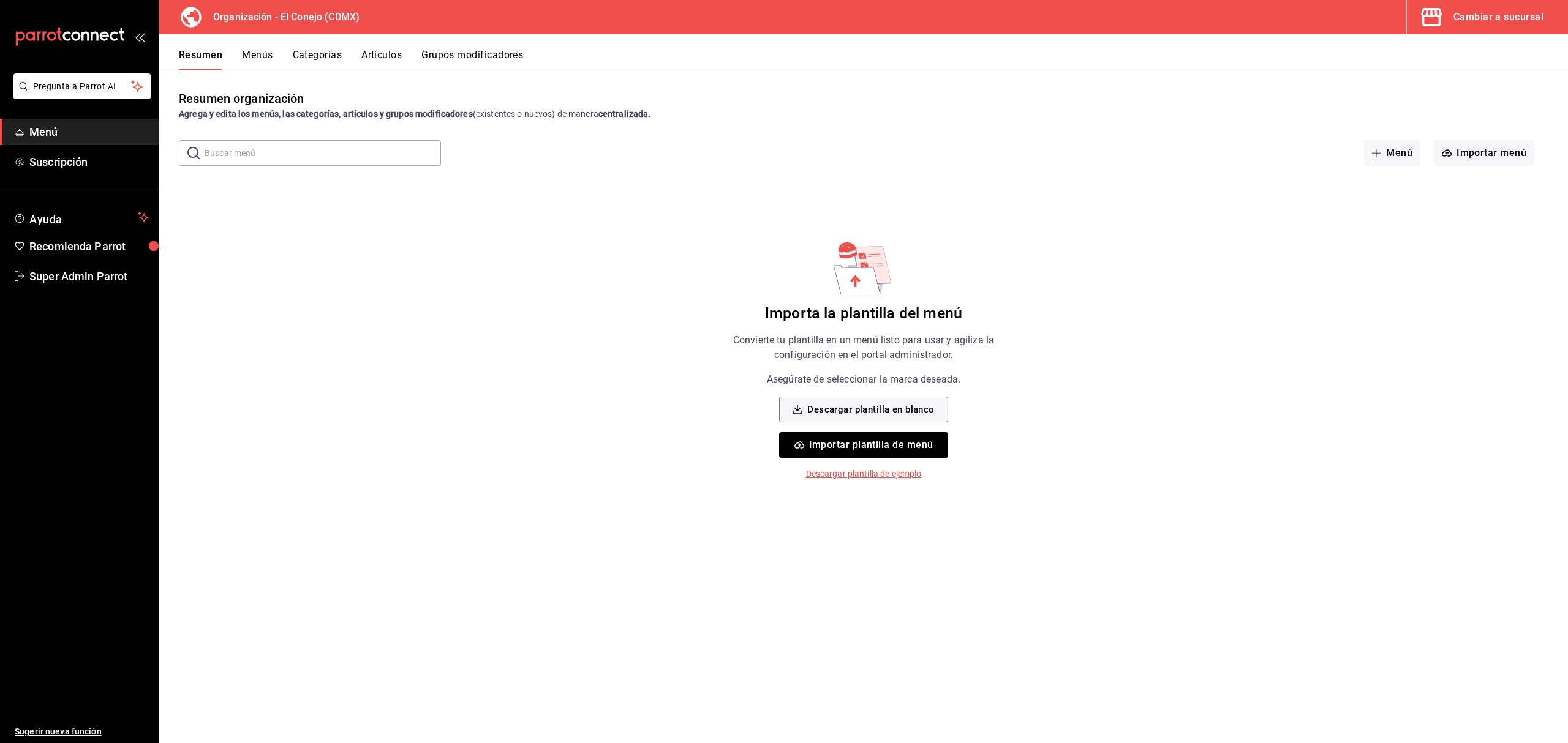
click at [263, 59] on button "Menús" at bounding box center [257, 59] width 31 height 21
click at [212, 59] on button "Resumen" at bounding box center [200, 59] width 43 height 21
click at [298, 21] on h3 "Organización - El Conejo (CDMX)" at bounding box center [282, 17] width 156 height 15
click at [1477, 16] on div "Cambiar a sucursal" at bounding box center [1498, 16] width 90 height 17
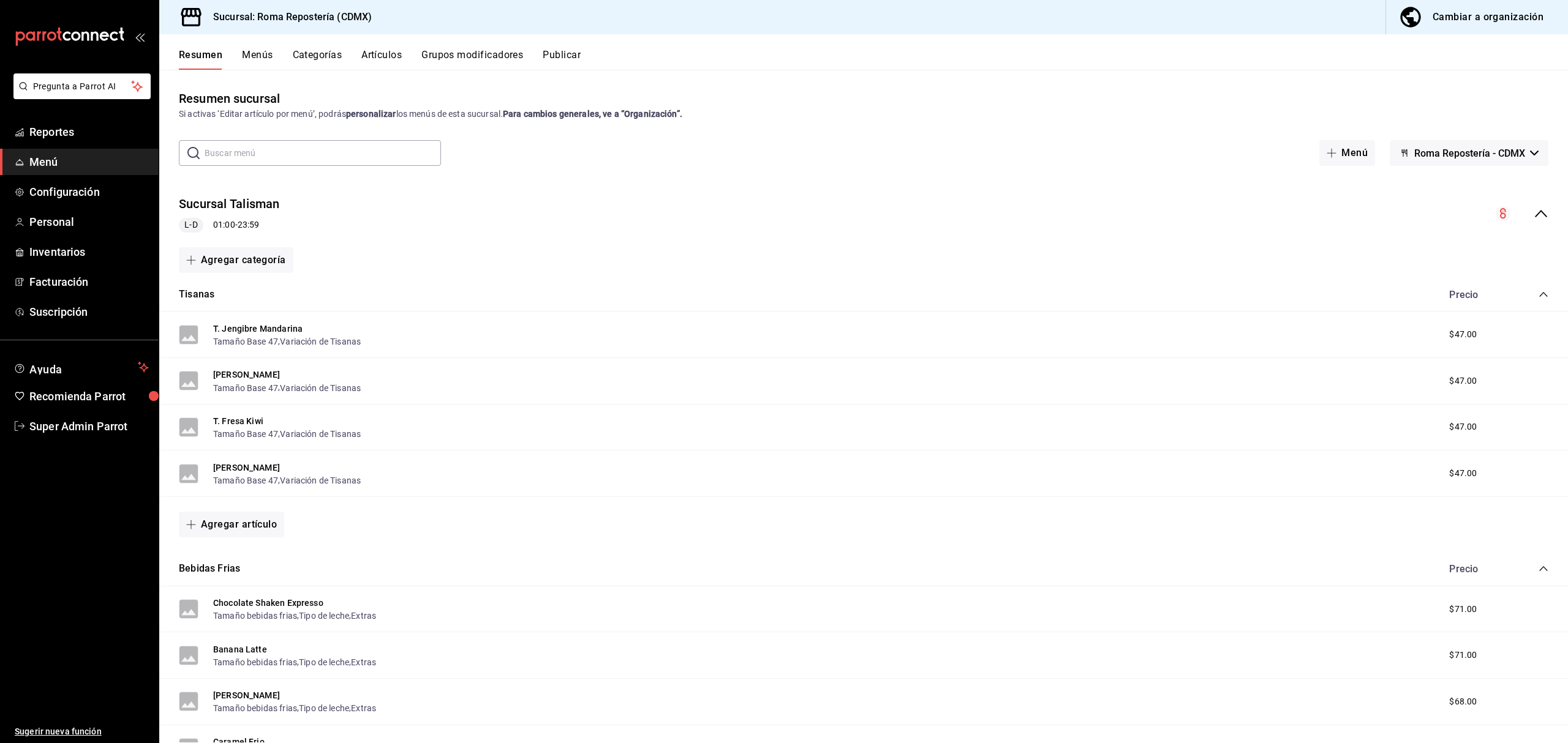
click at [1533, 217] on icon "collapse-menu-row" at bounding box center [1541, 213] width 15 height 15
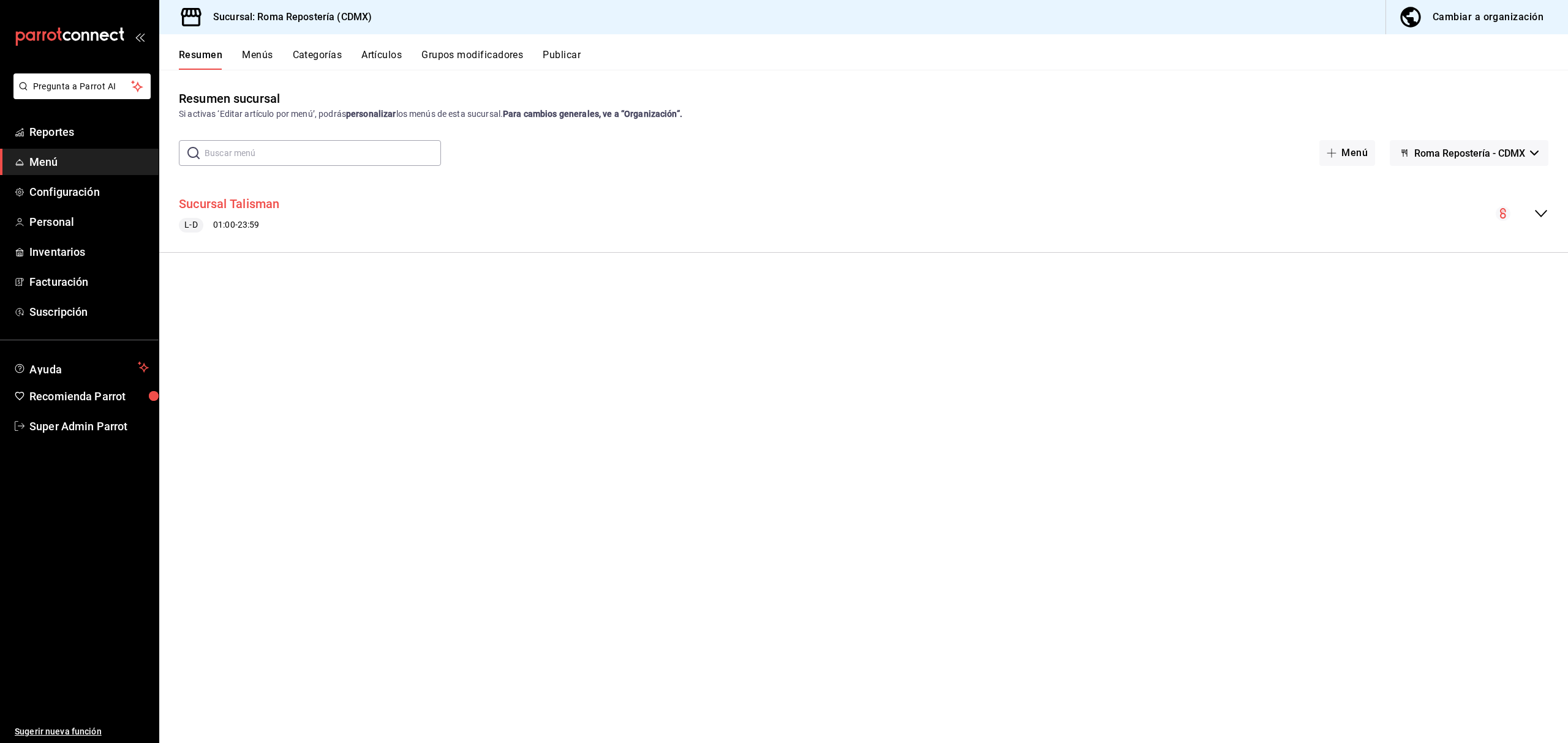
click at [275, 204] on button "Sucursal Talisman" at bounding box center [229, 204] width 101 height 18
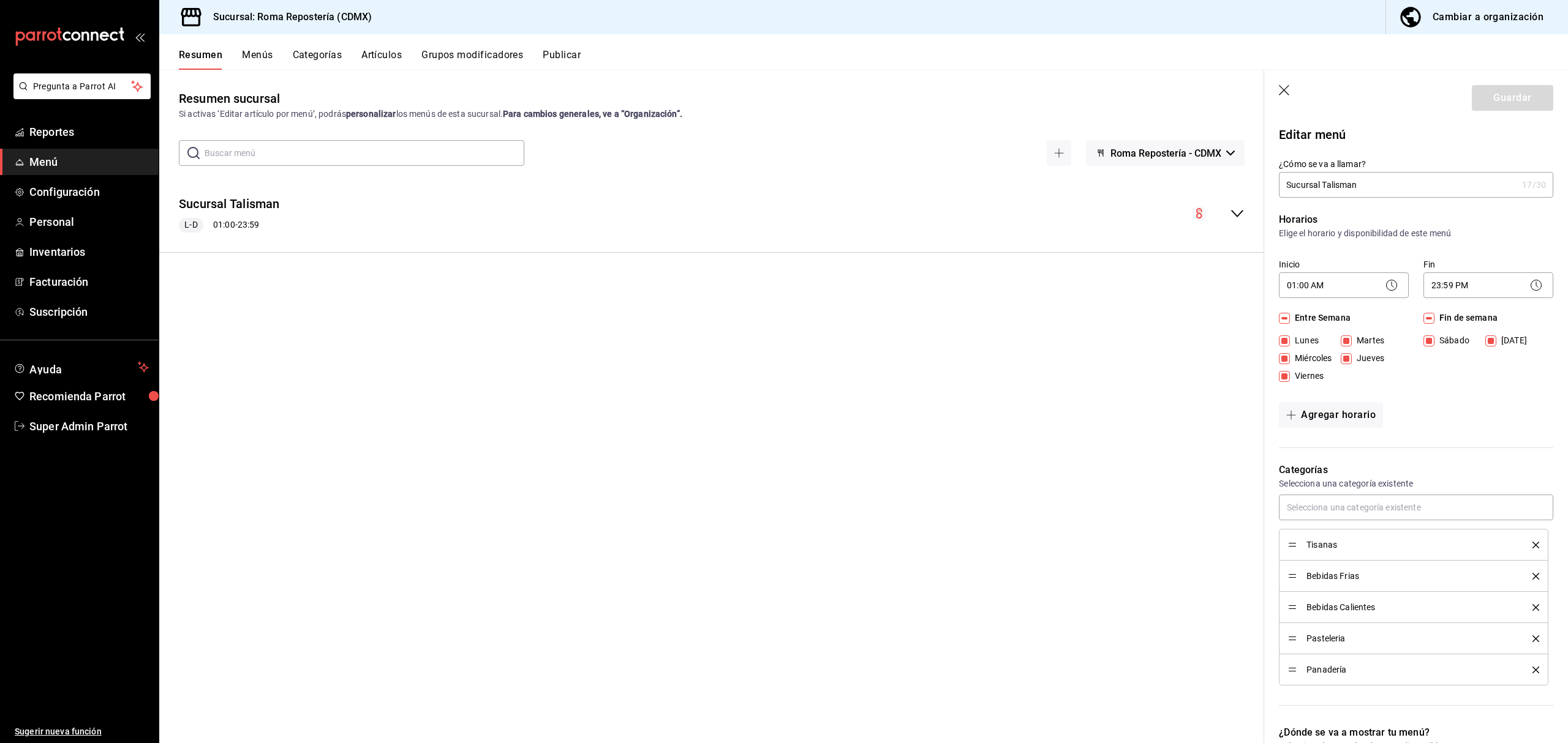
click at [1414, 388] on div "Entre Semana [DATE] [DATE] [DATE] [DATE] [DATE] Fin de semana [DATE][PERSON_NAM…" at bounding box center [1416, 350] width 274 height 76
click at [1334, 284] on body "Pregunta a Parrot AI Reportes Menú Configuración Personal Inventarios Facturaci…" at bounding box center [784, 372] width 1568 height 743
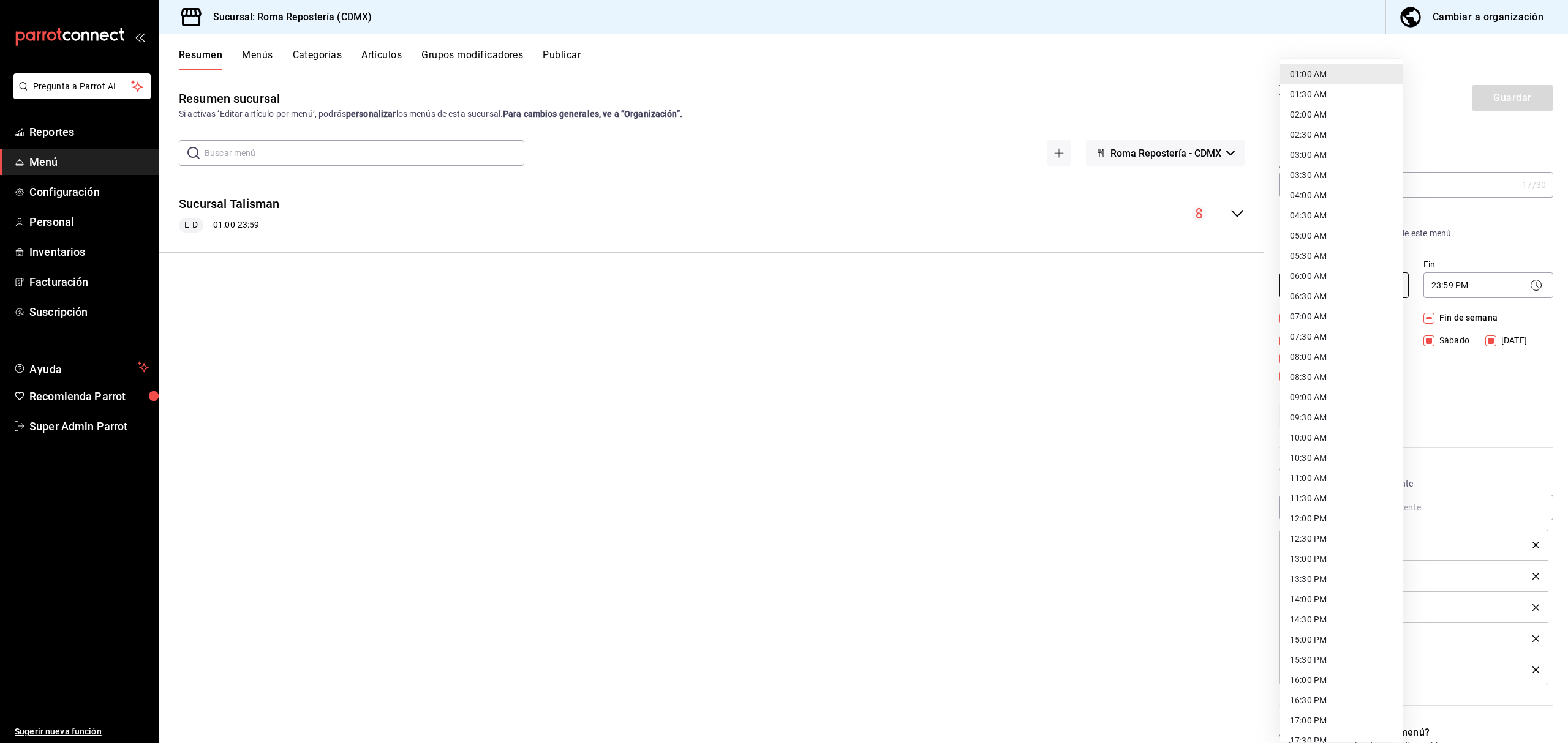
scroll to position [40, 0]
click at [1322, 388] on li "09:00 AM" at bounding box center [1341, 397] width 123 height 20
type input "09:00"
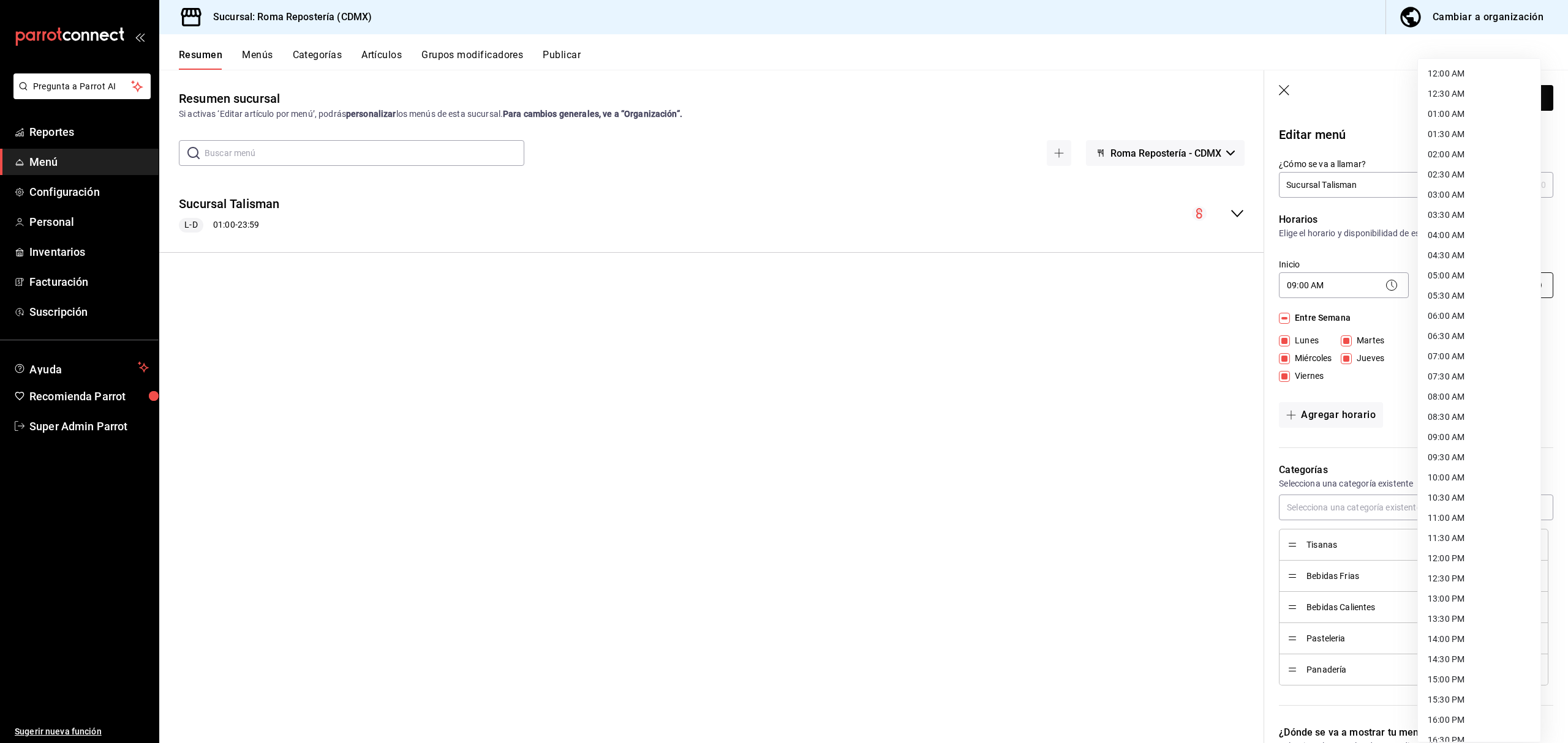
click at [1500, 285] on body "Pregunta a Parrot AI Reportes Menú Configuración Personal Inventarios Facturaci…" at bounding box center [784, 372] width 1568 height 743
click at [1465, 619] on li "21:30 PM" at bounding box center [1479, 626] width 123 height 20
type input "21:30"
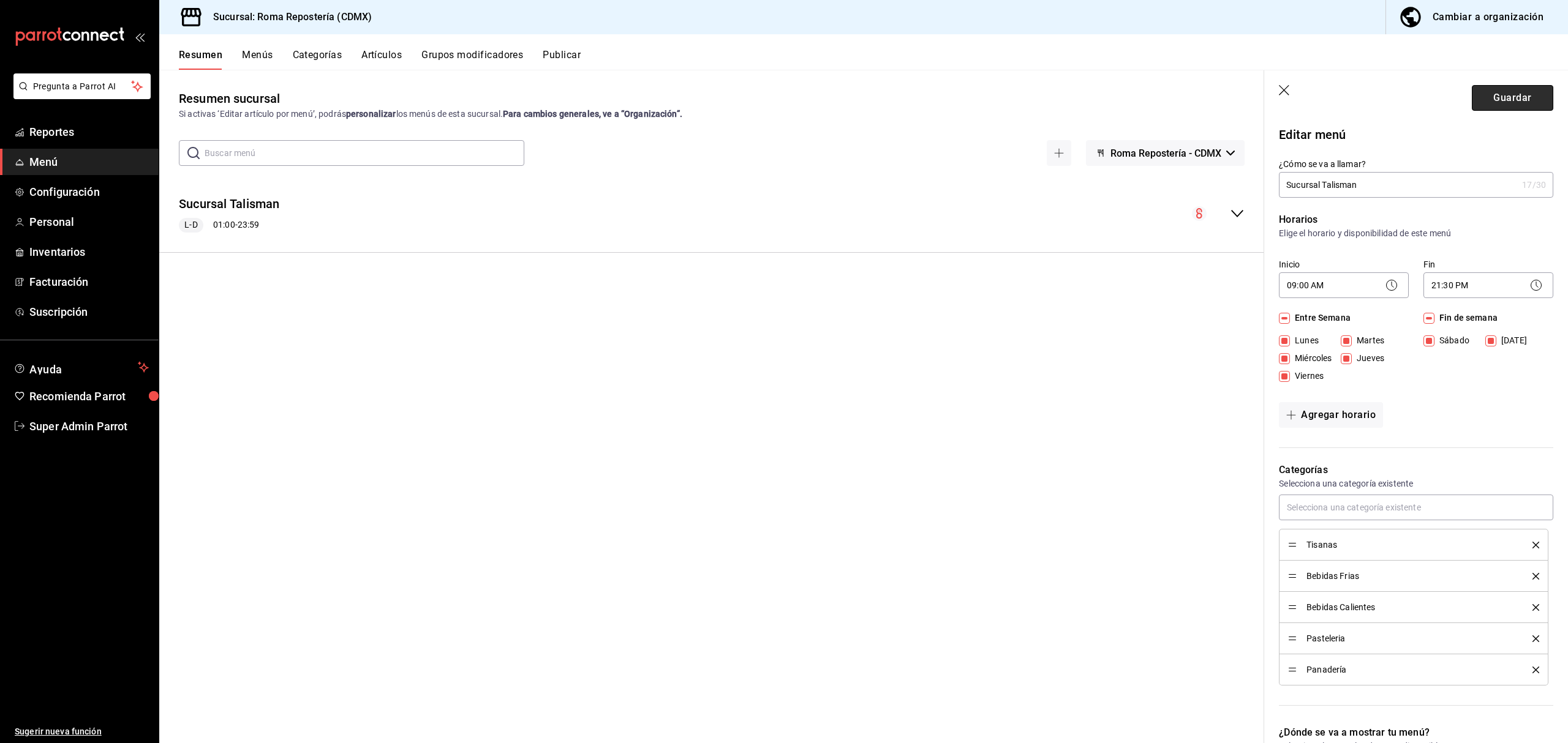
click at [1476, 94] on button "Guardar" at bounding box center [1513, 98] width 82 height 25
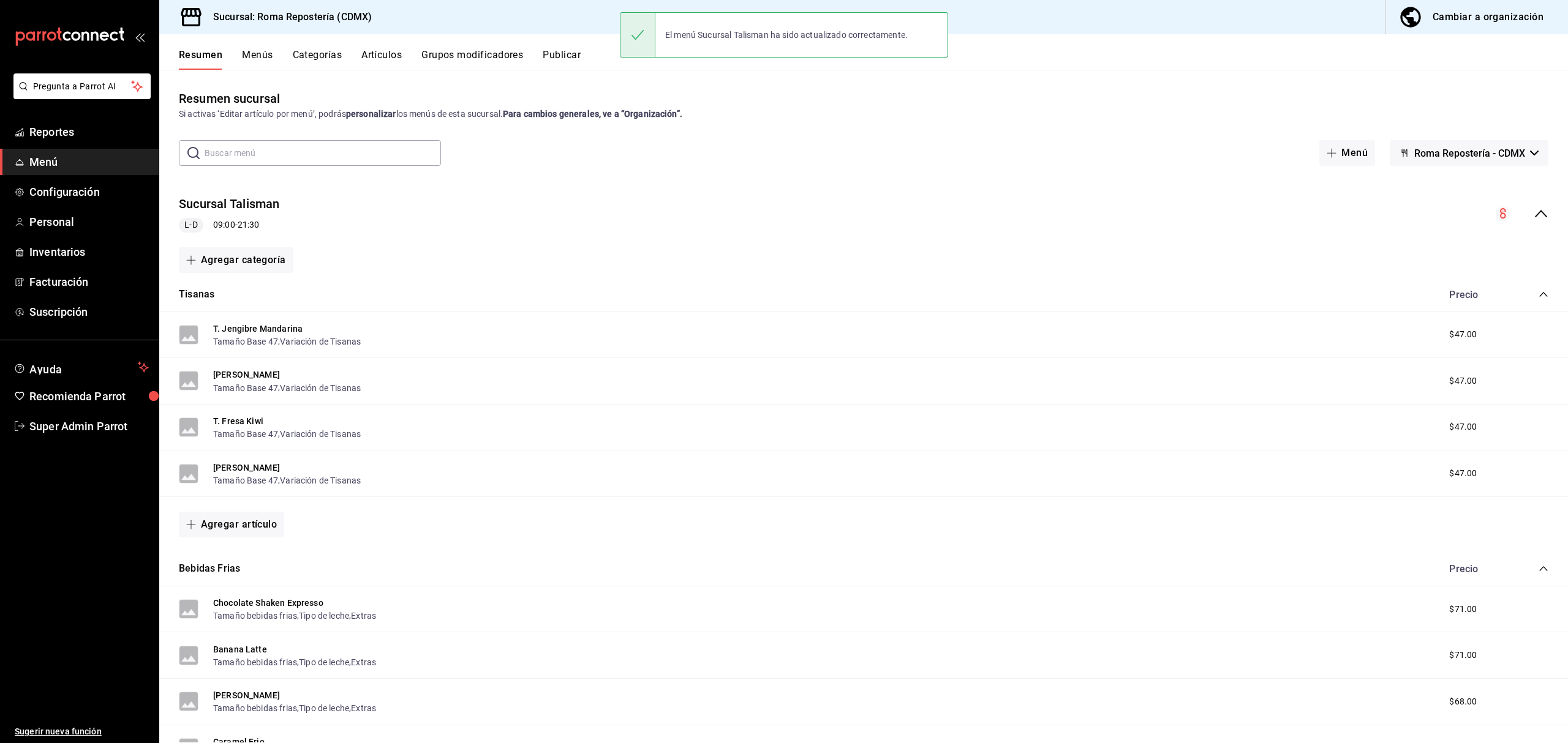
click at [577, 60] on button "Publicar" at bounding box center [561, 59] width 38 height 21
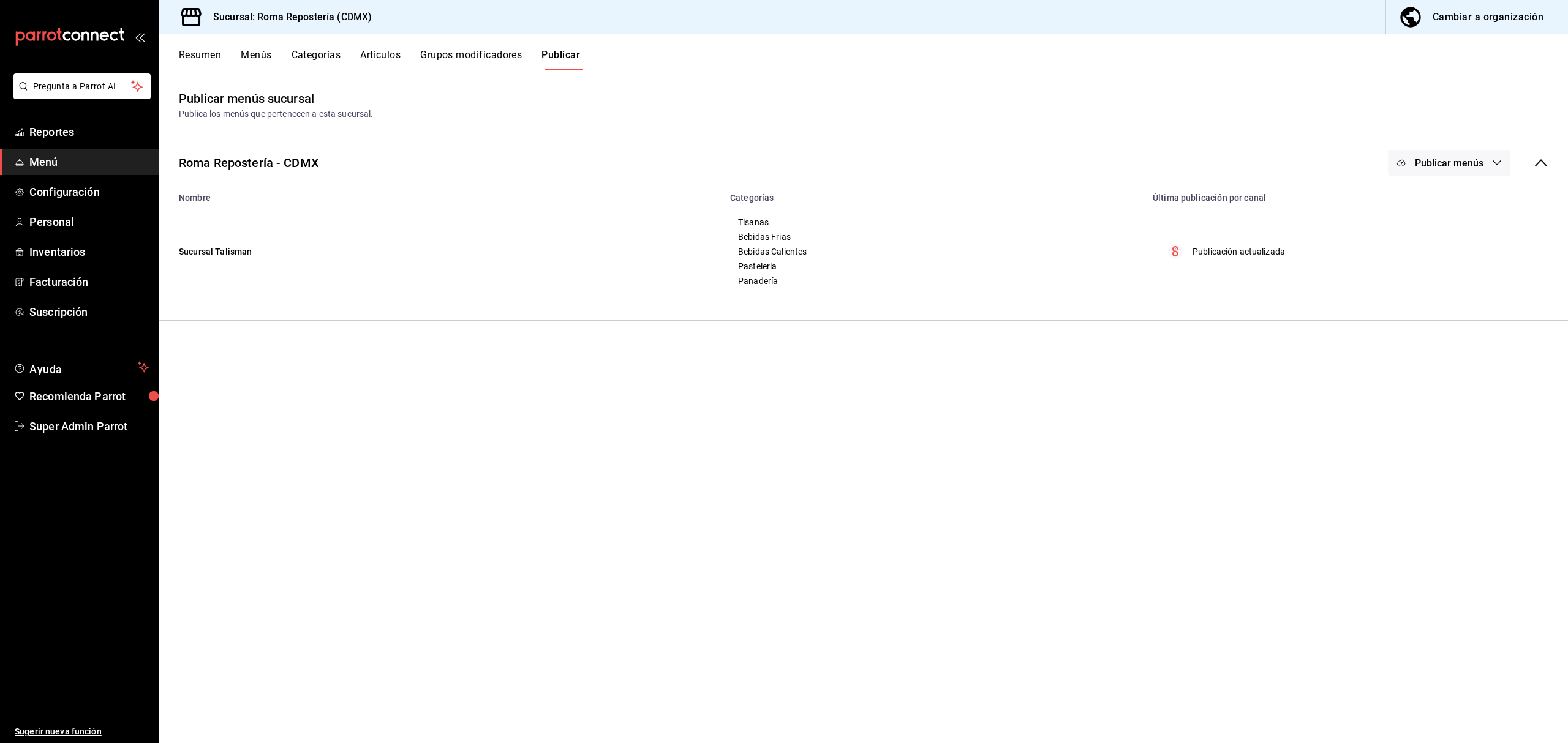
click at [1449, 161] on span "Publicar menús" at bounding box center [1449, 163] width 69 height 12
click at [1444, 196] on span "Punto de venta" at bounding box center [1466, 203] width 59 height 13
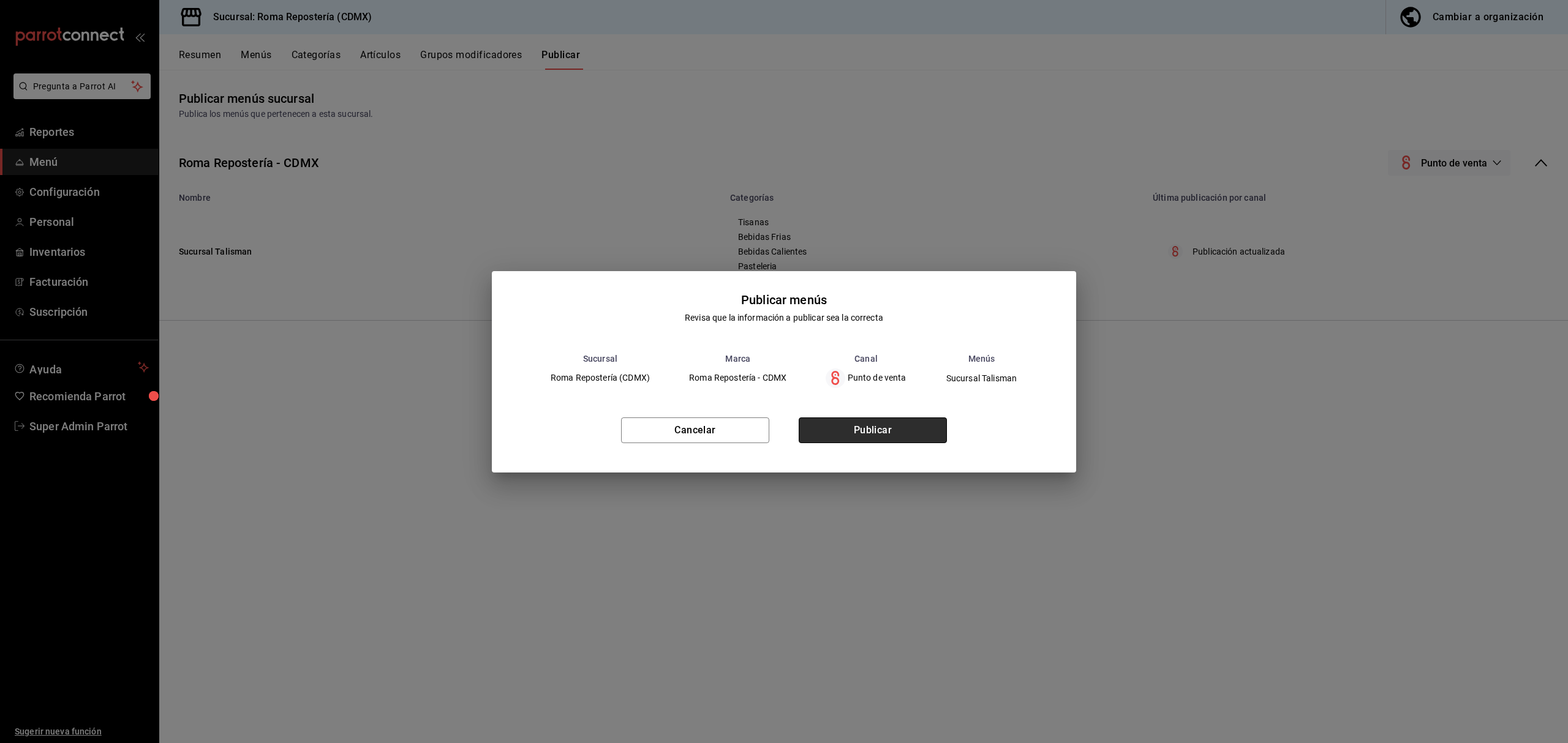
click at [889, 433] on button "Publicar" at bounding box center [872, 431] width 148 height 25
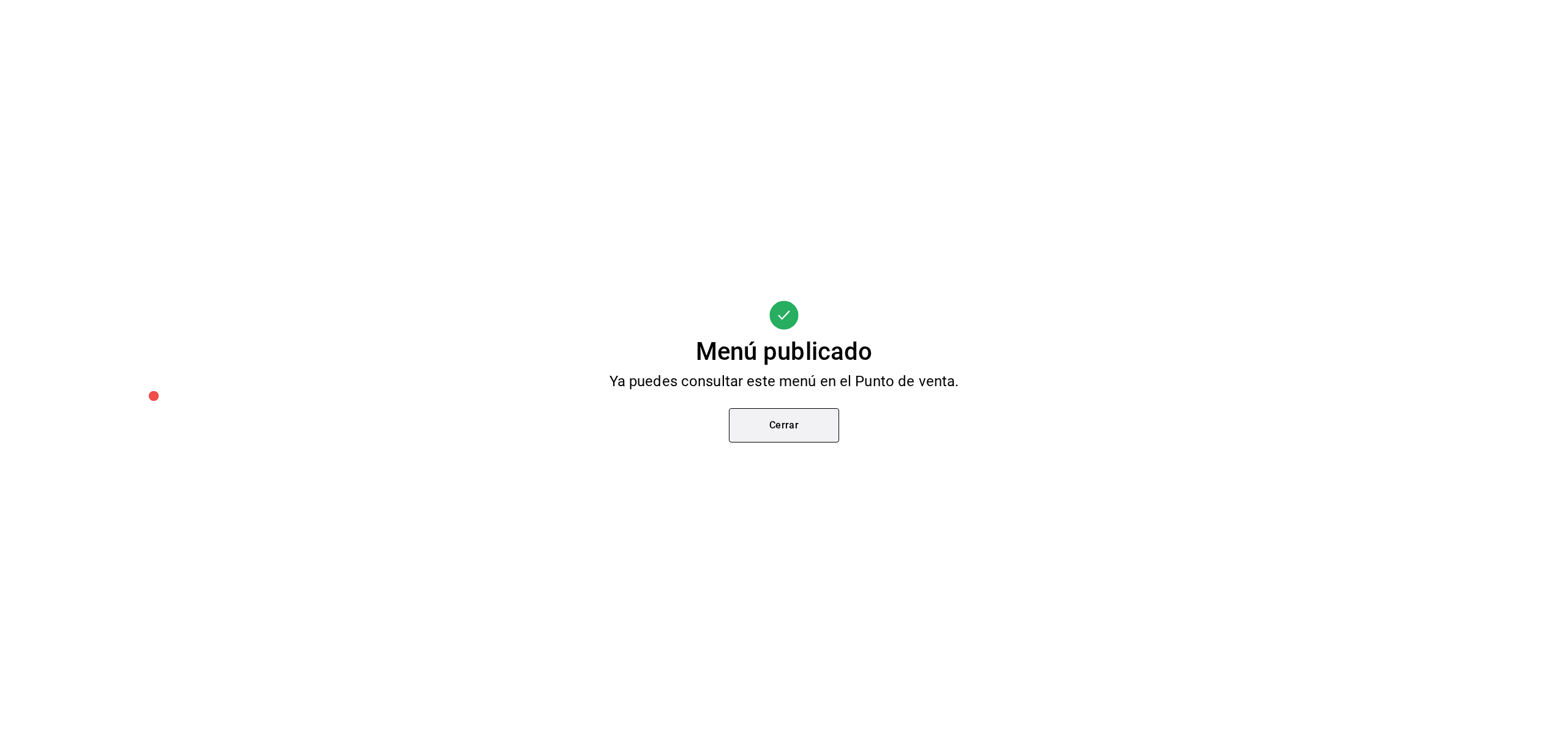
click at [817, 427] on button "Cerrar" at bounding box center [783, 426] width 110 height 35
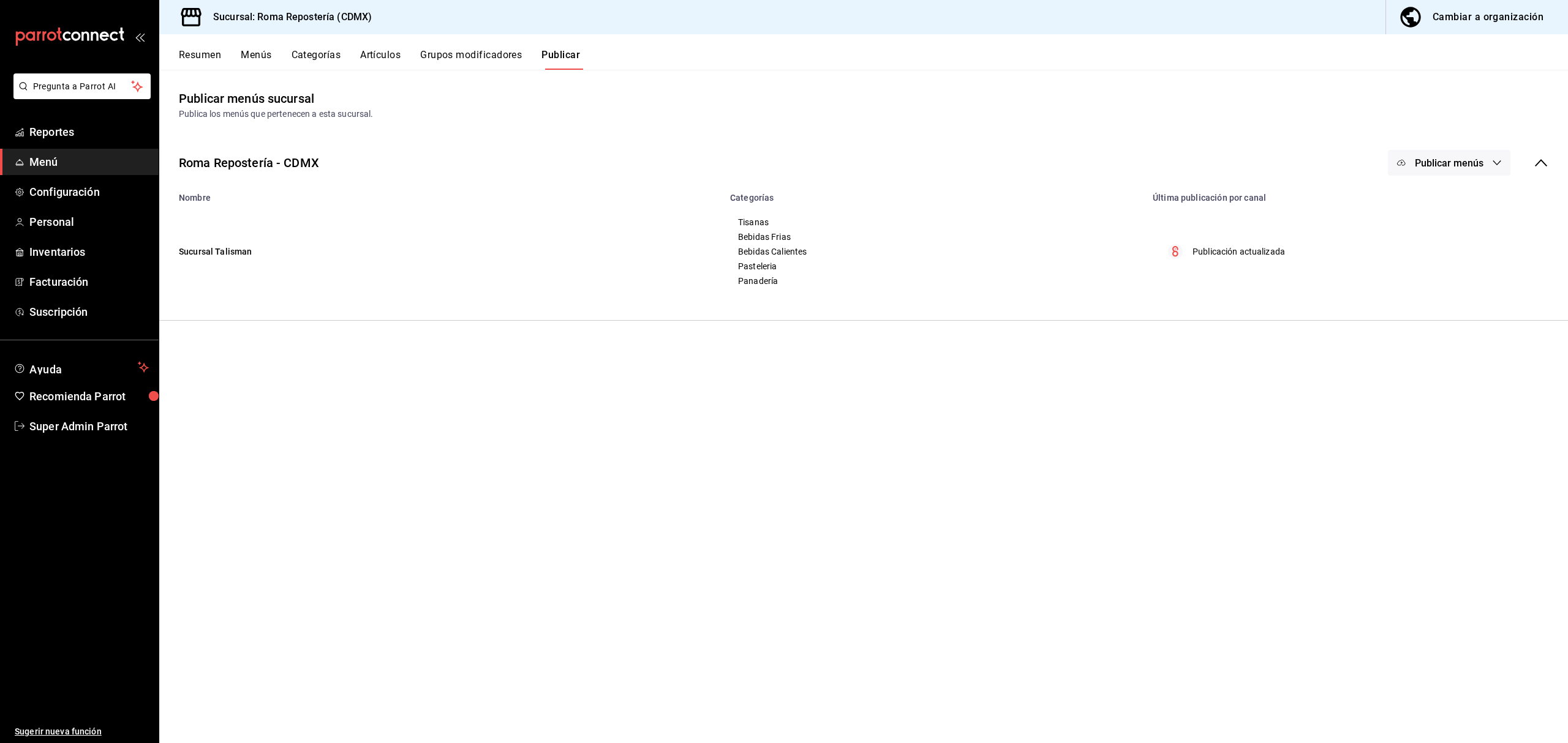
click at [202, 63] on button "Resumen" at bounding box center [200, 59] width 43 height 21
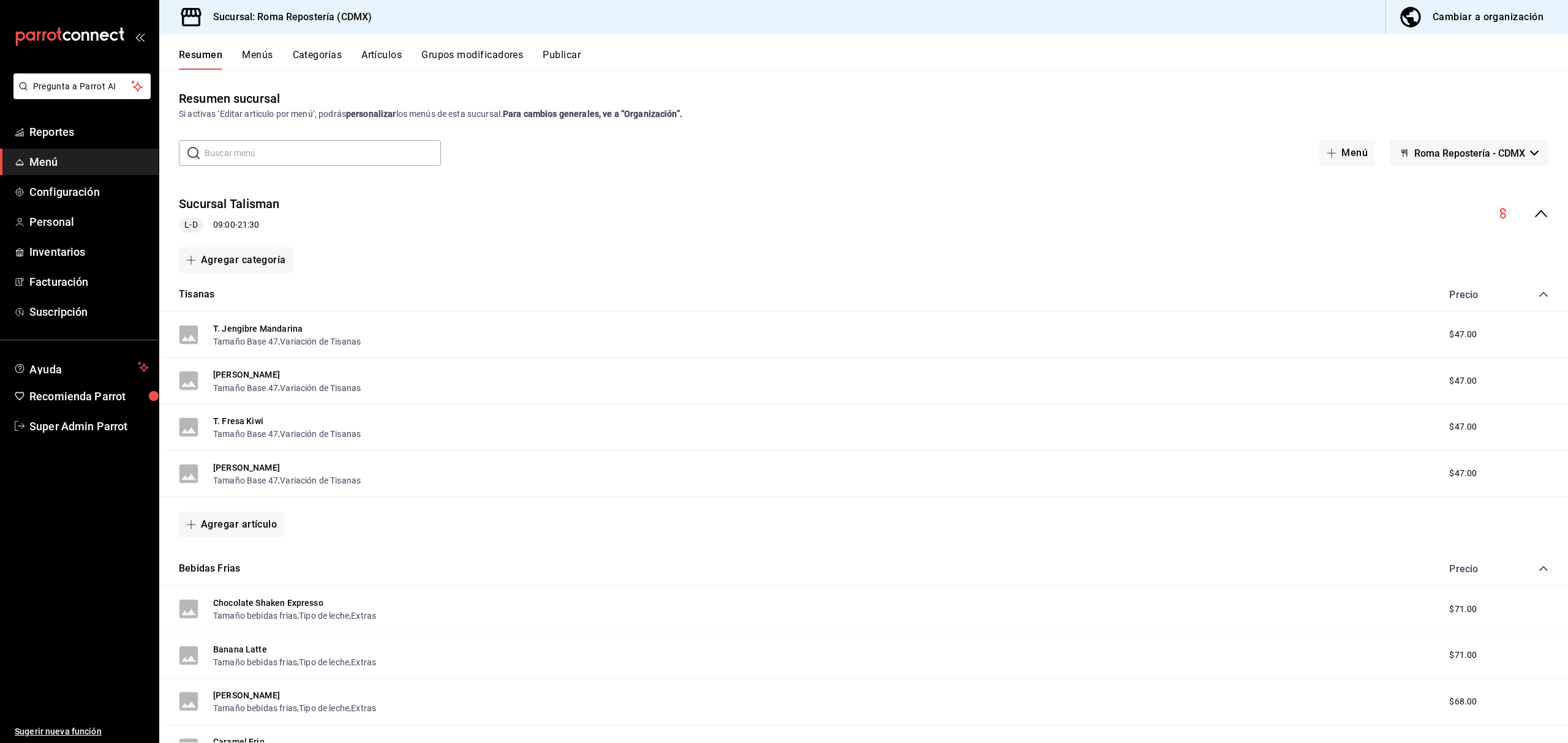
click at [1533, 212] on icon "collapse-menu-row" at bounding box center [1541, 213] width 15 height 15
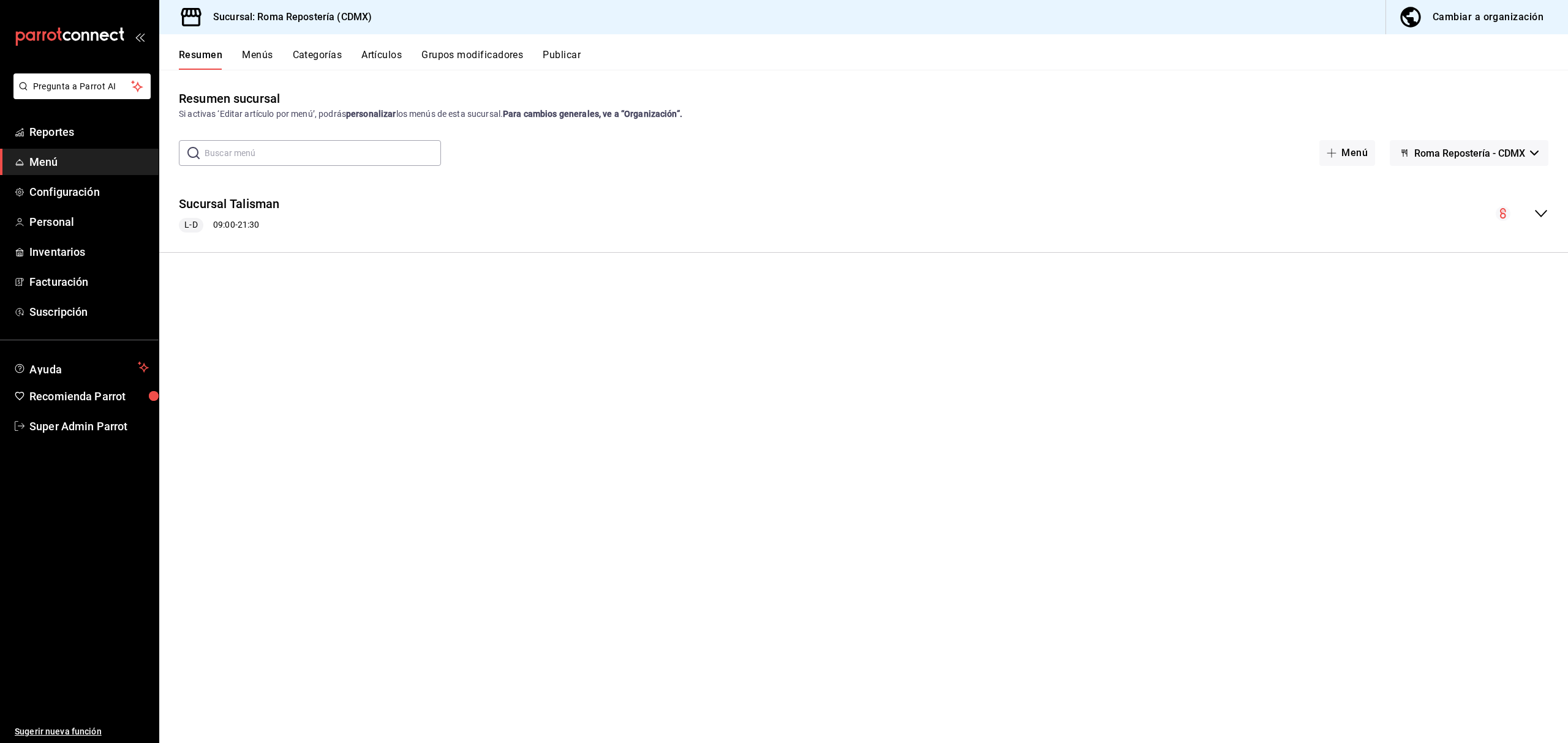
click at [116, 160] on span "Menú" at bounding box center [88, 162] width 119 height 16
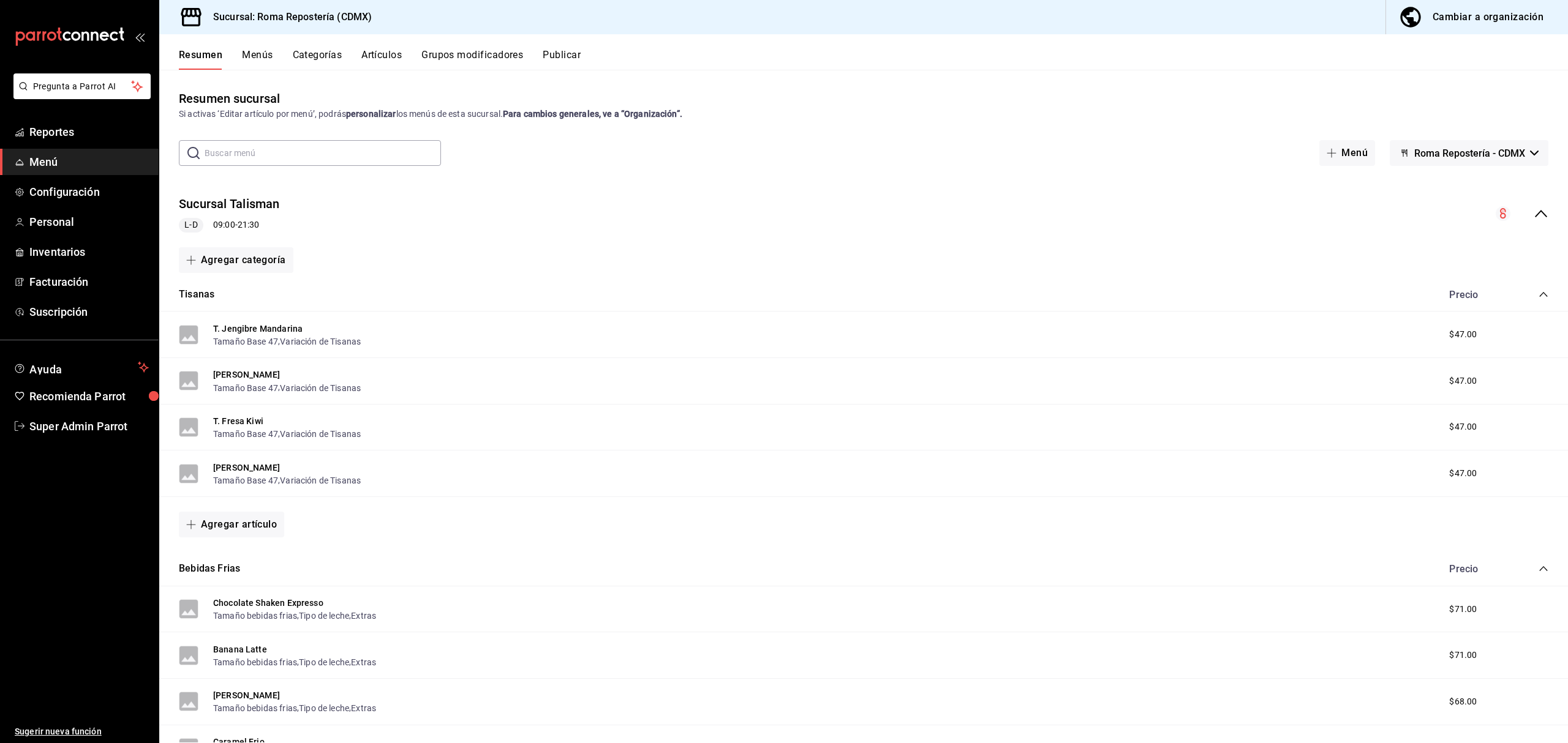
click at [1533, 207] on icon "collapse-menu-row" at bounding box center [1541, 213] width 15 height 15
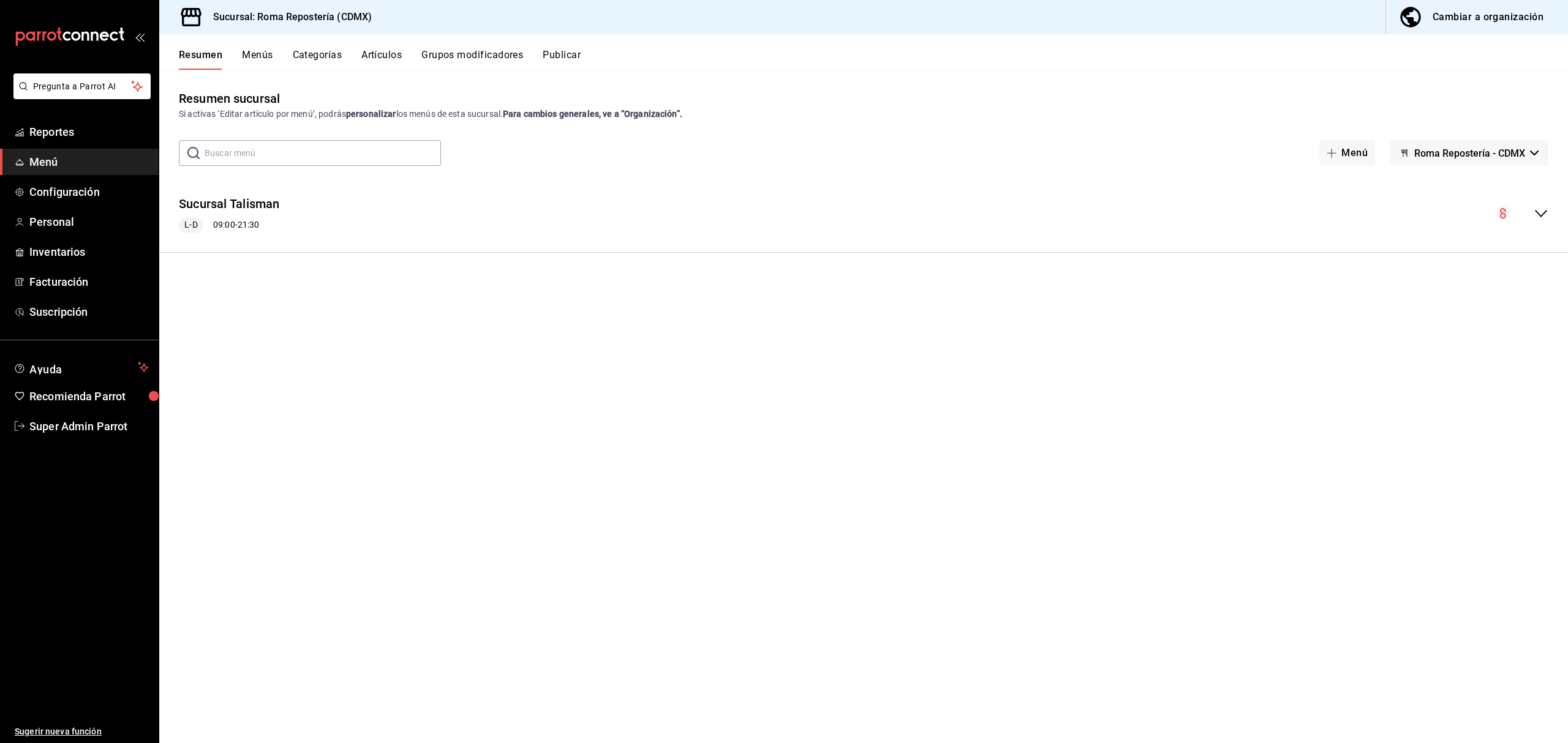
click at [35, 164] on span "Menú" at bounding box center [88, 162] width 119 height 16
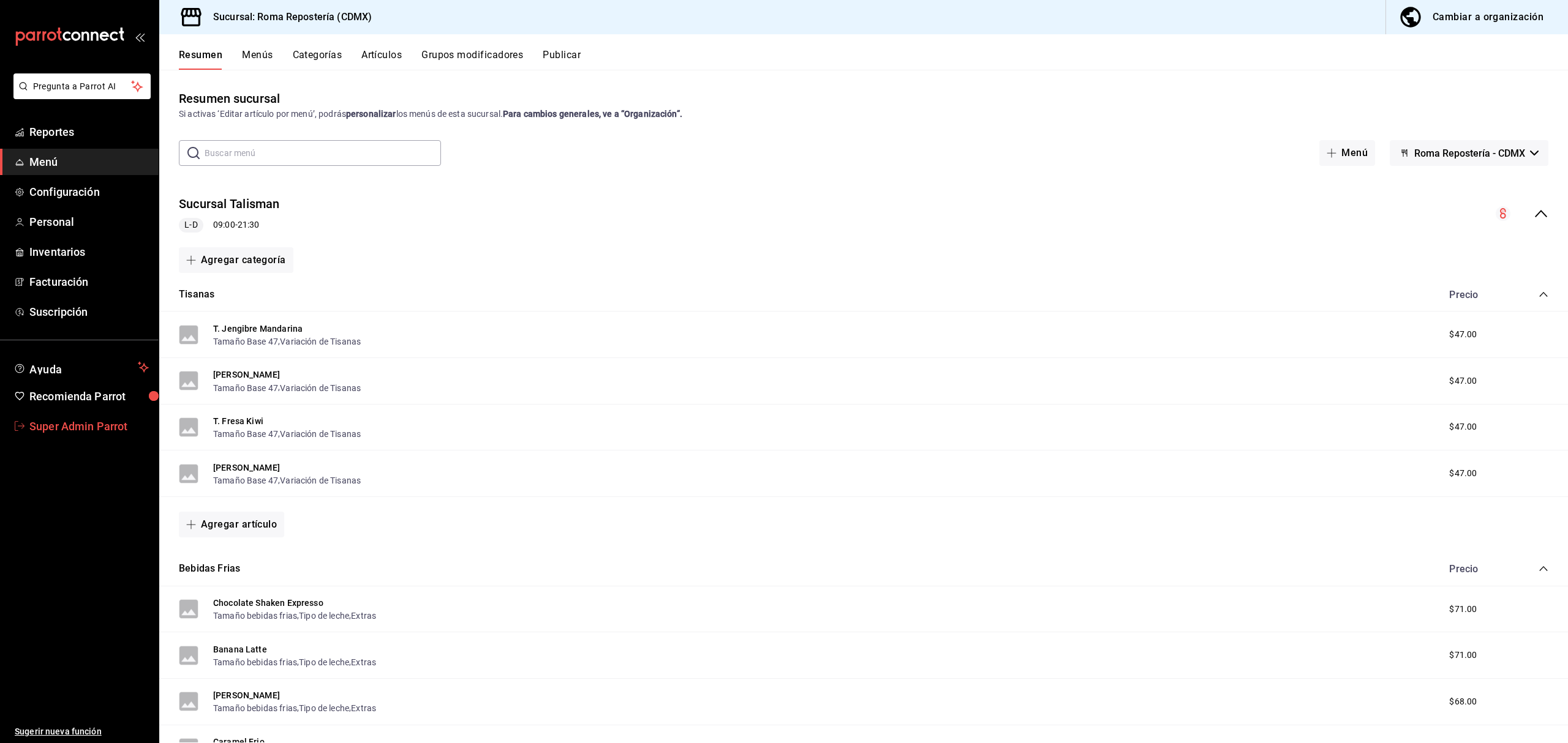
click at [101, 421] on span "Super Admin Parrot" at bounding box center [88, 426] width 119 height 16
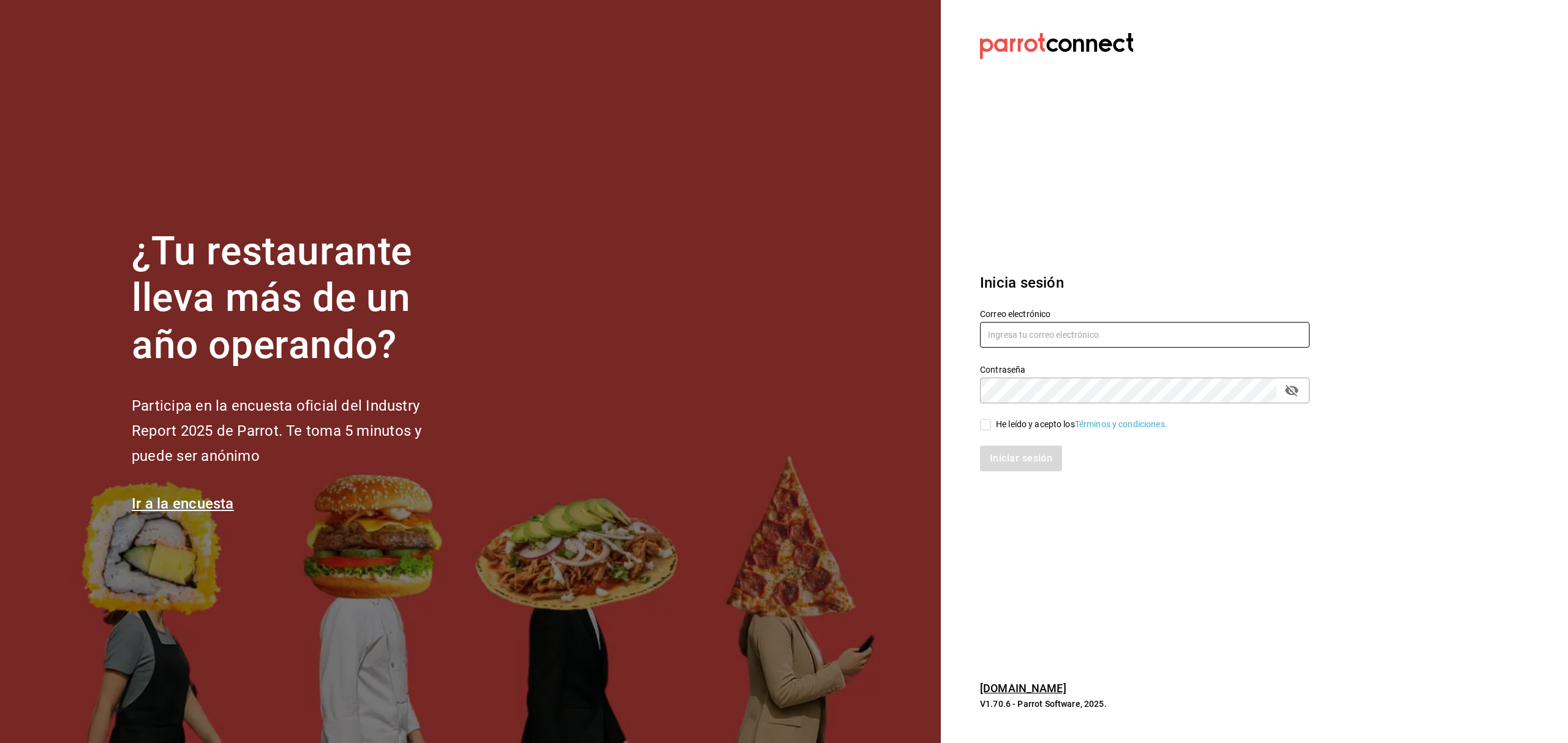
click at [1110, 328] on input "text" at bounding box center [1145, 335] width 330 height 25
paste input "cuoreristorante@mty.com"
type input "cuoreristorante@mty.com"
click at [999, 422] on div "He leído y acepto los Términos y condiciones." at bounding box center [1081, 424] width 172 height 13
click at [991, 422] on input "He leído y acepto los Términos y condiciones." at bounding box center [986, 425] width 11 height 11
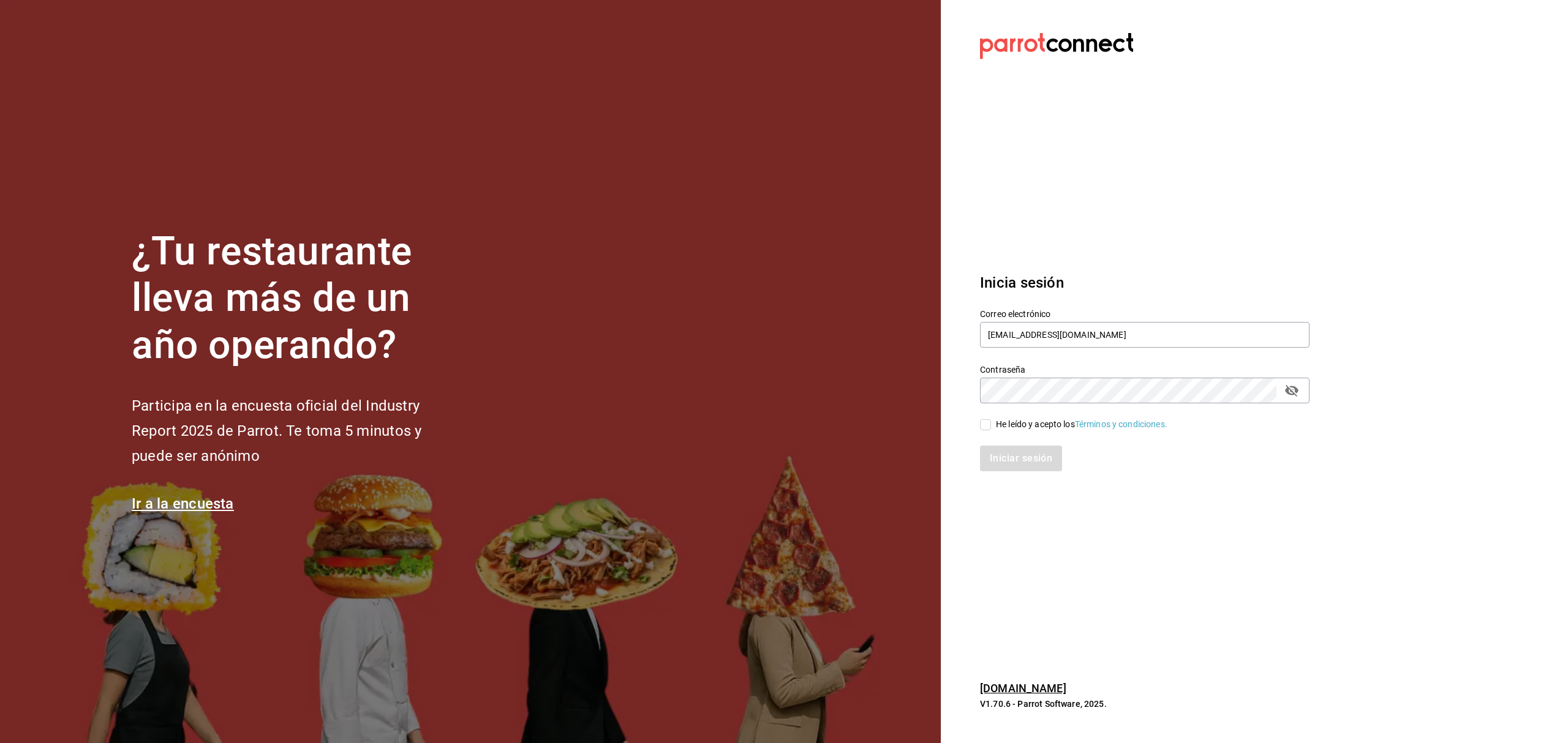
checkbox input "true"
click at [1002, 456] on button "Iniciar sesión" at bounding box center [1022, 459] width 84 height 25
